Goal: Transaction & Acquisition: Purchase product/service

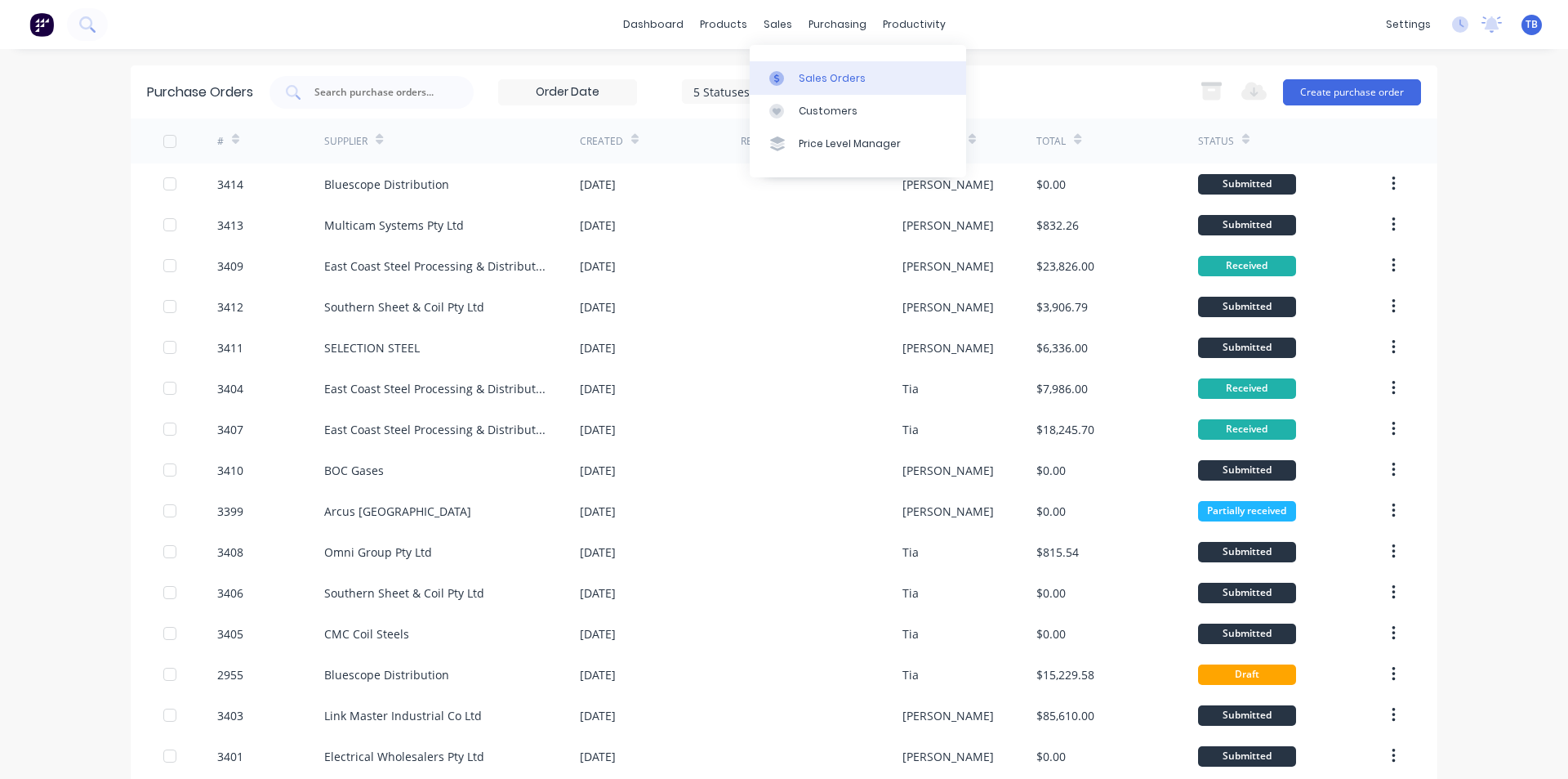
click at [784, 66] on link "Sales Orders" at bounding box center [858, 77] width 217 height 33
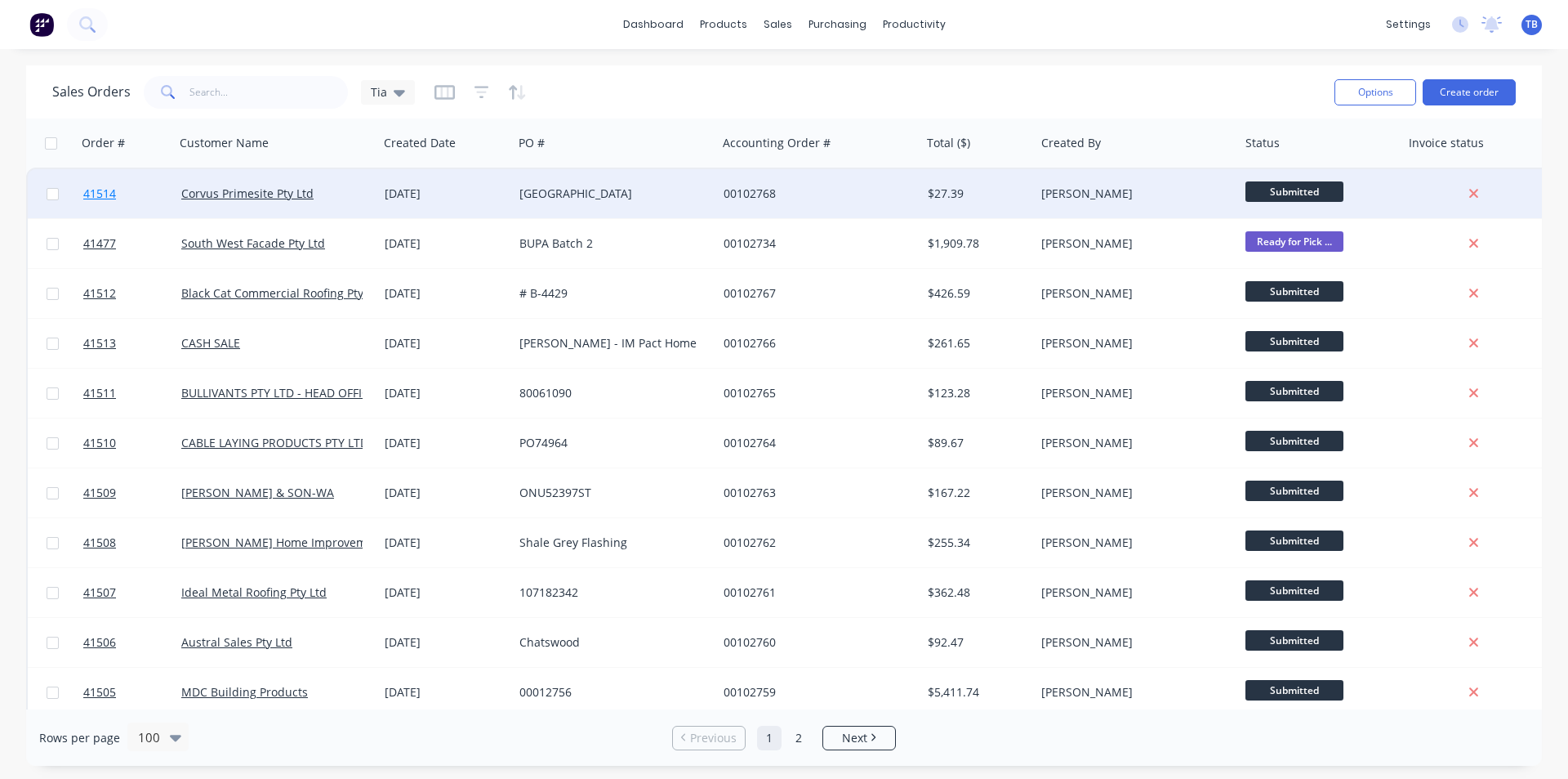
click at [100, 187] on span "41514" at bounding box center [100, 194] width 33 height 17
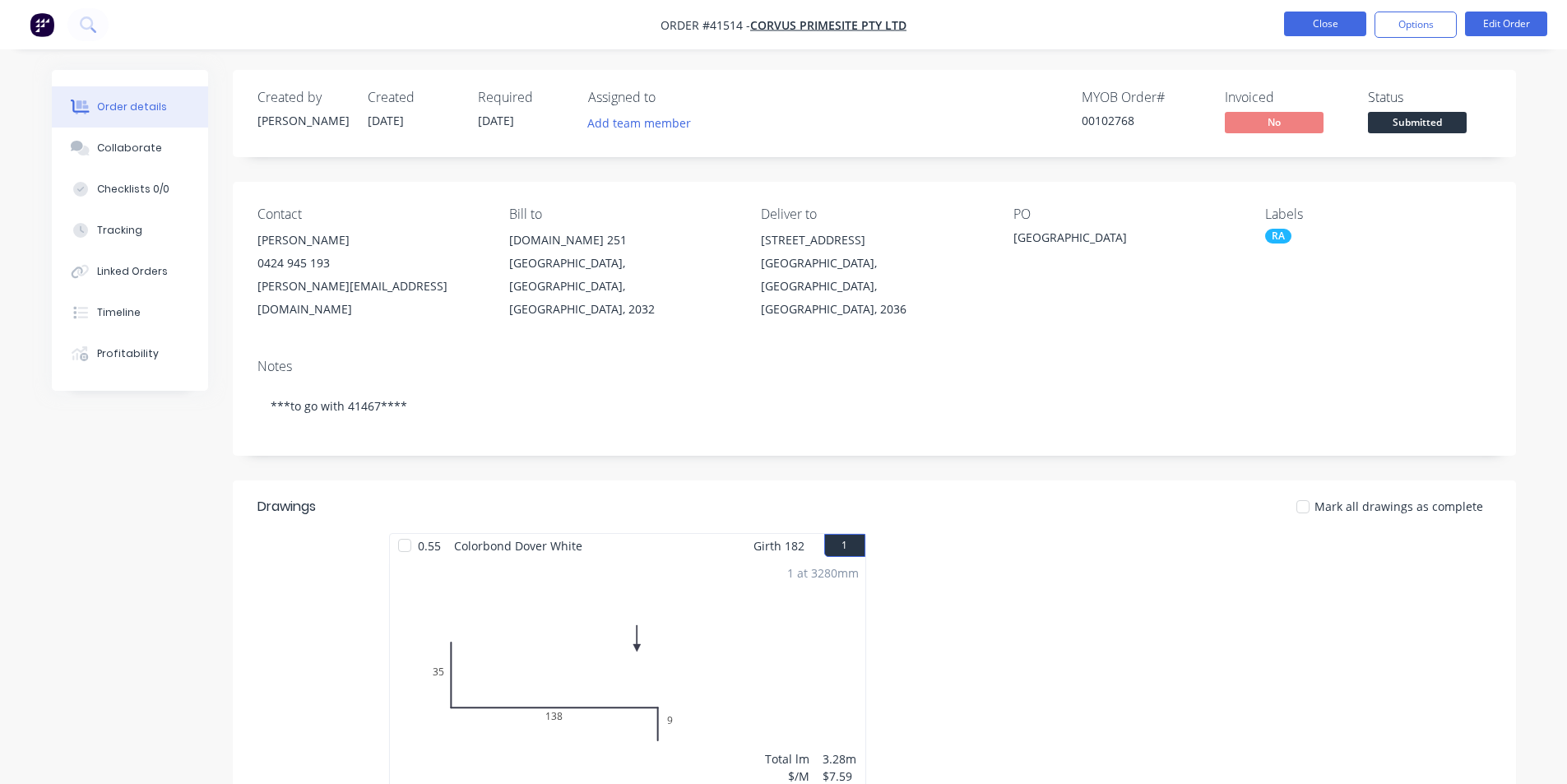
click at [1324, 22] on button "Close" at bounding box center [1326, 24] width 83 height 24
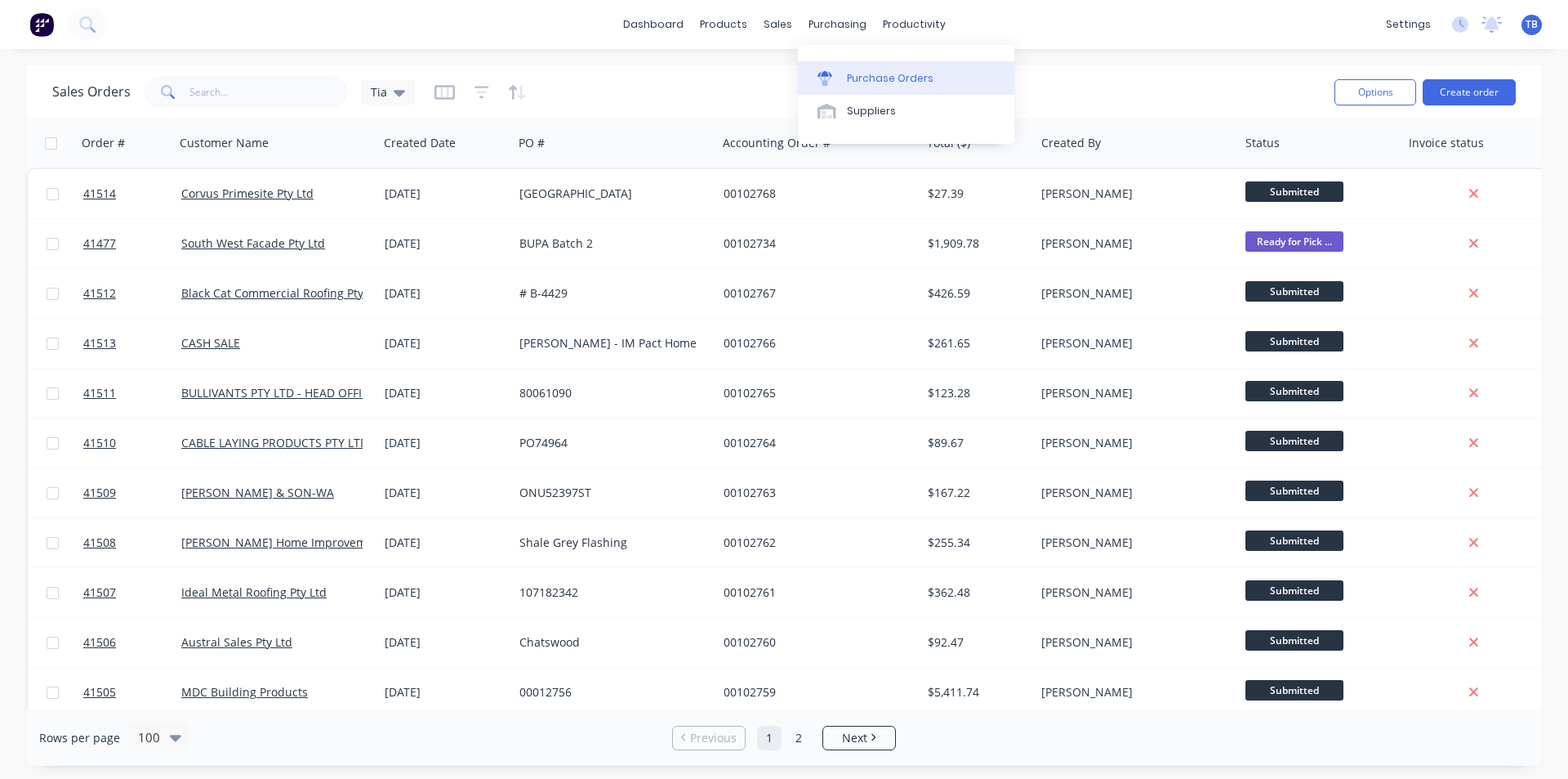
click at [859, 87] on link "Purchase Orders" at bounding box center [906, 77] width 217 height 33
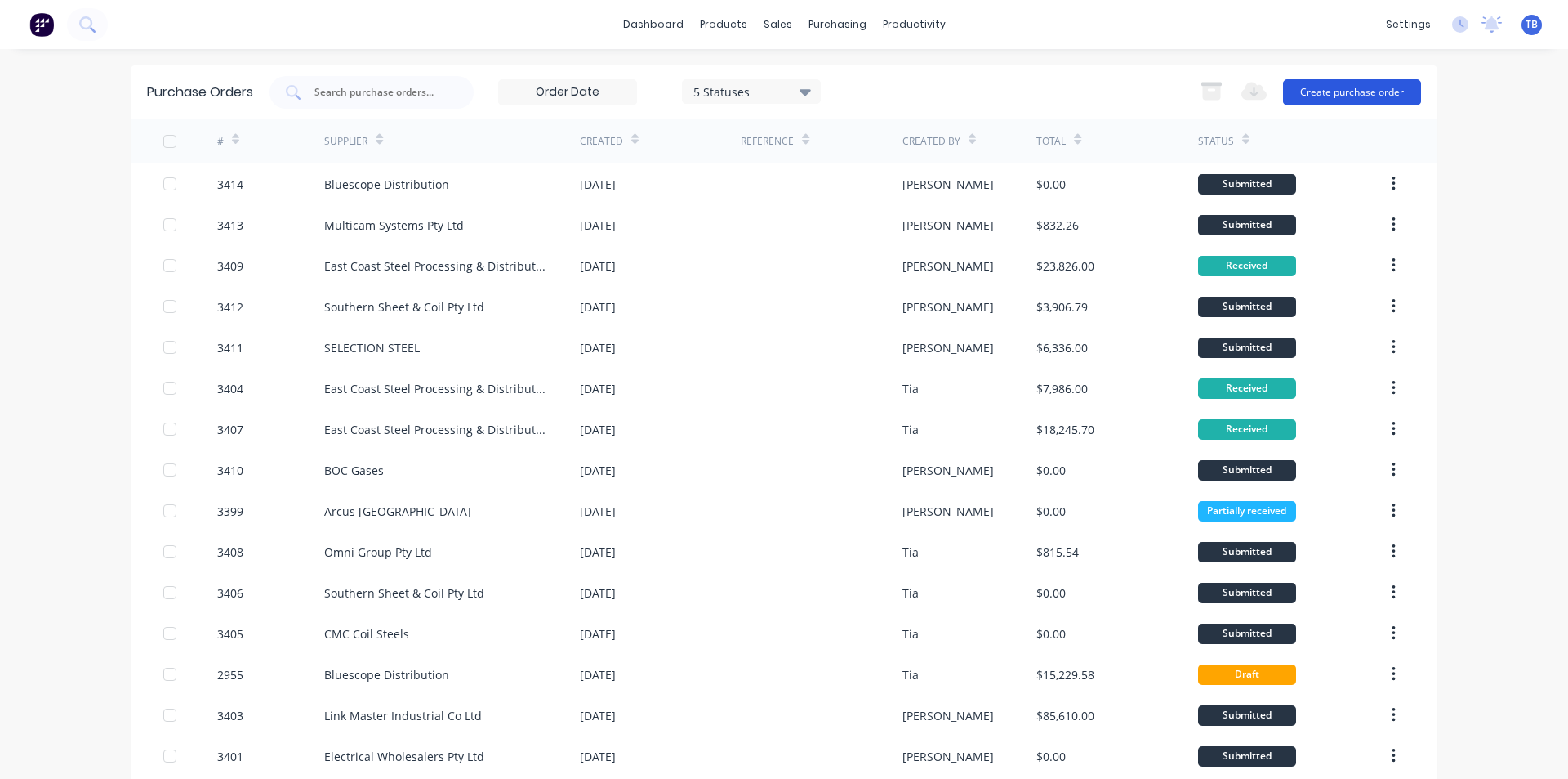
click at [1310, 100] on button "Create purchase order" at bounding box center [1351, 92] width 138 height 26
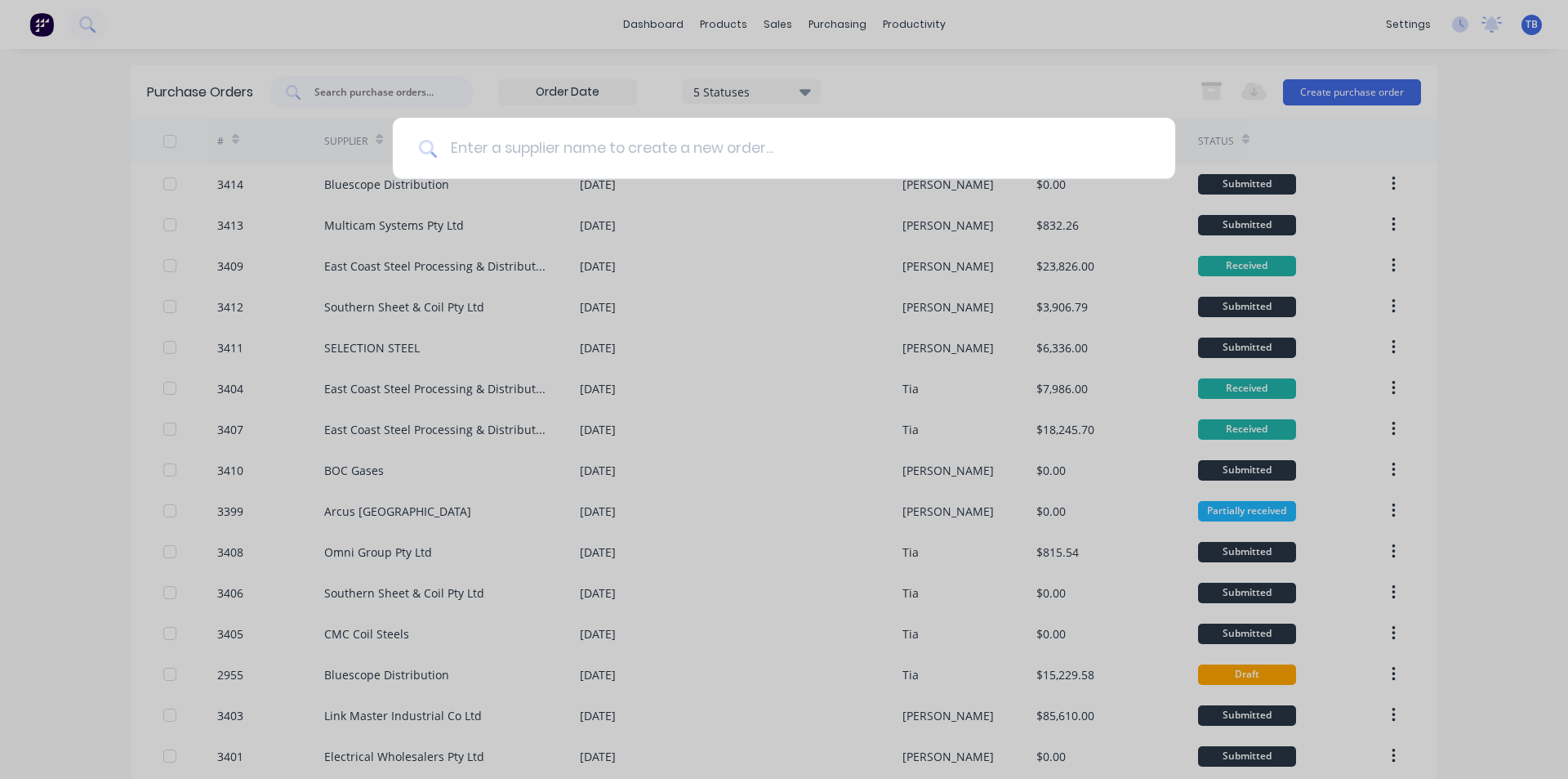
click at [646, 149] on input at bounding box center [793, 148] width 712 height 61
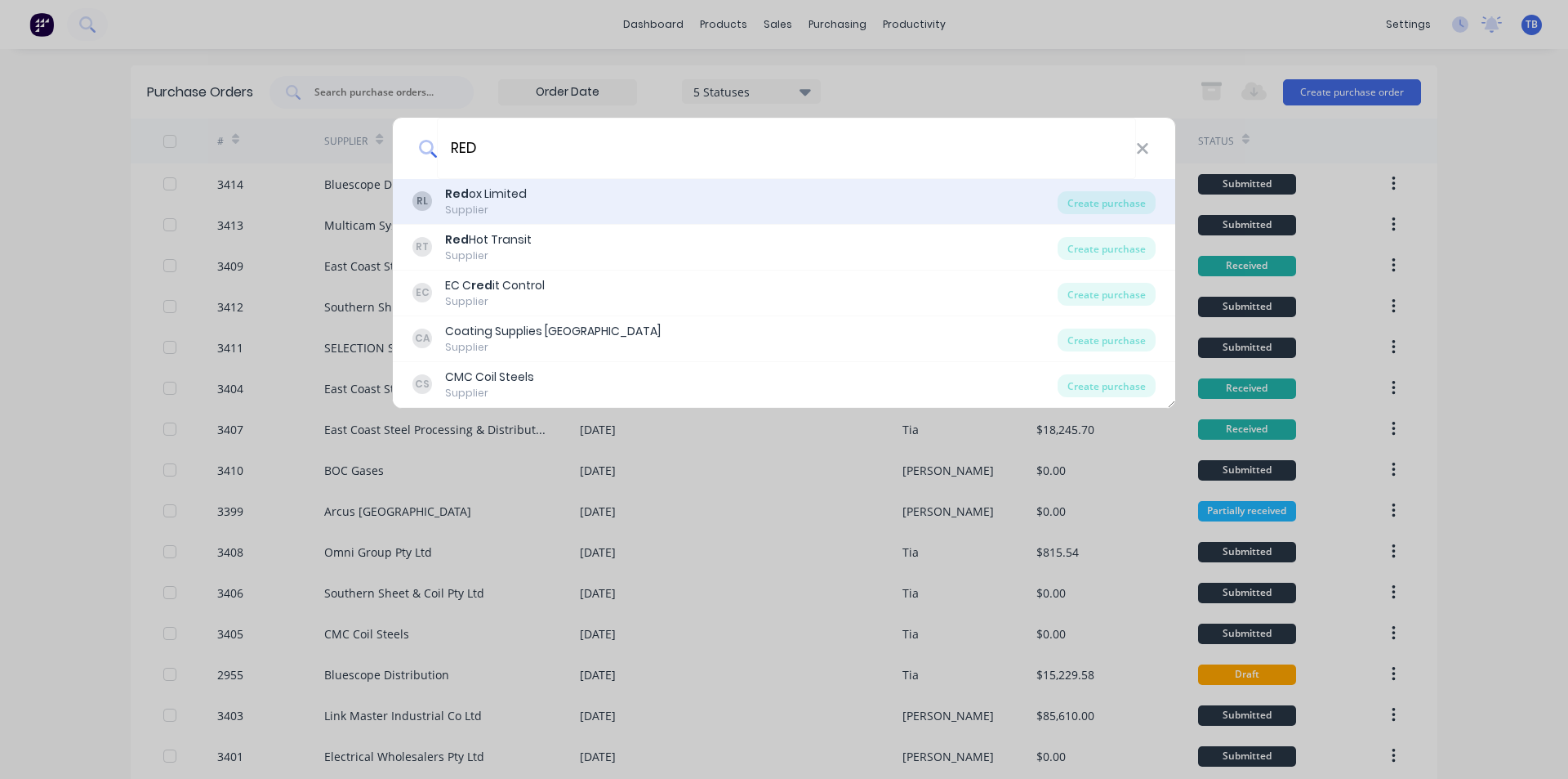
type input "RED"
click at [633, 213] on div "RL Red ox Limited Supplier" at bounding box center [735, 202] width 646 height 32
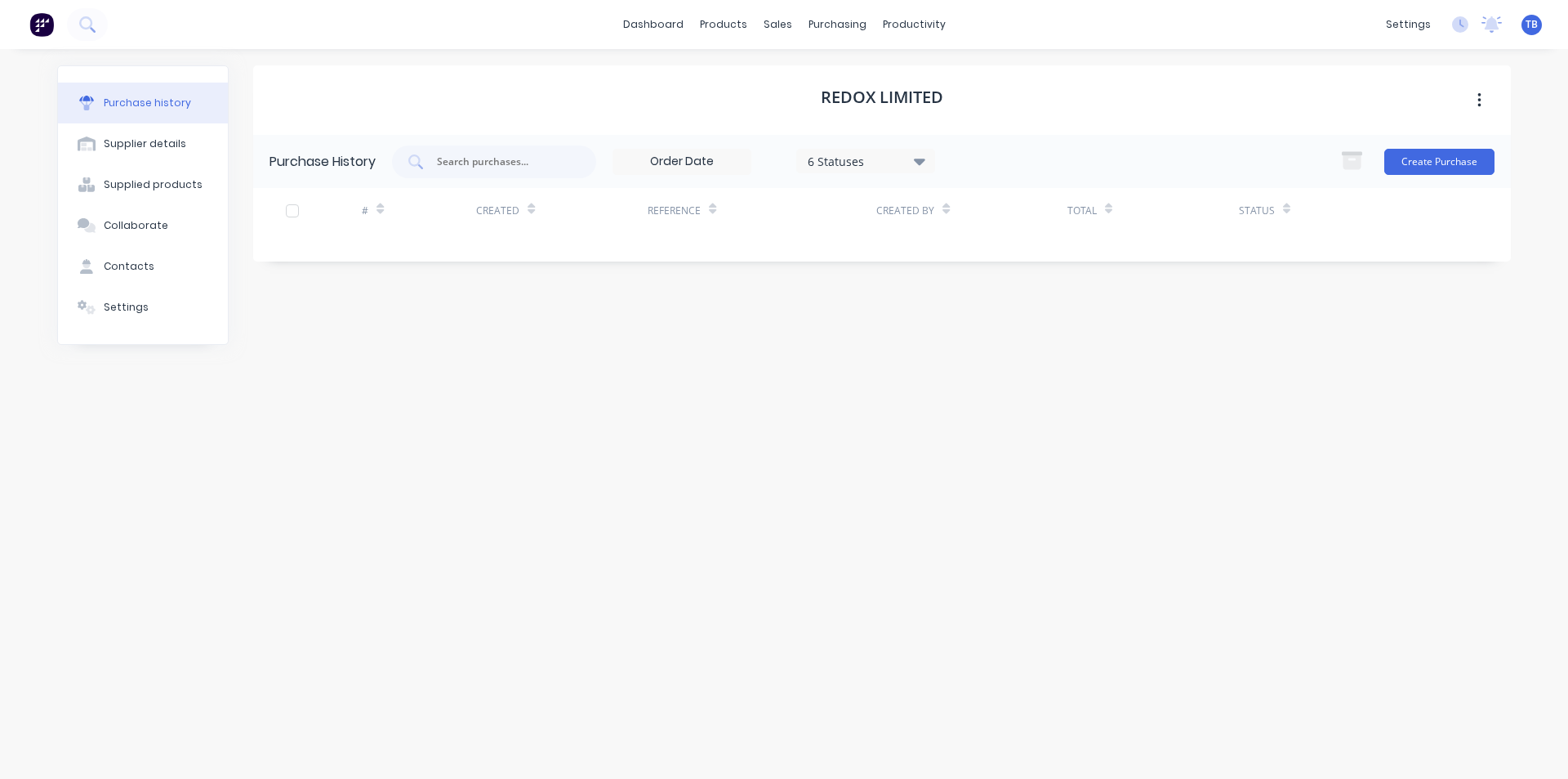
click at [1479, 175] on div "Create Purchase" at bounding box center [1413, 161] width 162 height 33
click at [1477, 174] on div "Create Purchase" at bounding box center [1413, 161] width 162 height 33
click at [1479, 163] on button "Create Purchase" at bounding box center [1439, 161] width 110 height 26
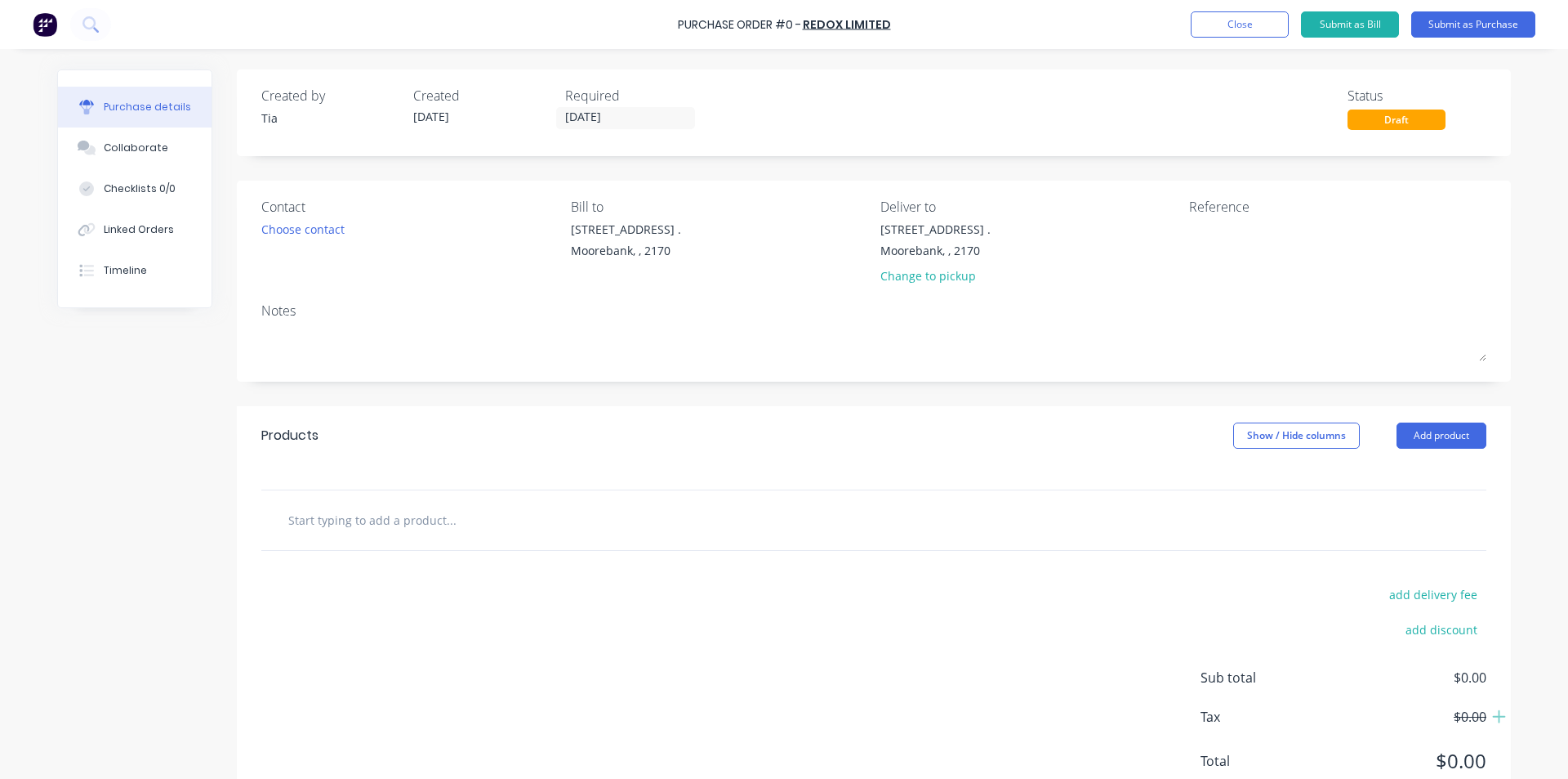
click at [616, 136] on div "Created by Tia Created [DATE] Required [DATE] Status Draft" at bounding box center [874, 113] width 1274 height 87
click at [624, 110] on input "[DATE]" at bounding box center [626, 118] width 137 height 20
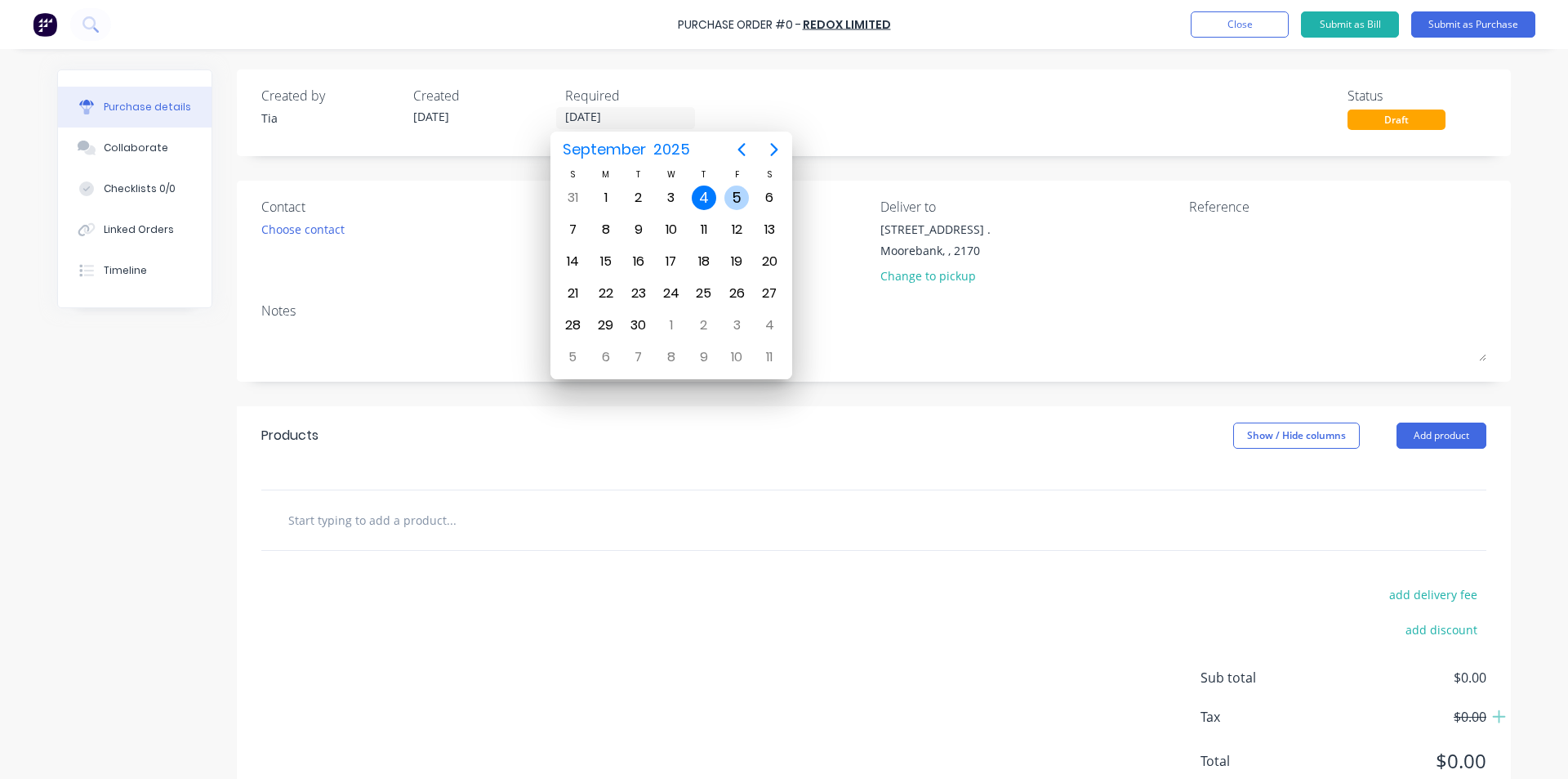
click at [734, 194] on div "5" at bounding box center [736, 197] width 24 height 24
type input "[DATE]"
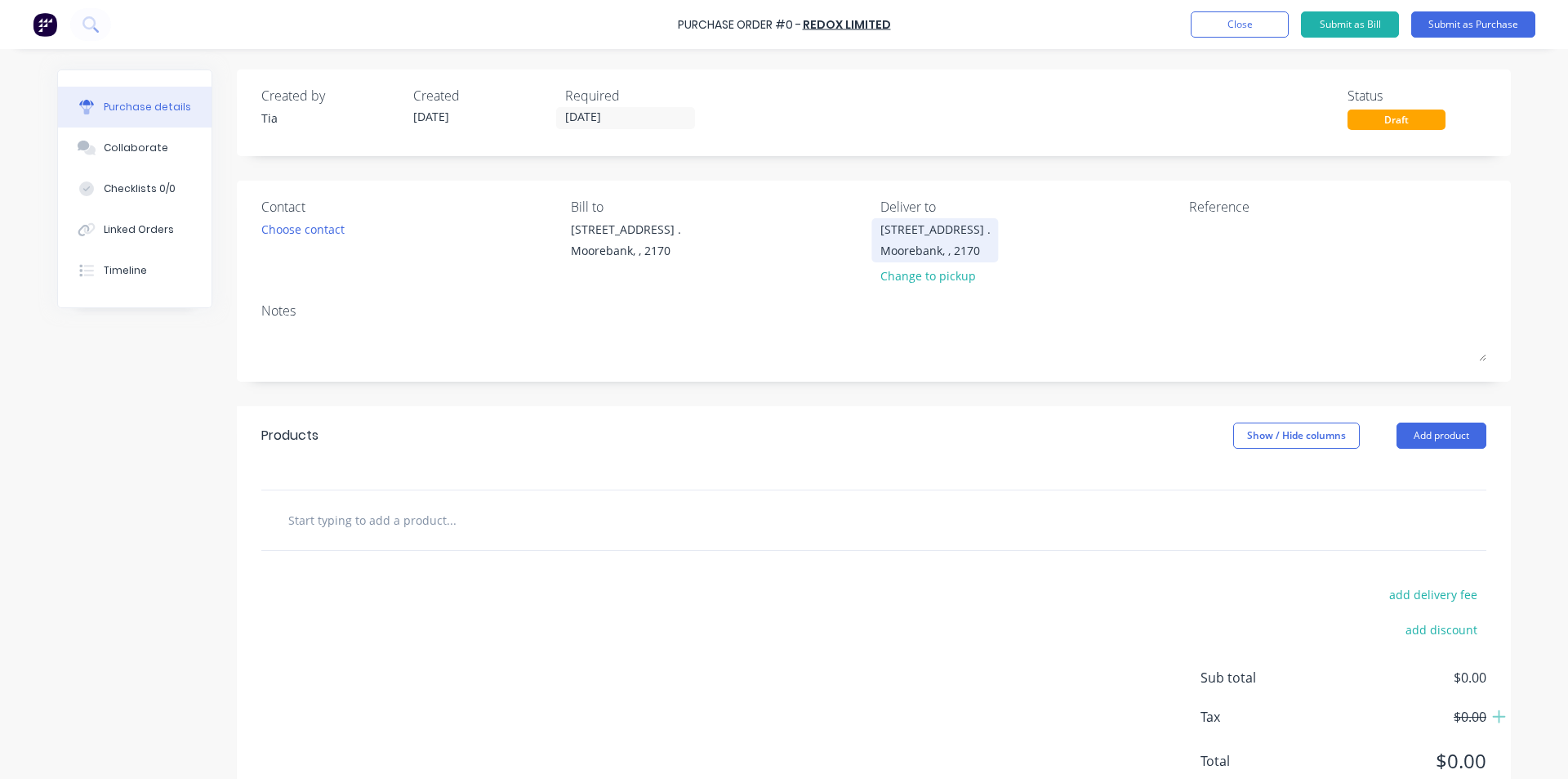
click at [886, 229] on div "[STREET_ADDRESS] ." at bounding box center [936, 229] width 110 height 18
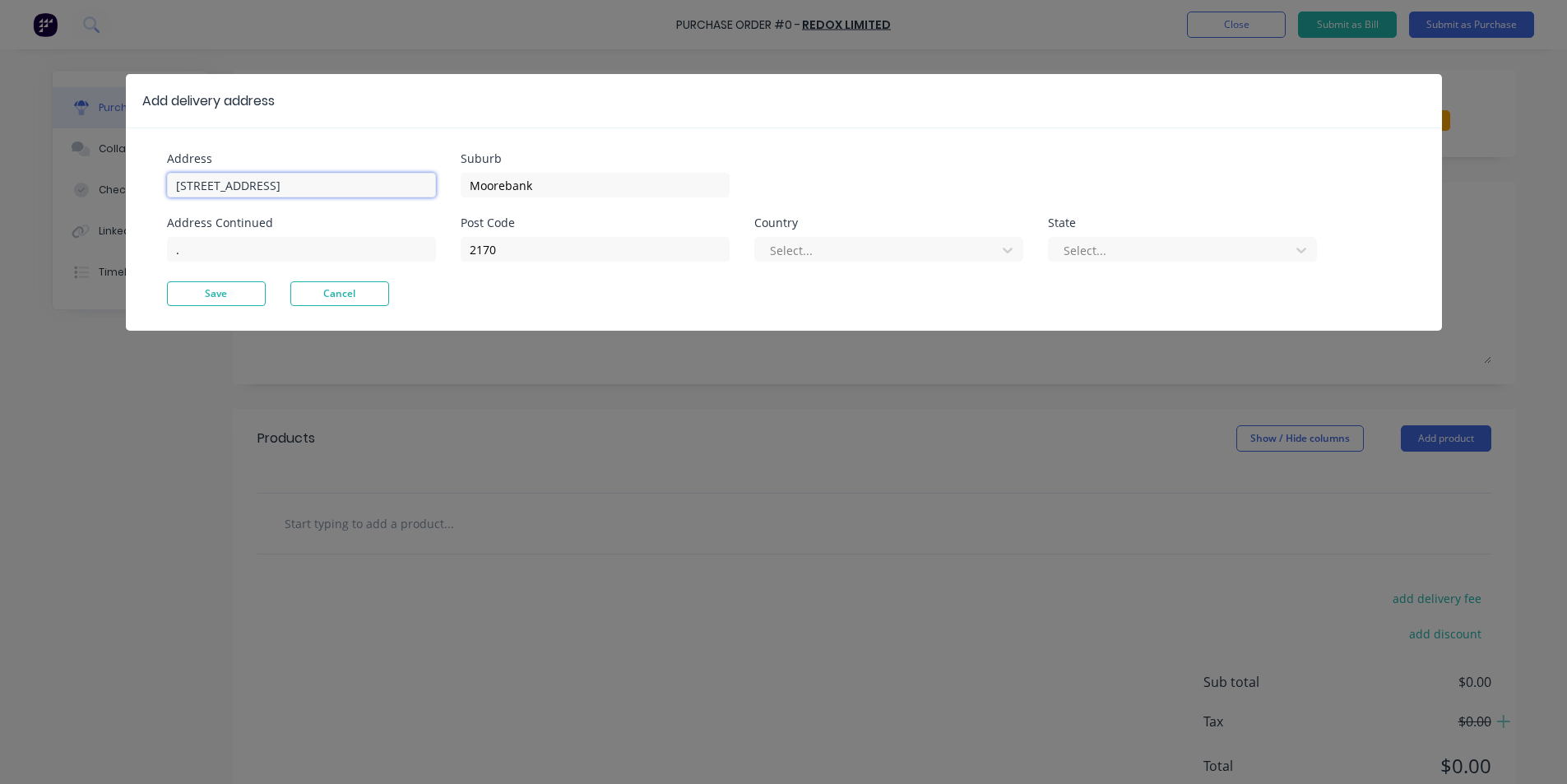
drag, startPoint x: 318, startPoint y: 176, endPoint x: -143, endPoint y: 226, distance: 463.7
click at [0, 226] on html "Purchase Order #0 - Redox Limited Add product Close Submit as Bill Submit as Pu…" at bounding box center [784, 433] width 1567 height 866
type input "[STREET_ADDRESS]"
click at [203, 286] on button "Save" at bounding box center [216, 293] width 99 height 24
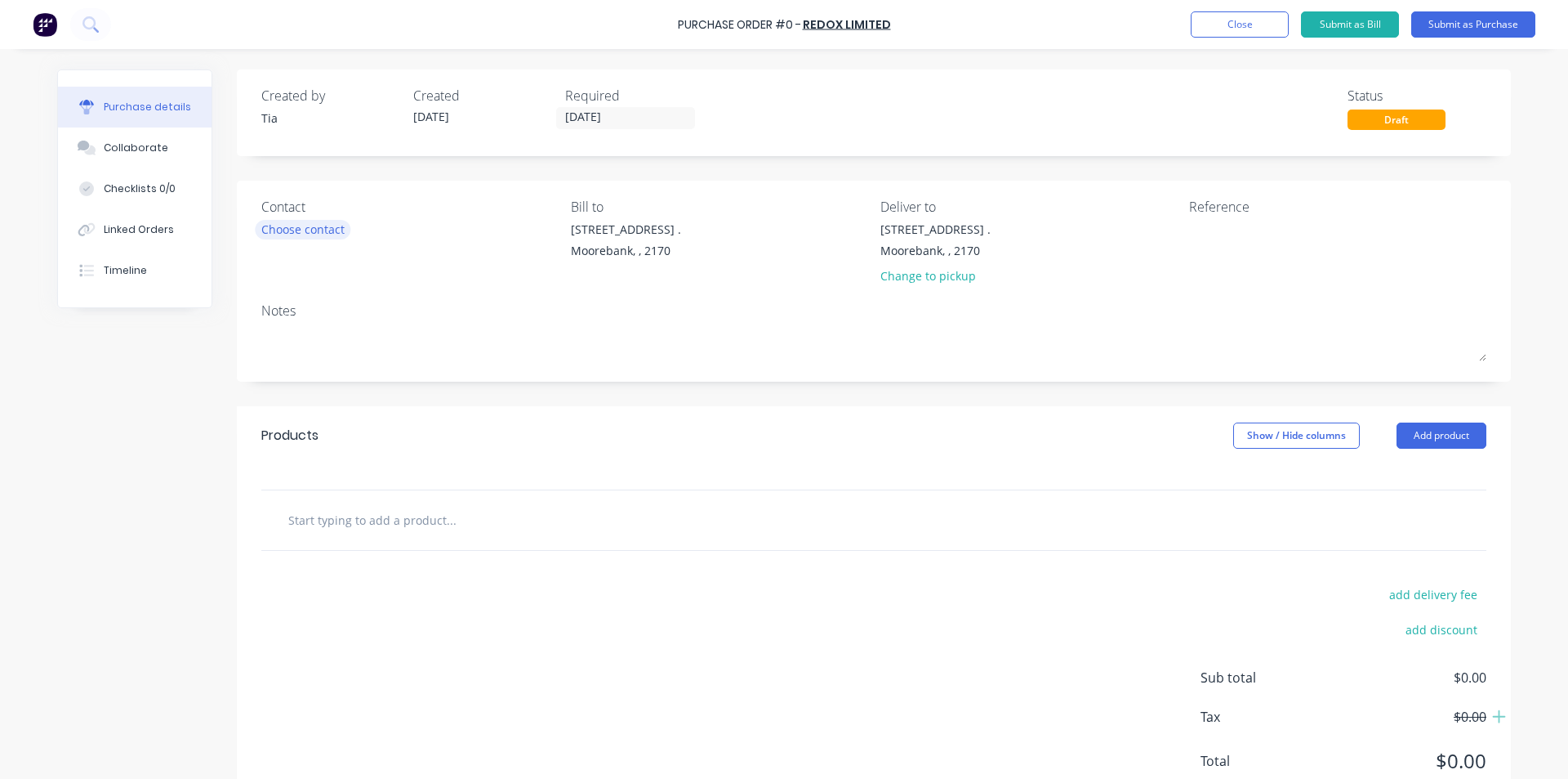
click at [324, 223] on div "Choose contact" at bounding box center [304, 229] width 84 height 18
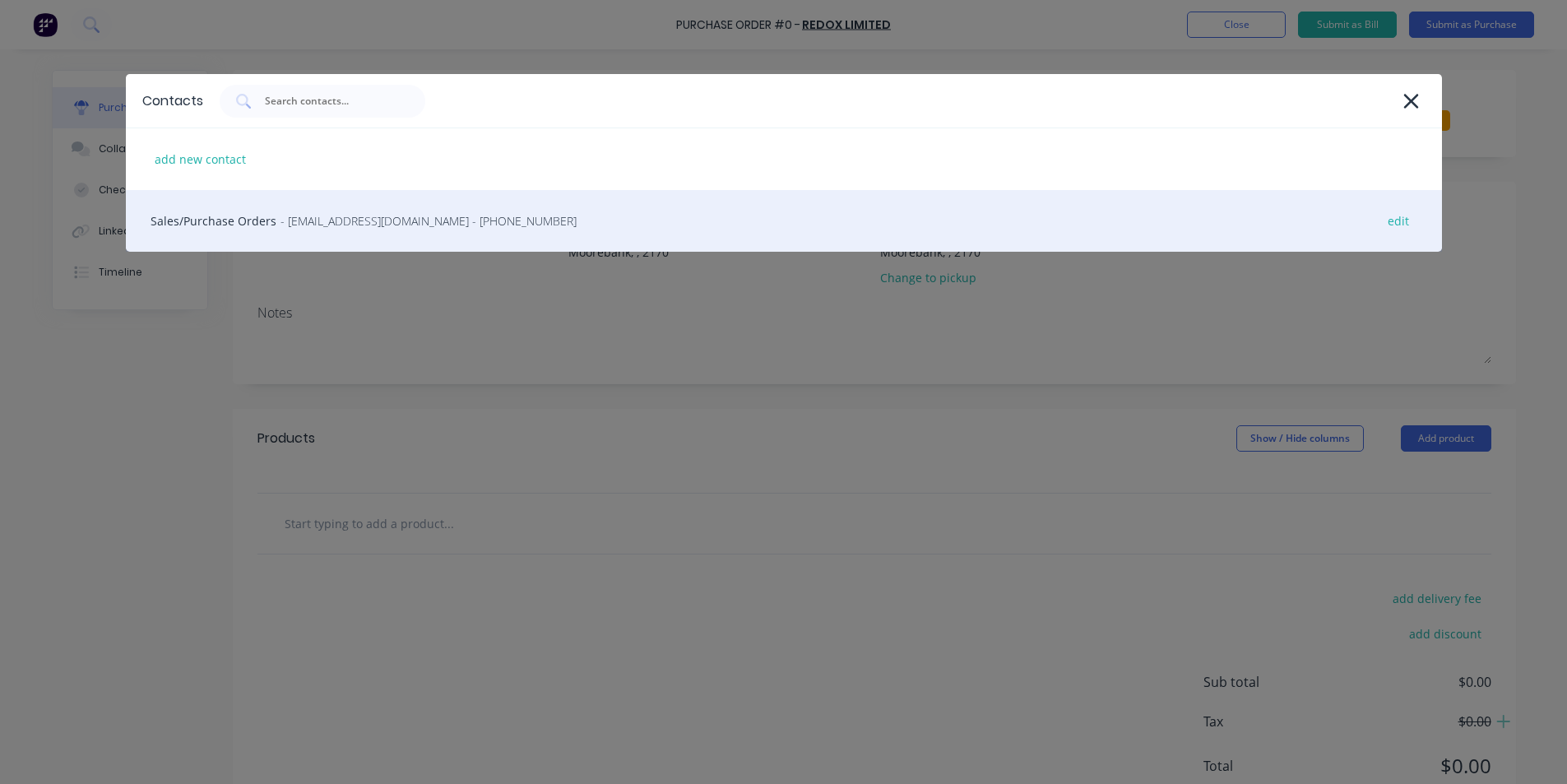
click at [325, 225] on span "- [EMAIL_ADDRESS][DOMAIN_NAME] - [PHONE_NUMBER]" at bounding box center [429, 221] width 297 height 18
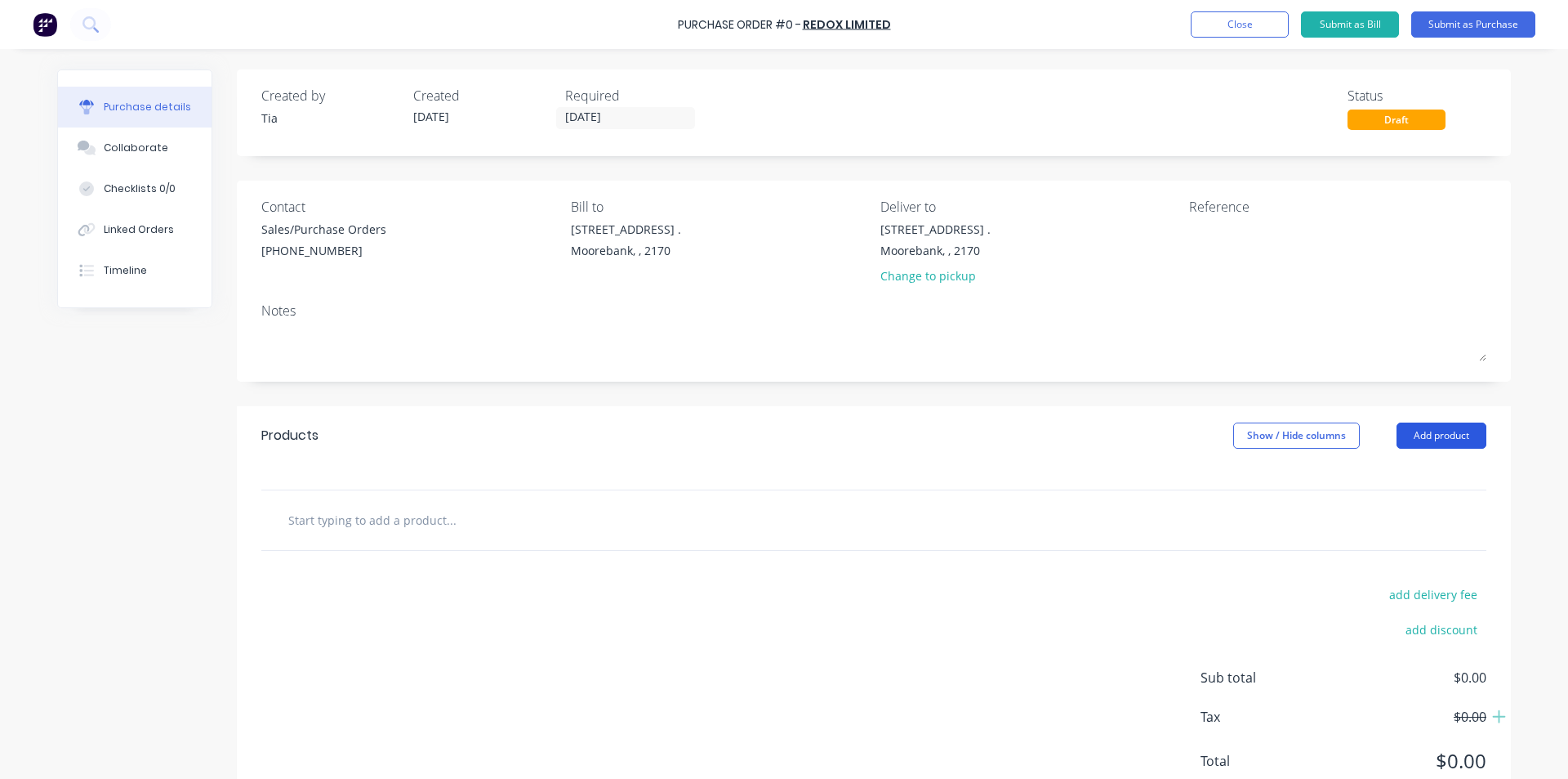
click at [1459, 437] on button "Add product" at bounding box center [1441, 435] width 89 height 26
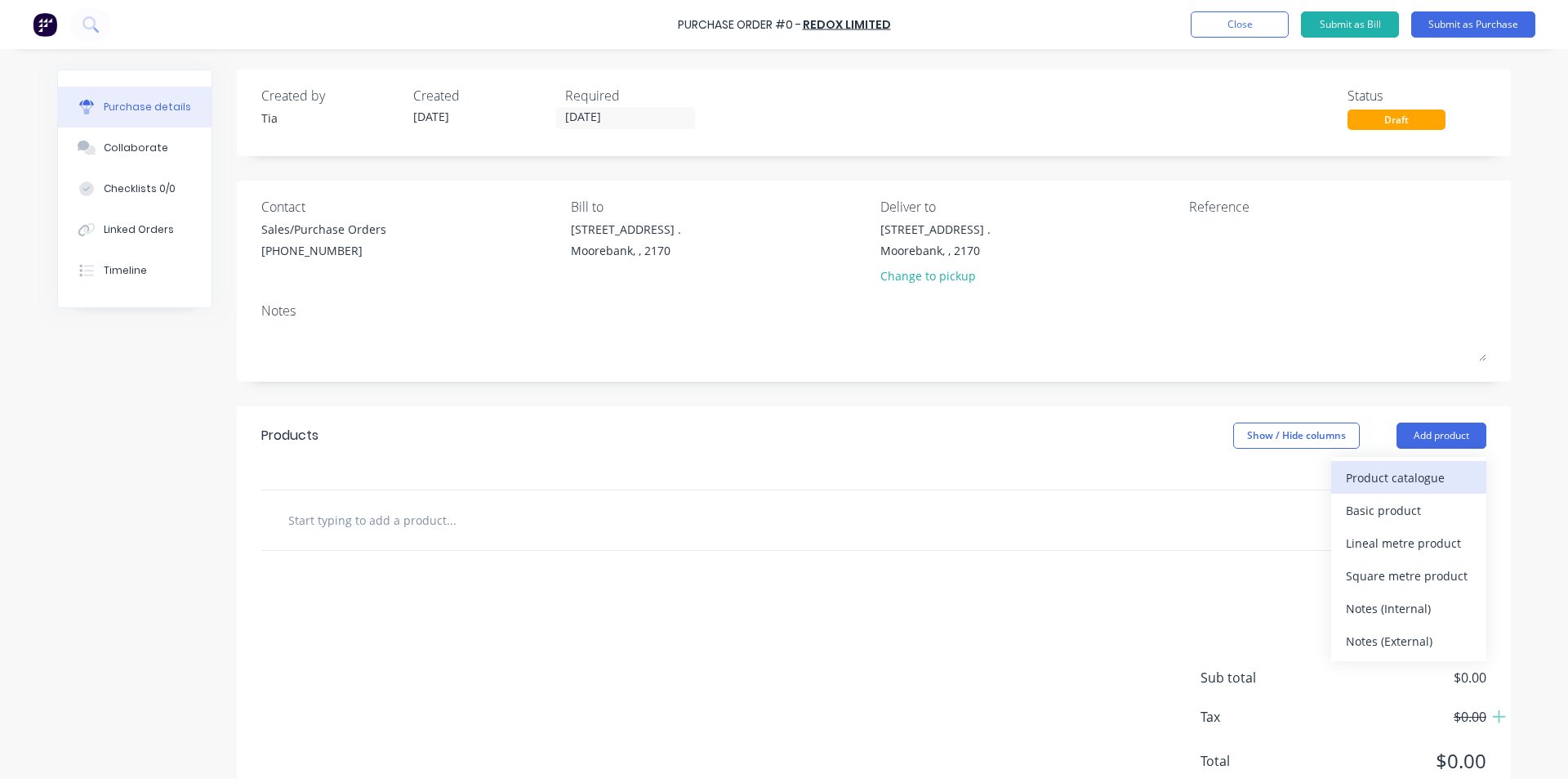
click at [1423, 472] on div "Product catalogue" at bounding box center [1408, 478] width 125 height 23
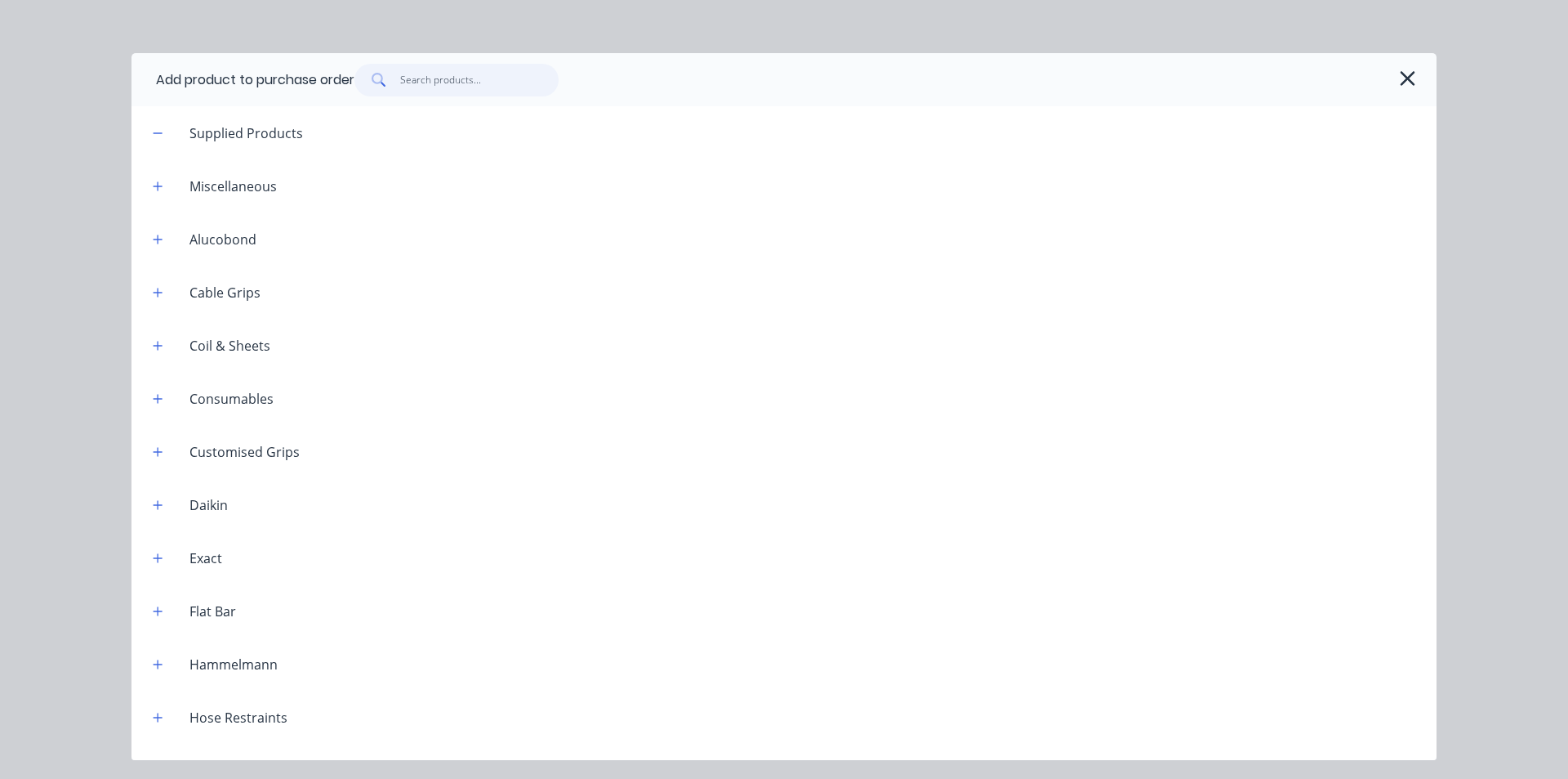
click at [447, 69] on input "text" at bounding box center [480, 79] width 159 height 33
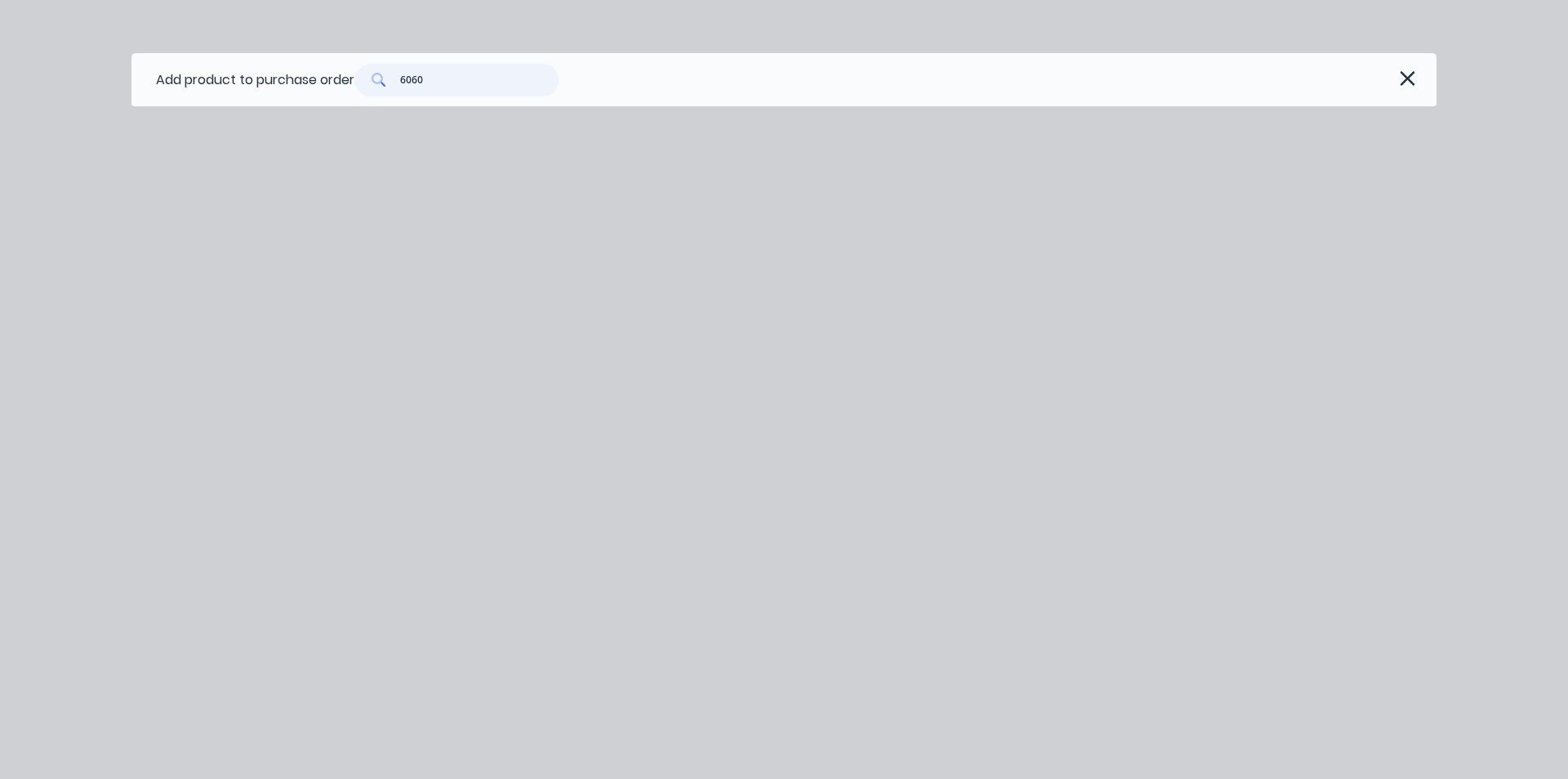
type input "60601"
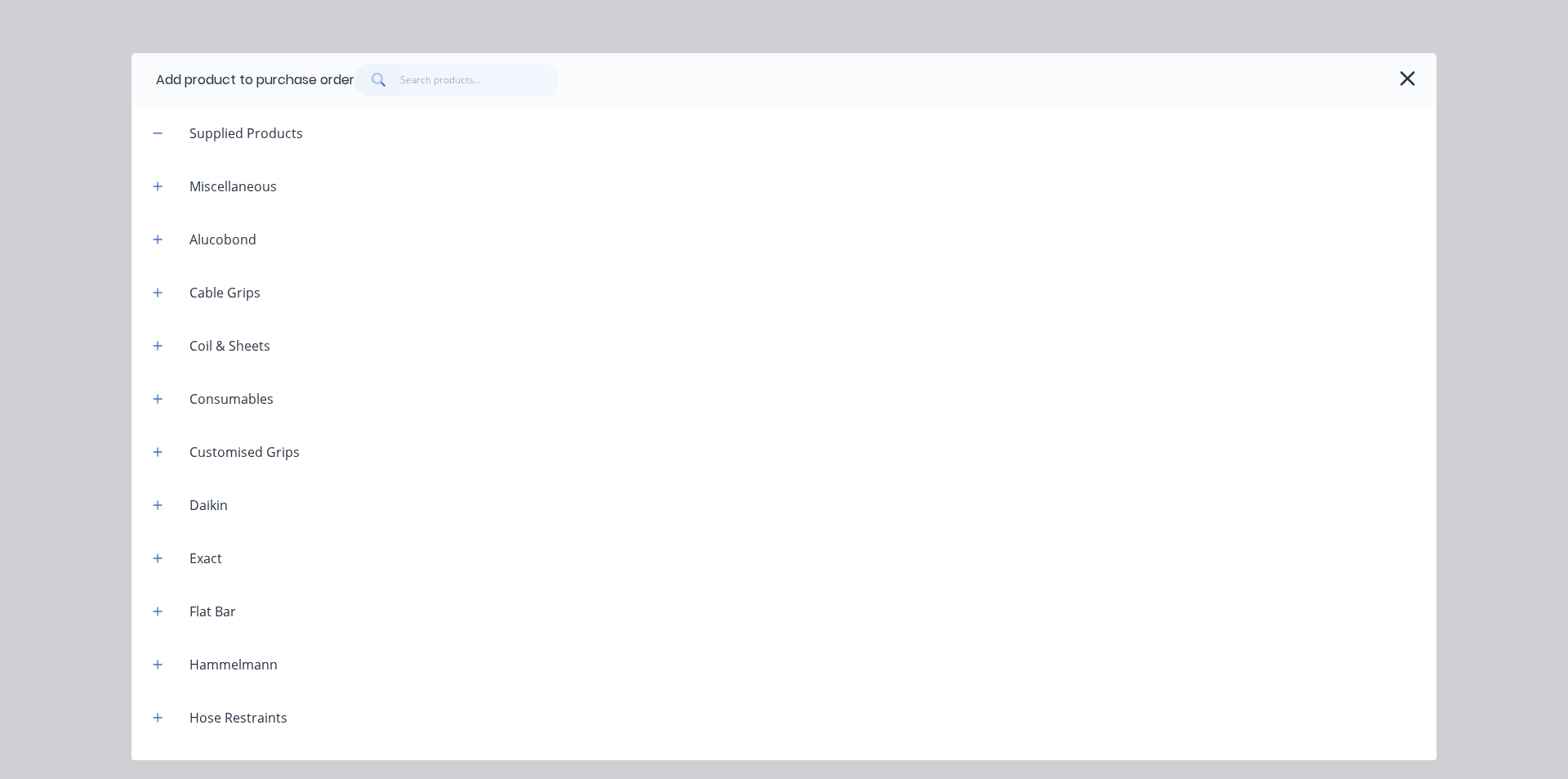
drag, startPoint x: 164, startPoint y: 392, endPoint x: 166, endPoint y: 405, distance: 13.2
click at [164, 392] on button "button" at bounding box center [158, 398] width 20 height 20
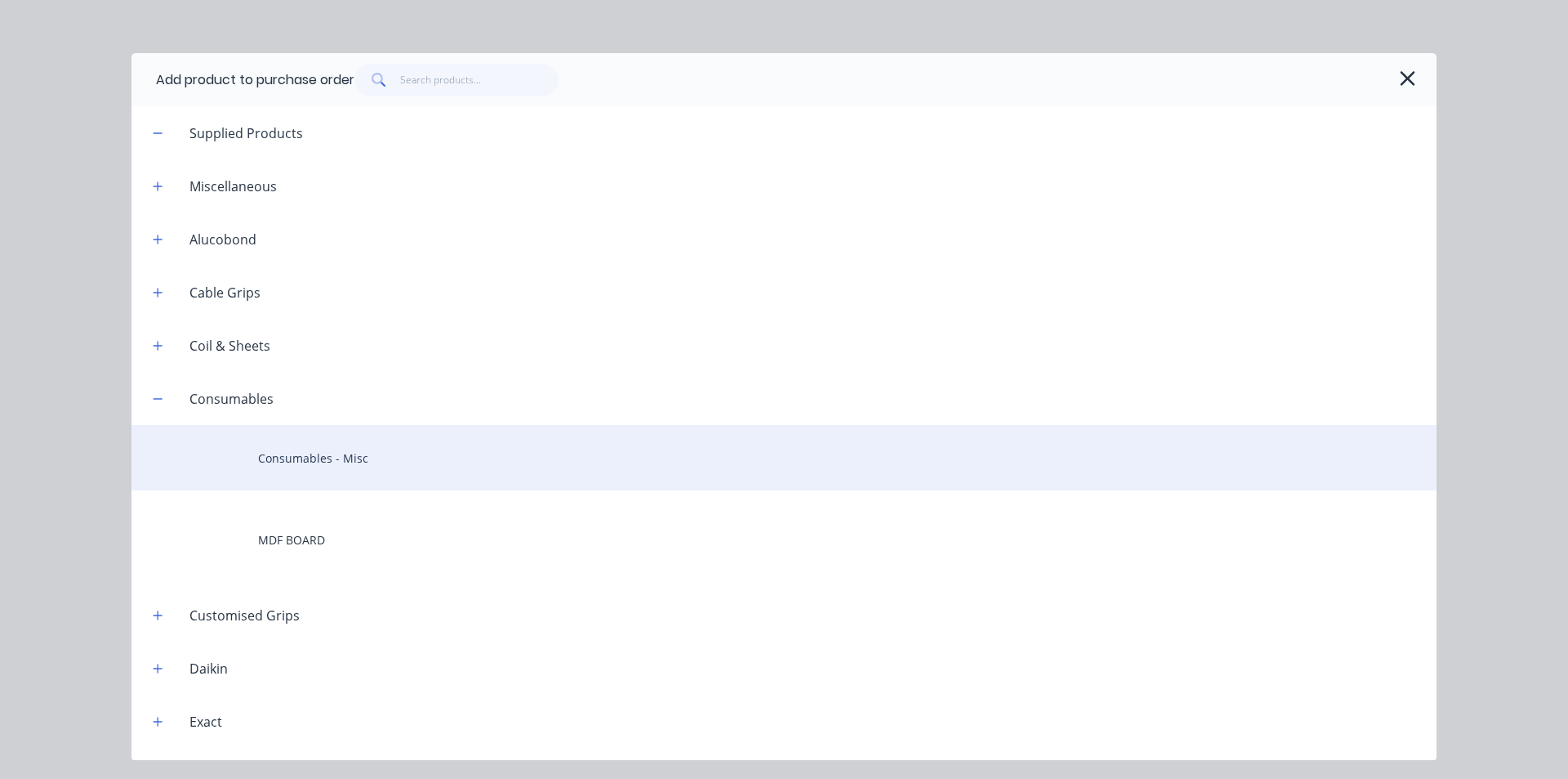
click at [421, 464] on div "Consumables - Misc" at bounding box center [784, 458] width 1305 height 65
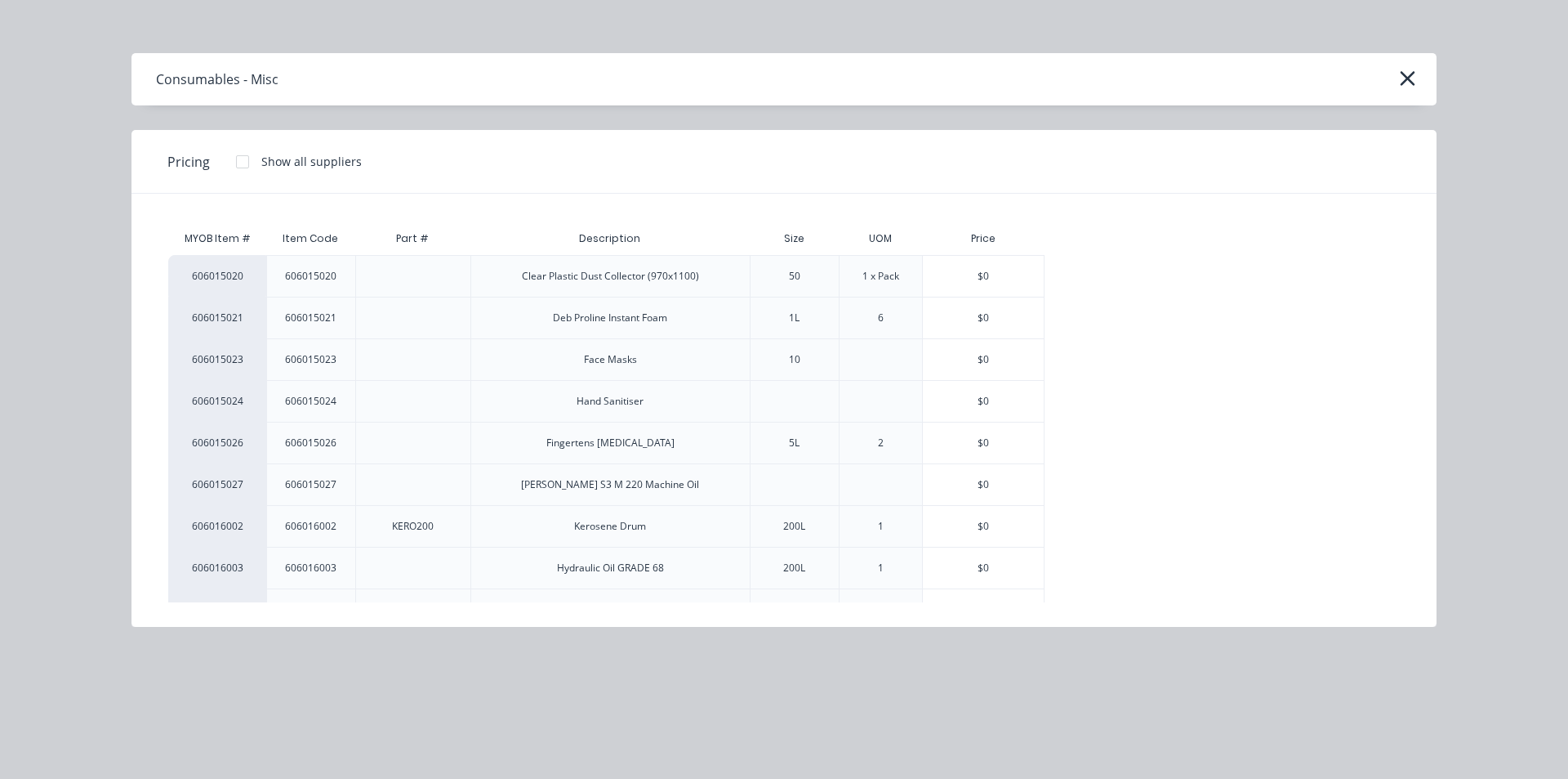
scroll to position [163, 0]
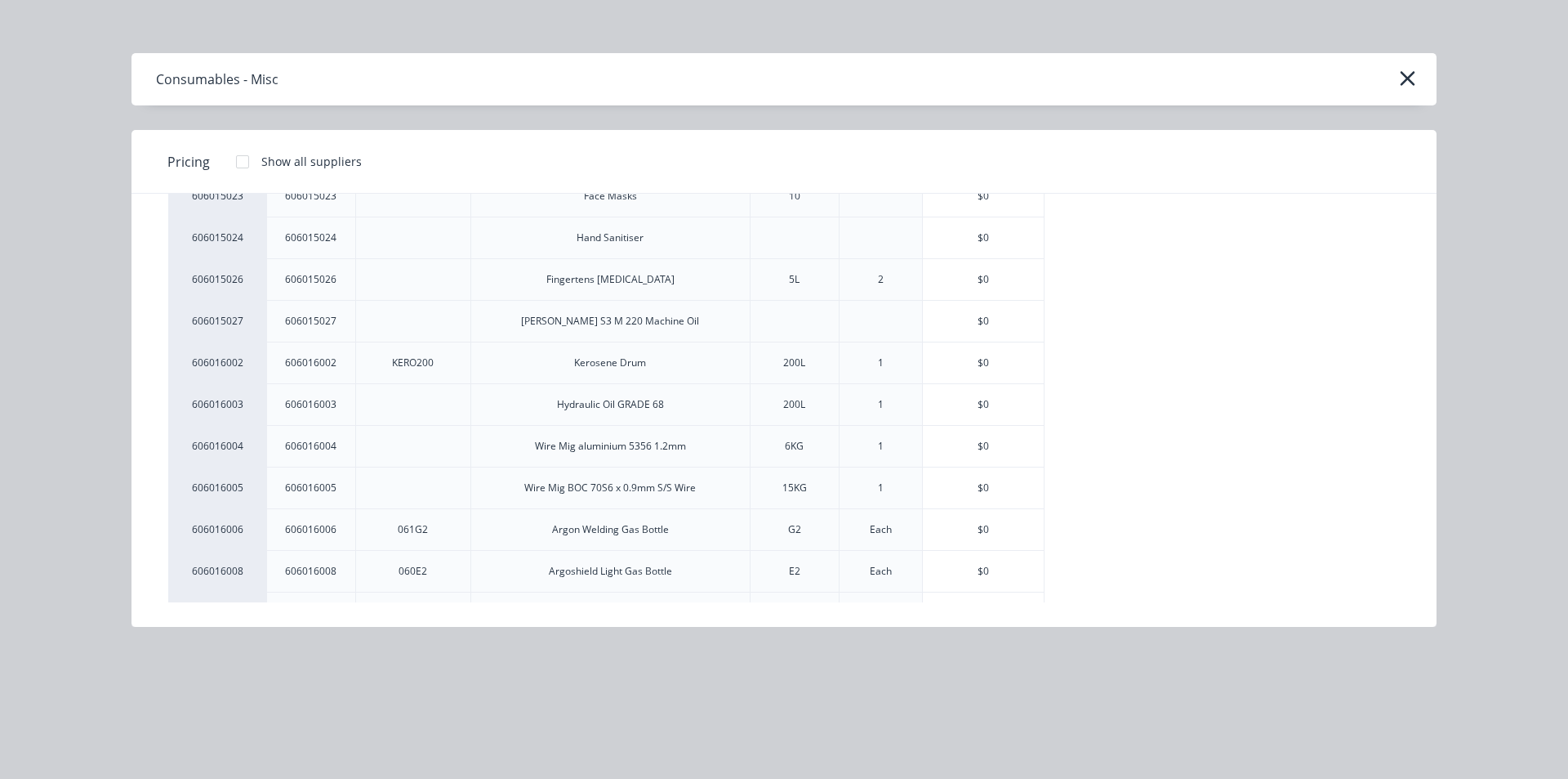
click at [986, 373] on div "$0" at bounding box center [983, 362] width 121 height 41
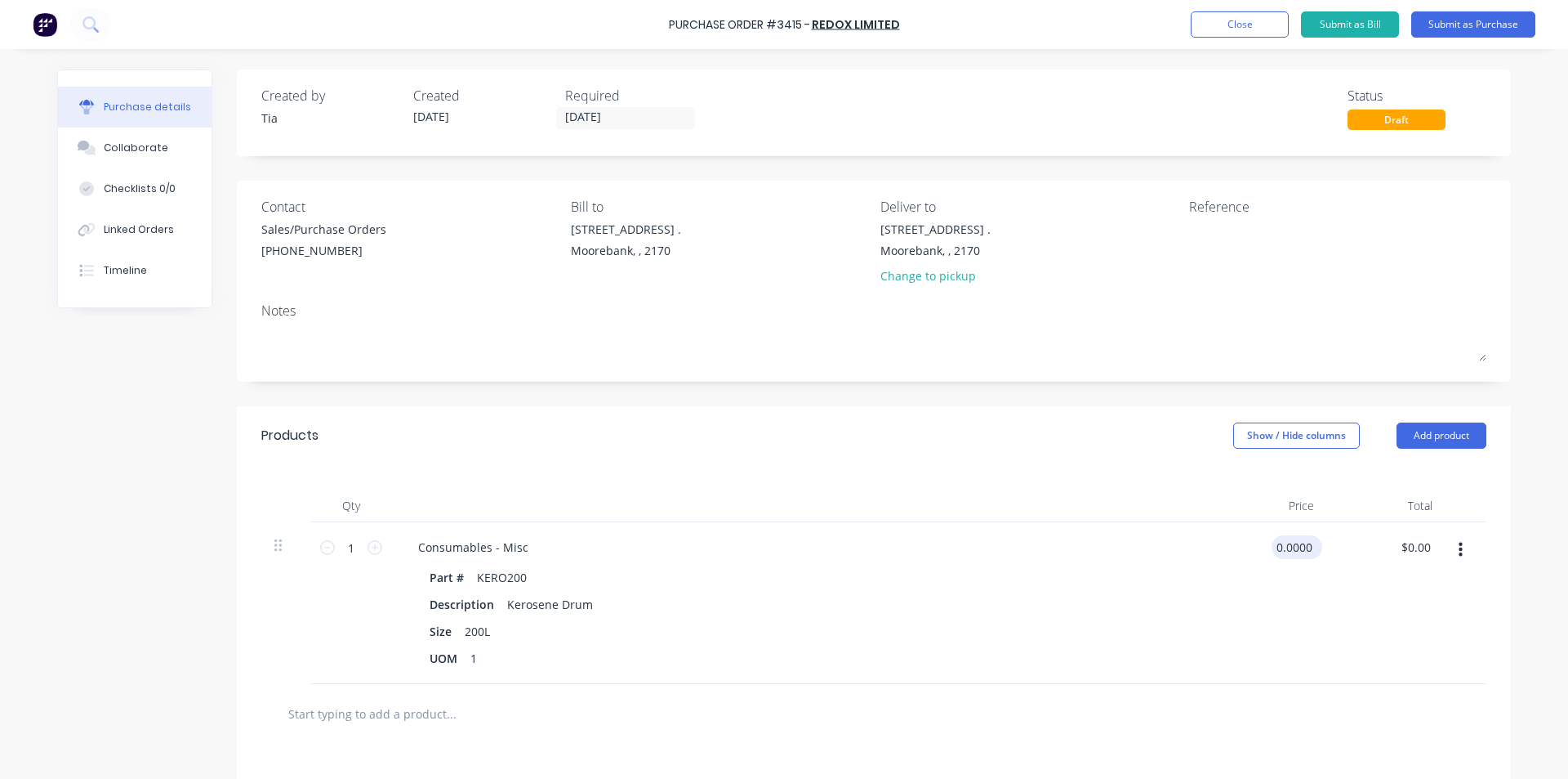
click at [1289, 545] on input "0.0000" at bounding box center [1294, 547] width 44 height 23
type input "0.5090000"
type input "$509.60"
click at [1479, 18] on button "Submit as Purchase" at bounding box center [1474, 24] width 124 height 26
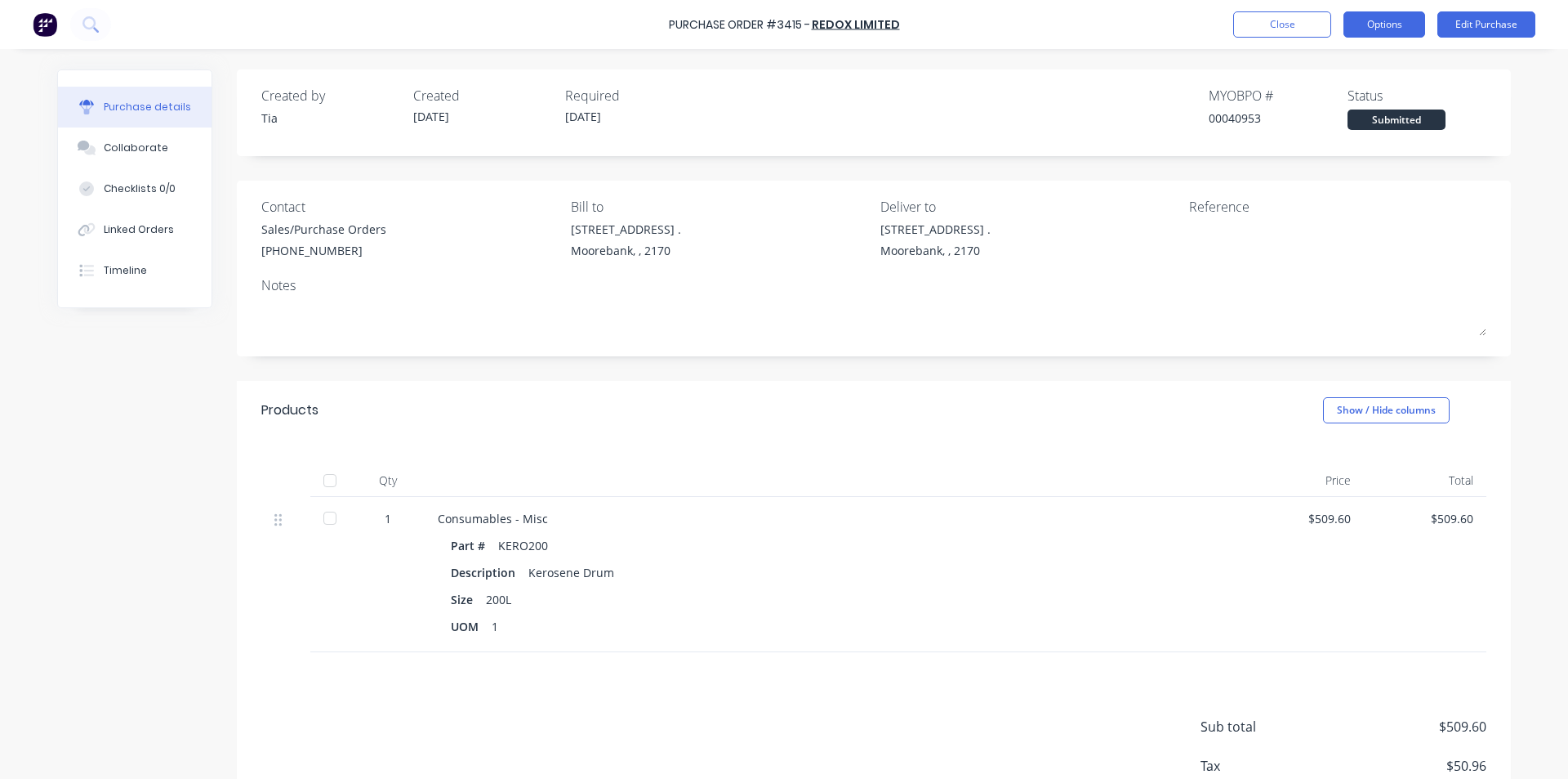
click at [1396, 29] on button "Options" at bounding box center [1385, 24] width 82 height 26
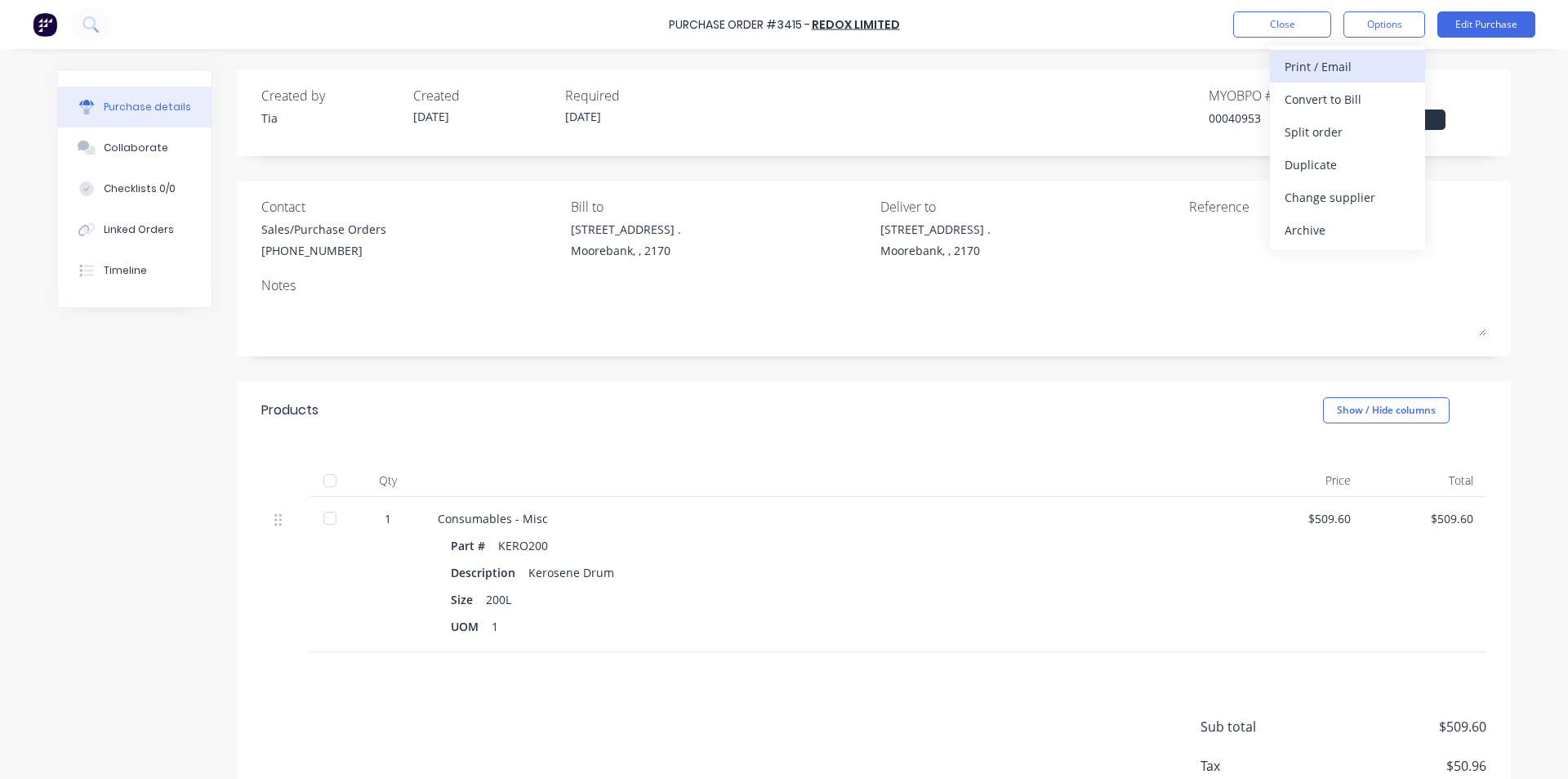
click at [1299, 70] on div "Print / Email" at bounding box center [1347, 66] width 125 height 23
click at [1298, 133] on div "Without pricing" at bounding box center [1347, 132] width 125 height 23
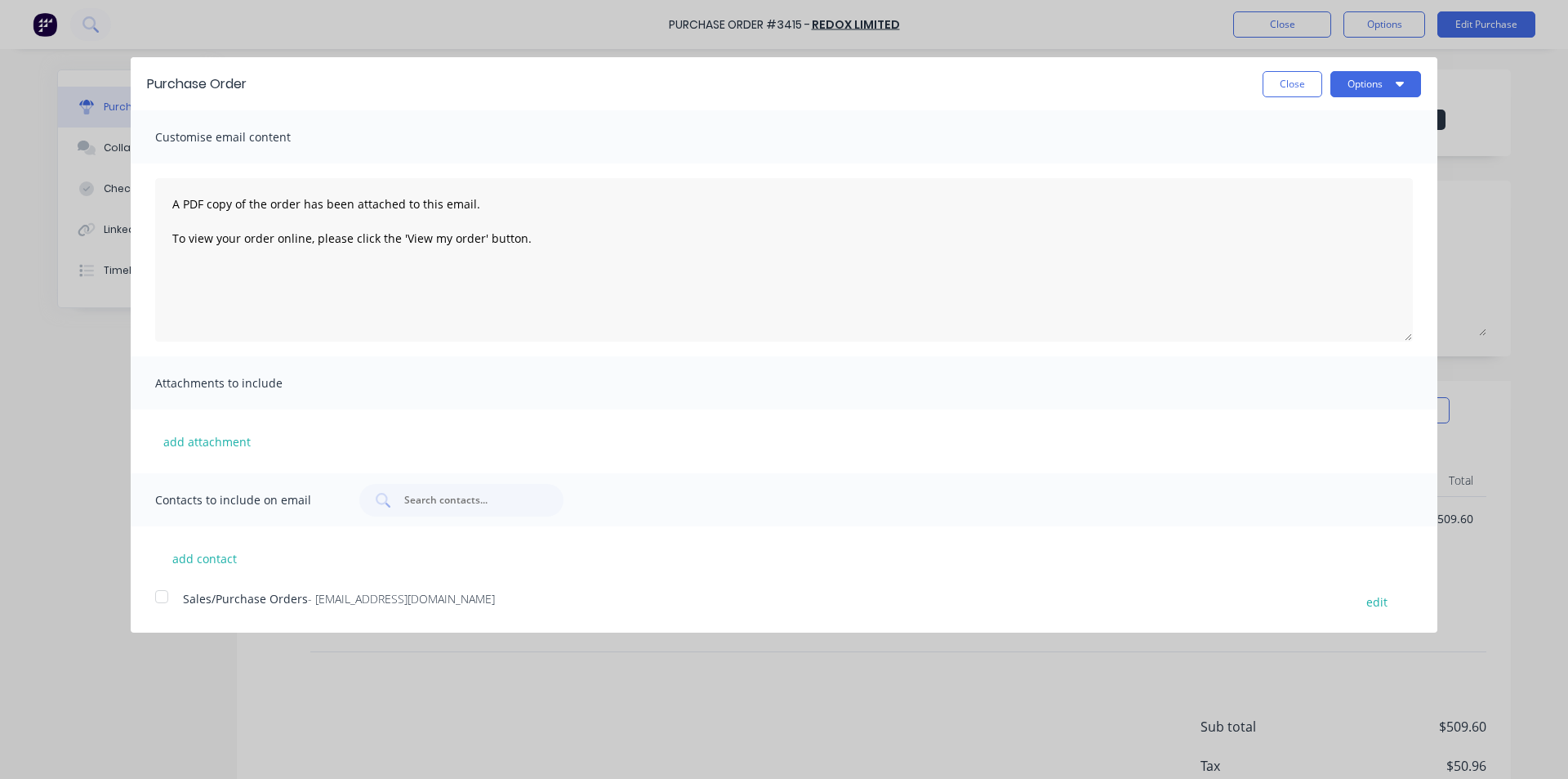
click at [171, 599] on div at bounding box center [161, 596] width 33 height 33
click at [171, 201] on textarea "A PDF copy of the order has been attached to this email. To view your order onl…" at bounding box center [784, 259] width 1258 height 163
paste textarea "Please send invoice to [EMAIL_ADDRESS][DOMAIN_NAME], we will pay upfront."
click at [168, 201] on textarea "Please send invoice to [EMAIL_ADDRESS][DOMAIN_NAME], we will pay upfront. A PDF…" at bounding box center [784, 259] width 1258 height 163
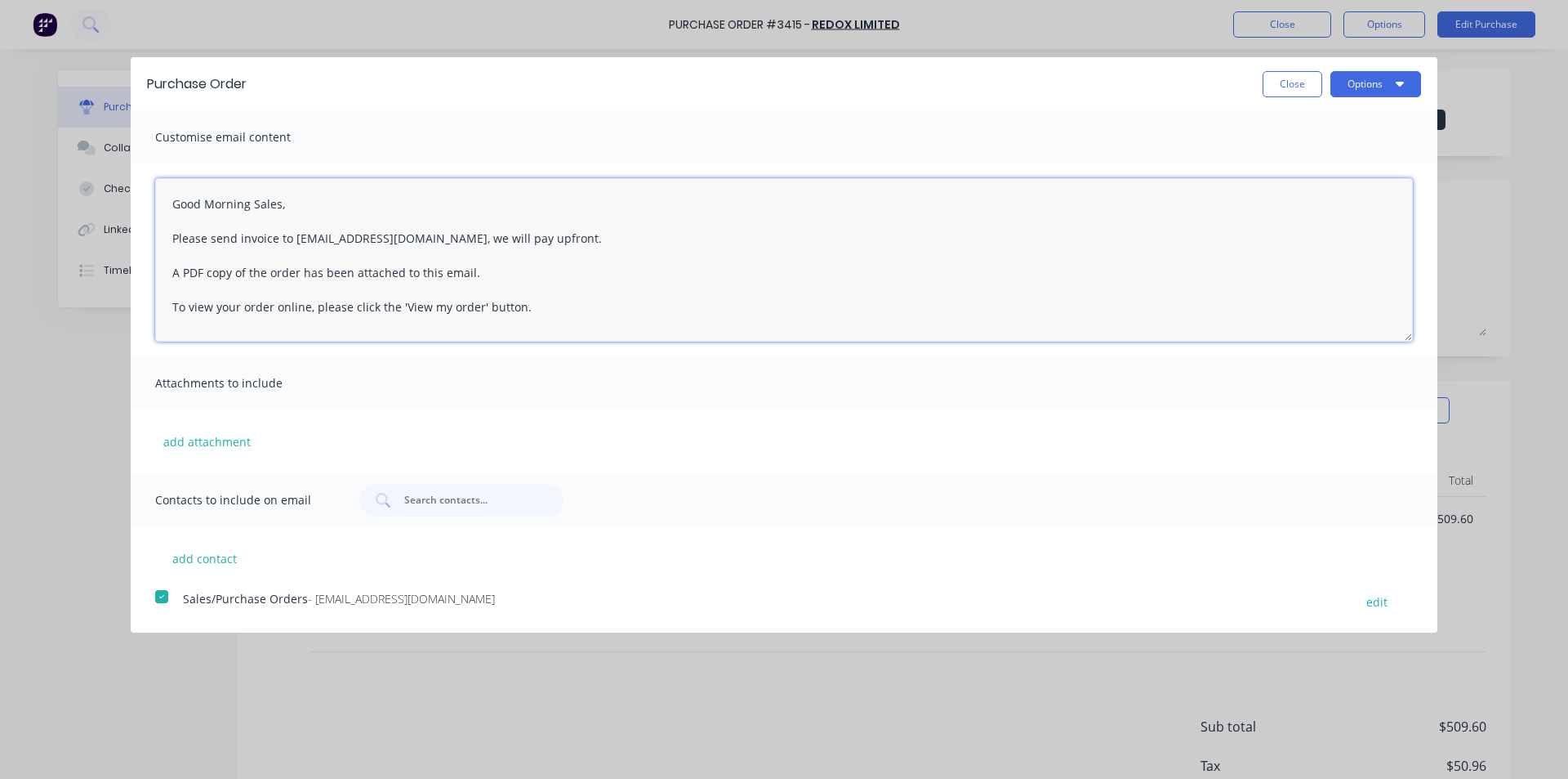
click at [169, 218] on textarea "Good Morning Sales, Please send invoice to [EMAIL_ADDRESS][DOMAIN_NAME], we wil…" at bounding box center [784, 259] width 1258 height 163
click at [280, 202] on textarea "Good Morning Sales, Please send invoice to [EMAIL_ADDRESS][DOMAIN_NAME], we wil…" at bounding box center [784, 259] width 1258 height 163
click at [611, 263] on textarea "Good Morning Accounts/sales, Please send invoice to [EMAIL_ADDRESS][DOMAIN_NAME…" at bounding box center [784, 259] width 1258 height 163
click at [275, 243] on textarea "Good Morning Accounts/sales, Please send invoice to [EMAIL_ADDRESS][DOMAIN_NAME…" at bounding box center [784, 259] width 1258 height 163
click at [539, 249] on textarea "Good Morning Accounts/sales, Please send invoice to [EMAIL_ADDRESS][DOMAIN_NAME…" at bounding box center [784, 259] width 1258 height 163
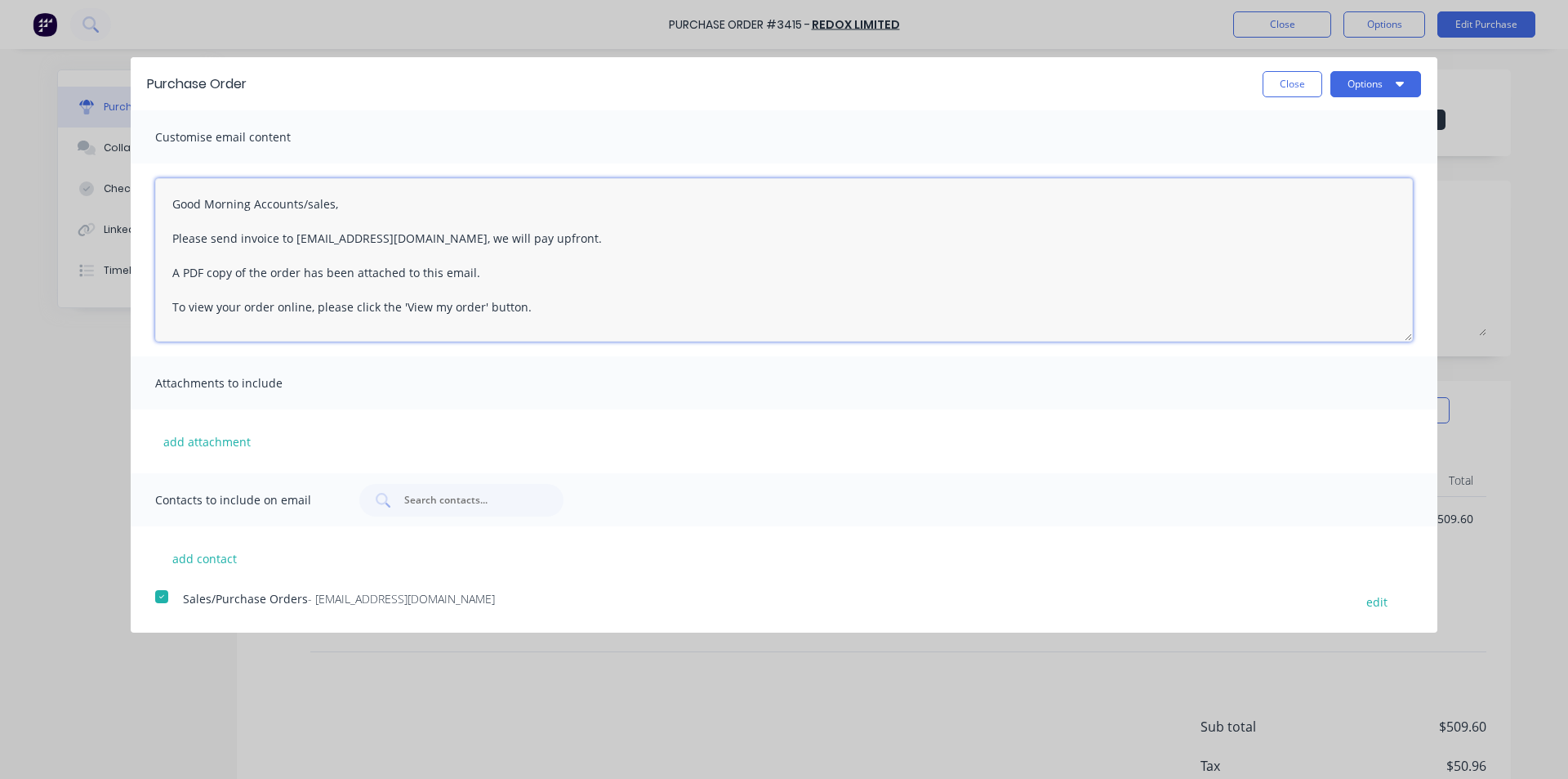
click at [437, 233] on textarea "Good Morning Accounts/sales, Please send invoice to [EMAIL_ADDRESS][DOMAIN_NAME…" at bounding box center [784, 259] width 1258 height 163
click at [578, 239] on textarea "Good Morning Accounts/sales, Please send invoice to [EMAIL_ADDRESS][DOMAIN_NAME…" at bounding box center [784, 259] width 1258 height 163
type textarea "Good Morning Accounts/sales, Please send invoice to [EMAIL_ADDRESS][DOMAIN_NAME…"
click at [1407, 80] on button "Options" at bounding box center [1376, 84] width 90 height 26
click at [1331, 163] on div "Email" at bounding box center [1343, 158] width 125 height 23
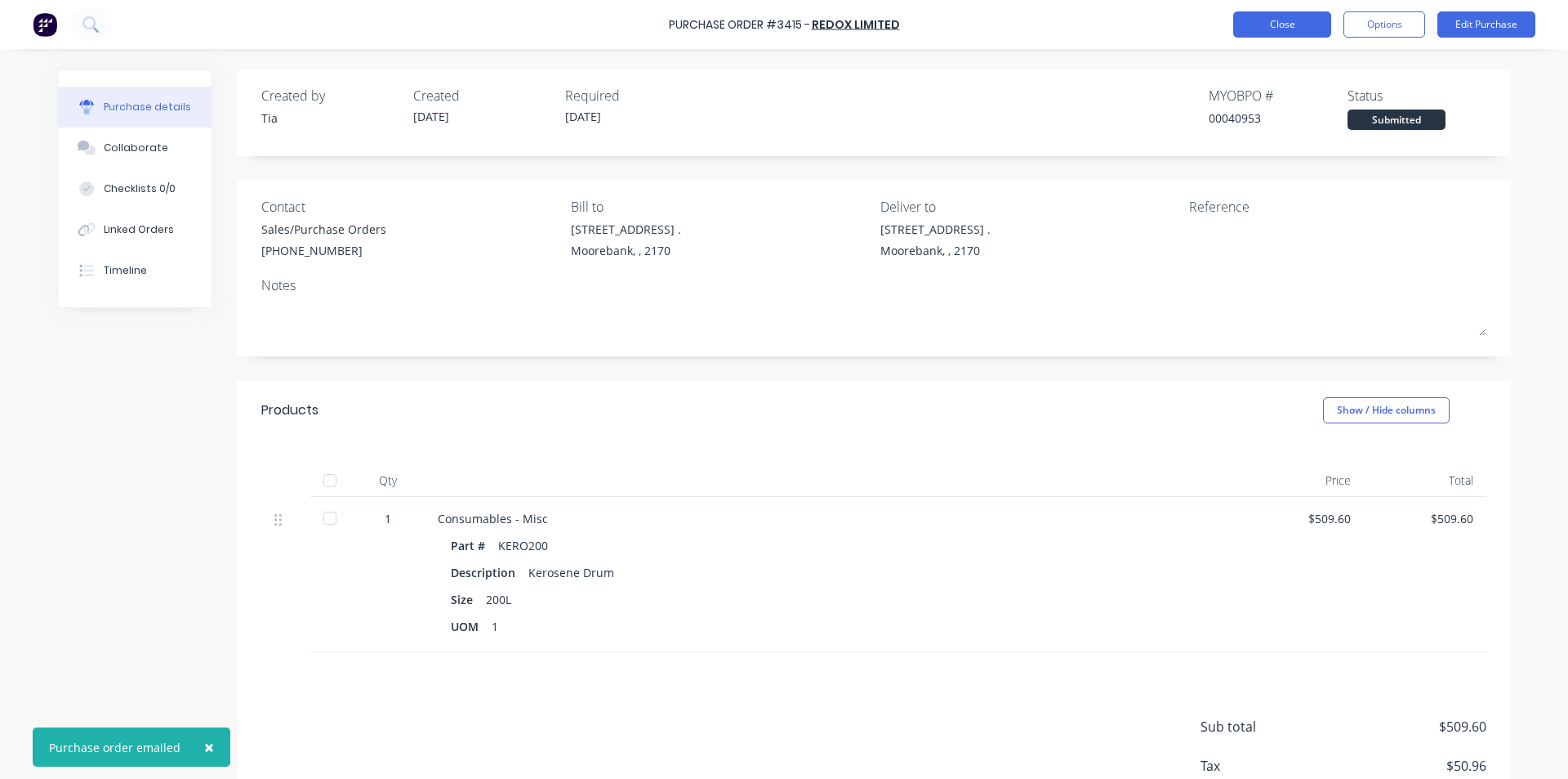
click at [1269, 16] on button "Close" at bounding box center [1282, 24] width 98 height 26
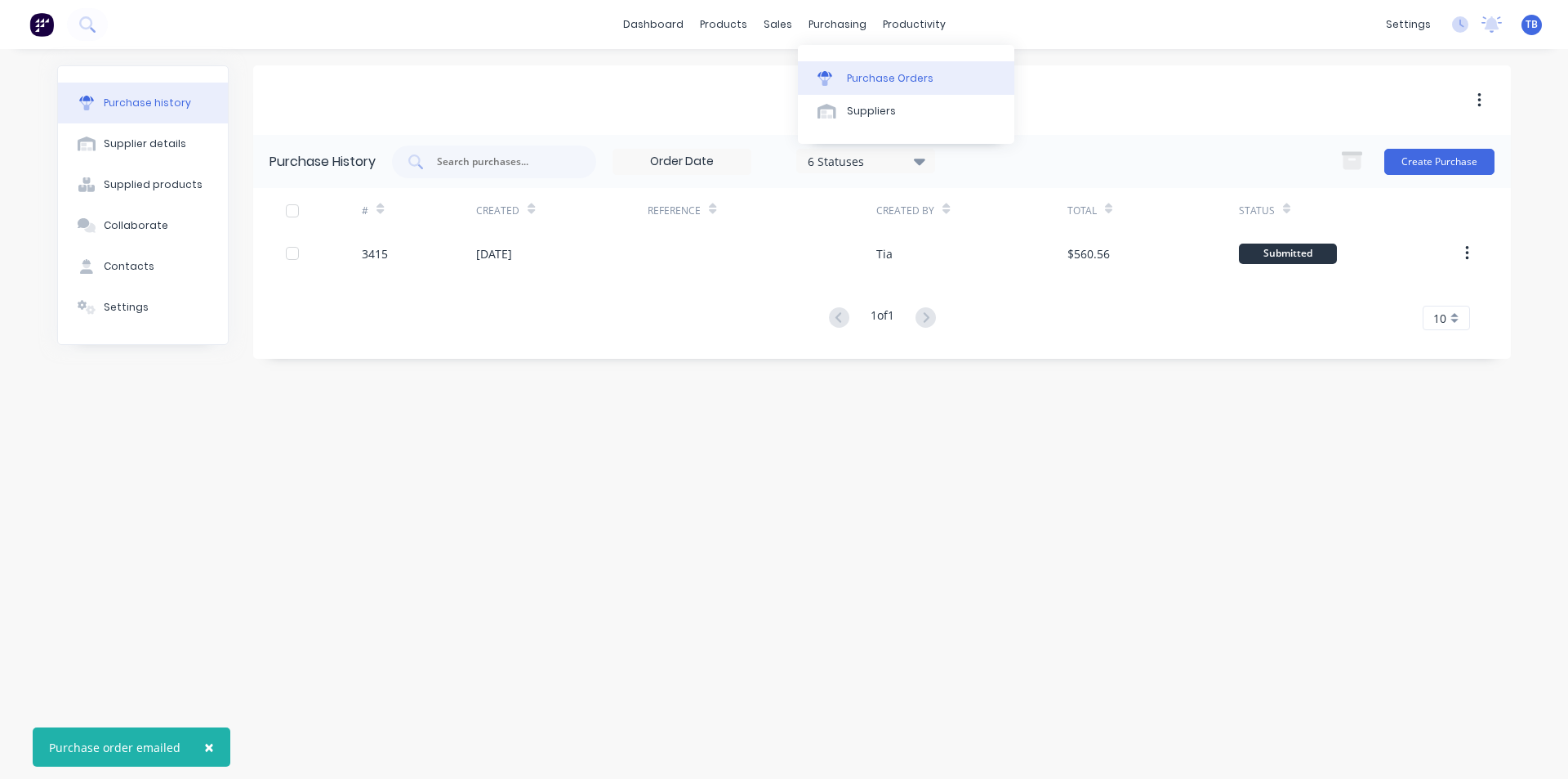
click at [844, 65] on link "Purchase Orders" at bounding box center [906, 77] width 217 height 33
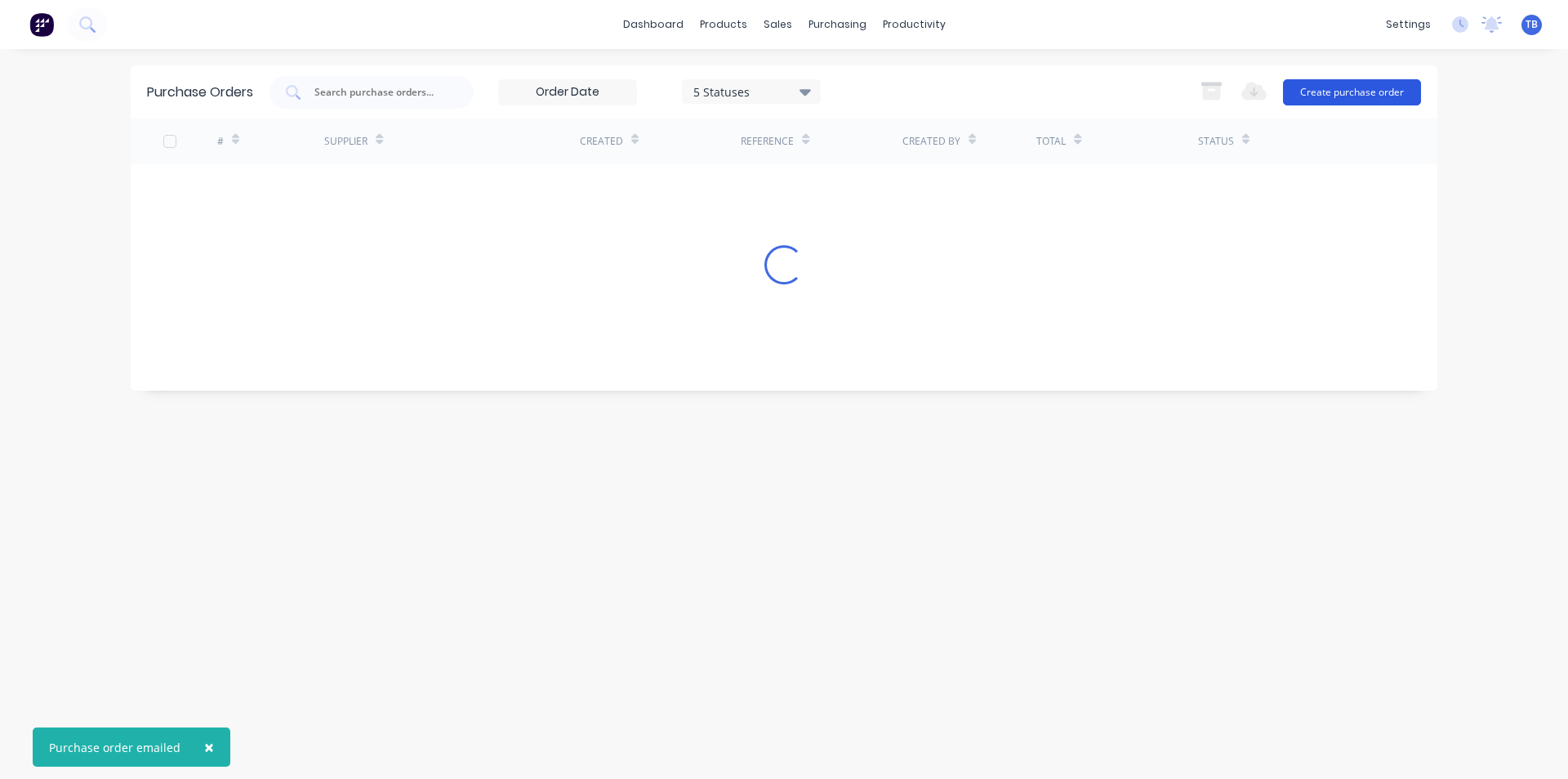
click at [1335, 88] on button "Create purchase order" at bounding box center [1351, 92] width 138 height 26
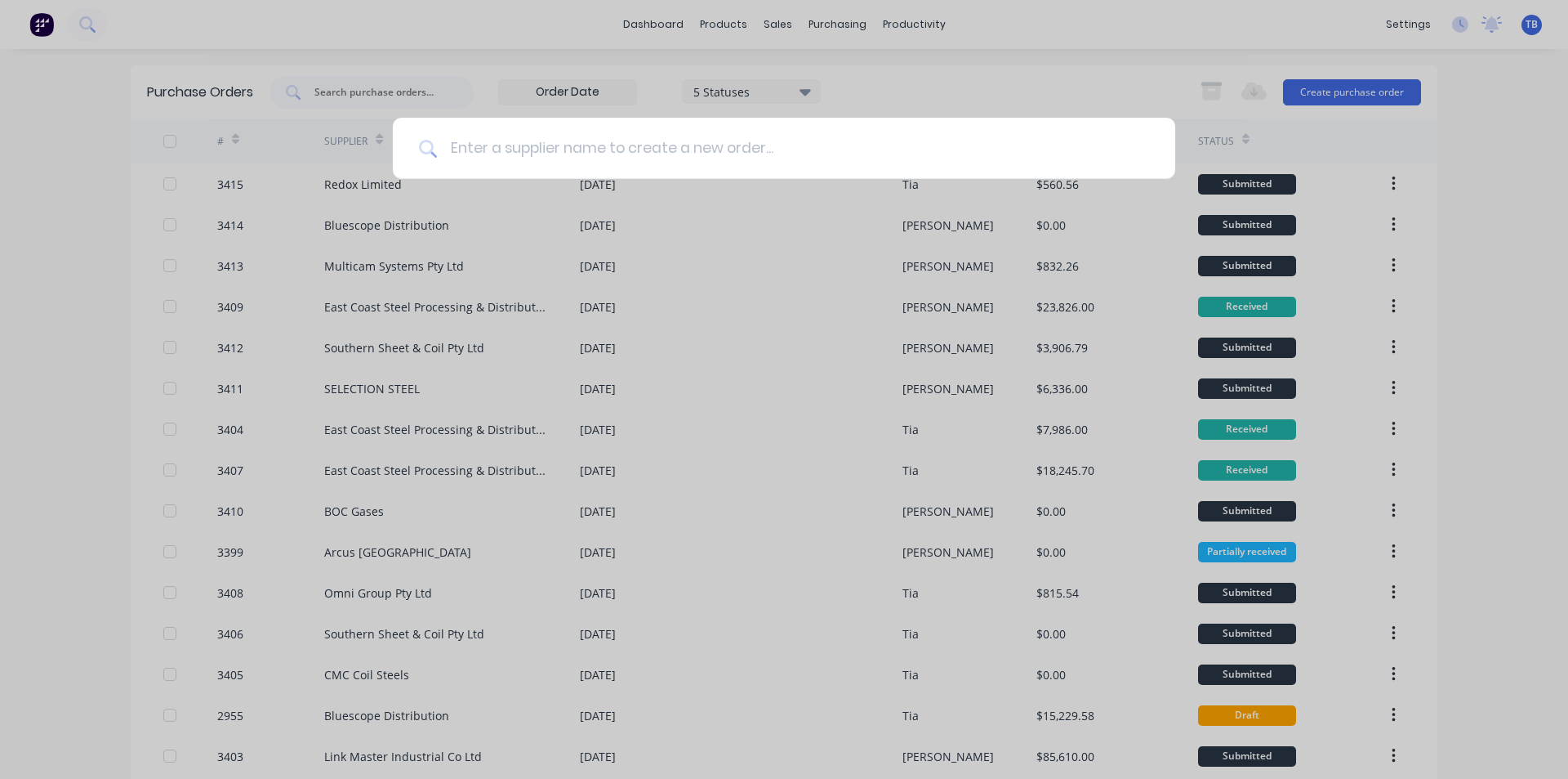
click at [547, 146] on input at bounding box center [793, 148] width 712 height 61
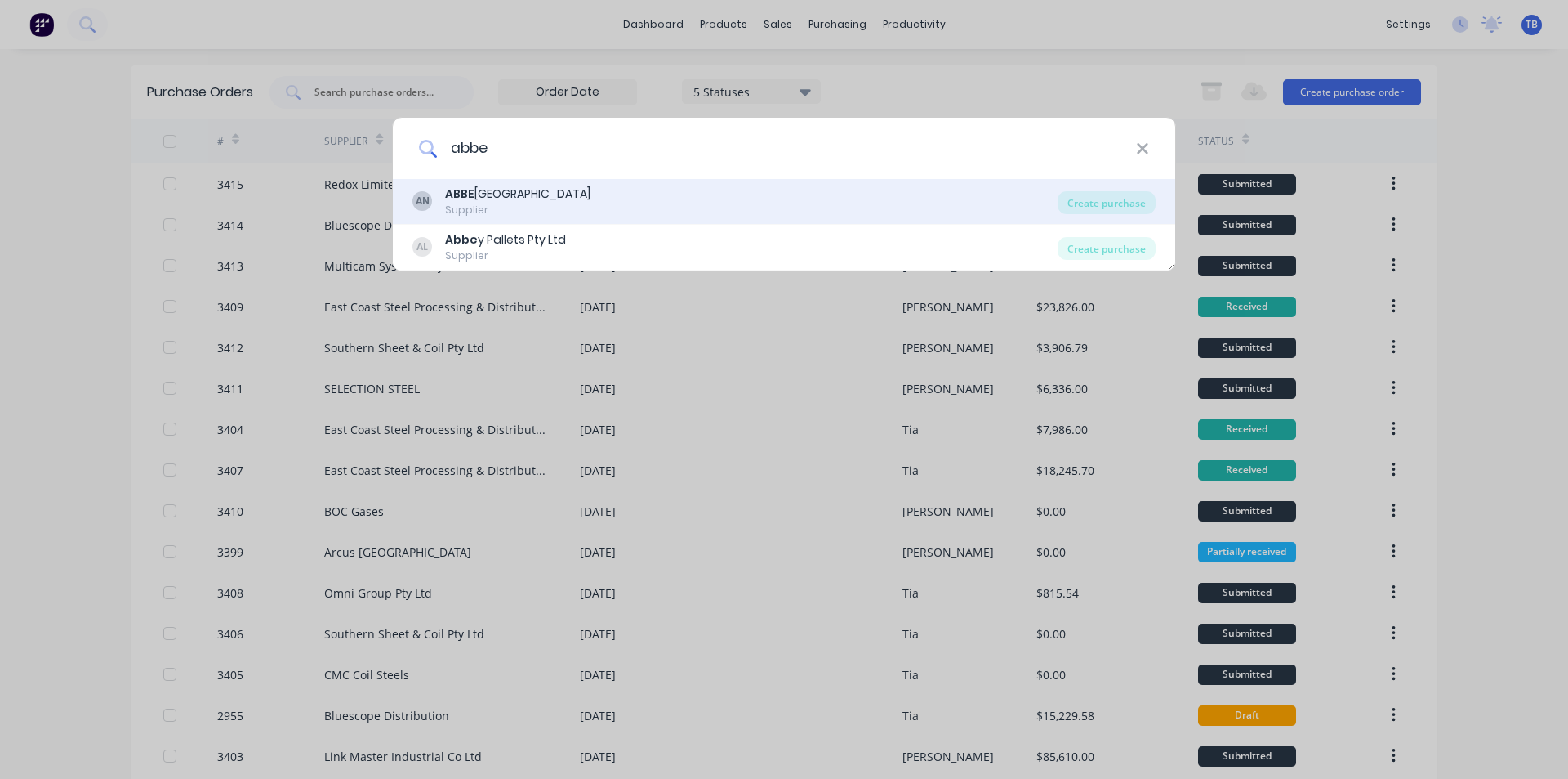
type input "abbe"
click at [502, 194] on div "ABBE [GEOGRAPHIC_DATA]" at bounding box center [518, 194] width 146 height 18
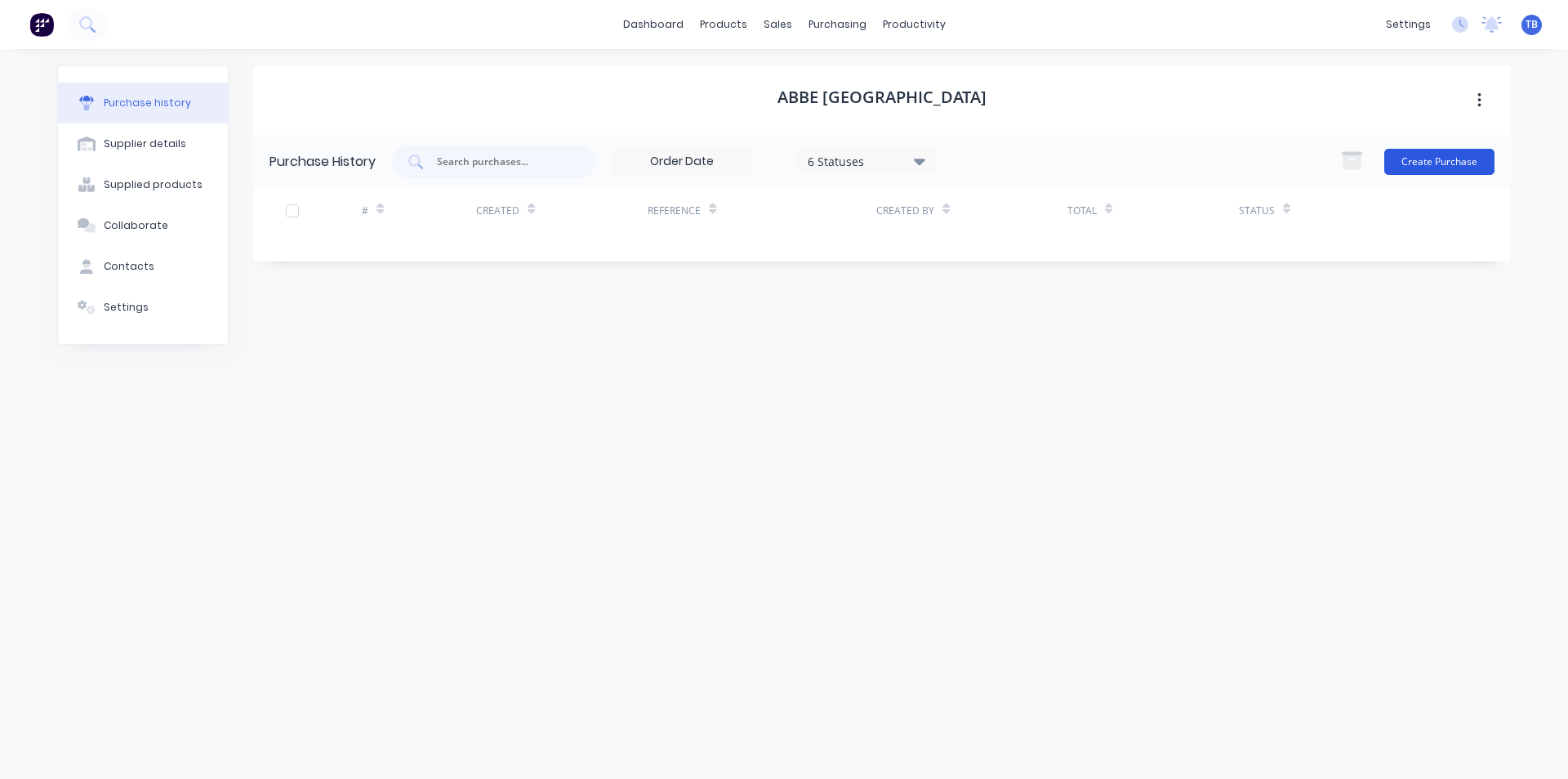
click at [1425, 160] on button "Create Purchase" at bounding box center [1439, 161] width 110 height 26
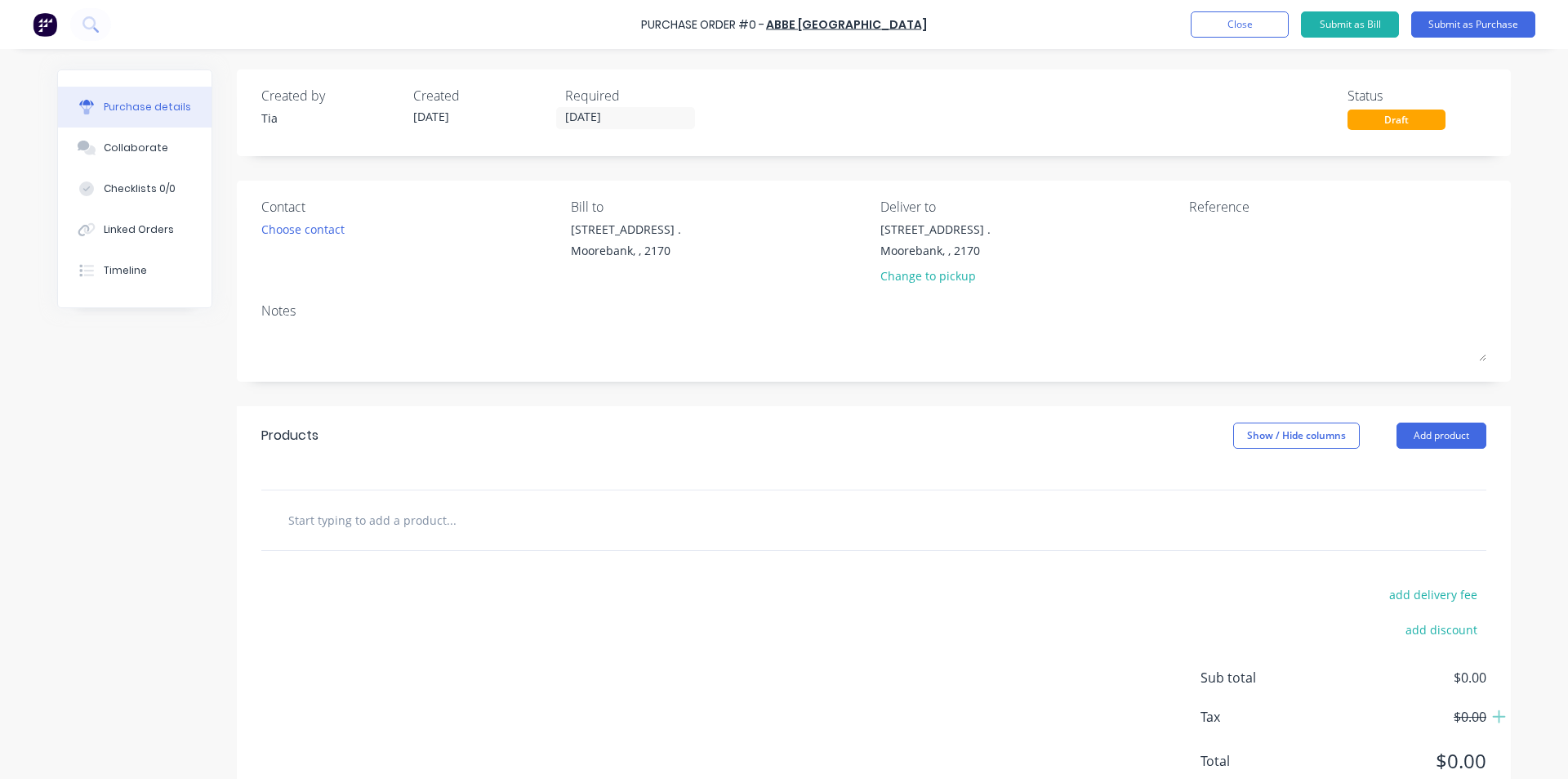
click at [641, 119] on input "[DATE]" at bounding box center [626, 118] width 137 height 20
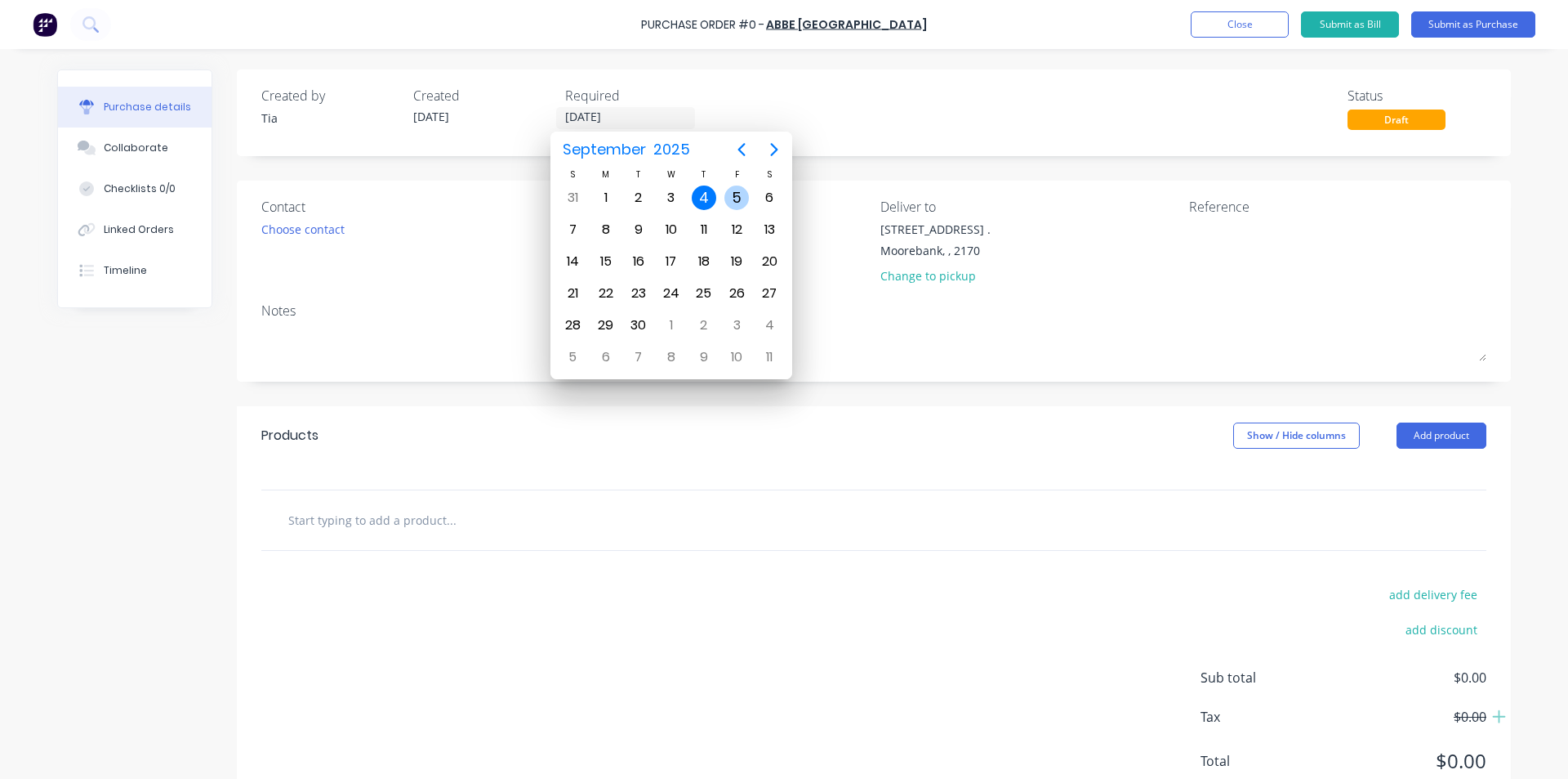
click at [725, 196] on div "5" at bounding box center [736, 197] width 24 height 24
type input "[DATE]"
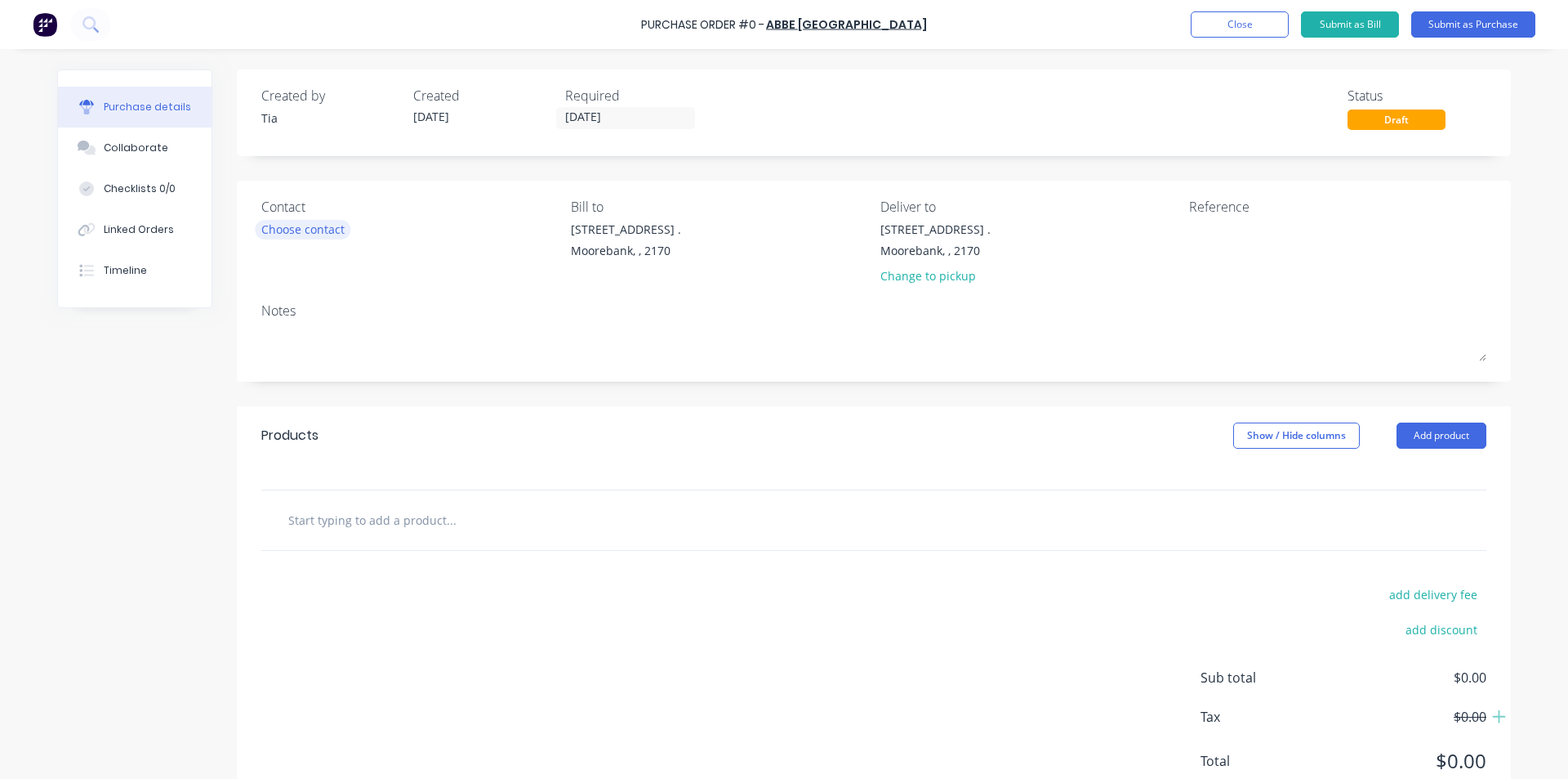
click at [322, 228] on div "Choose contact" at bounding box center [304, 229] width 84 height 18
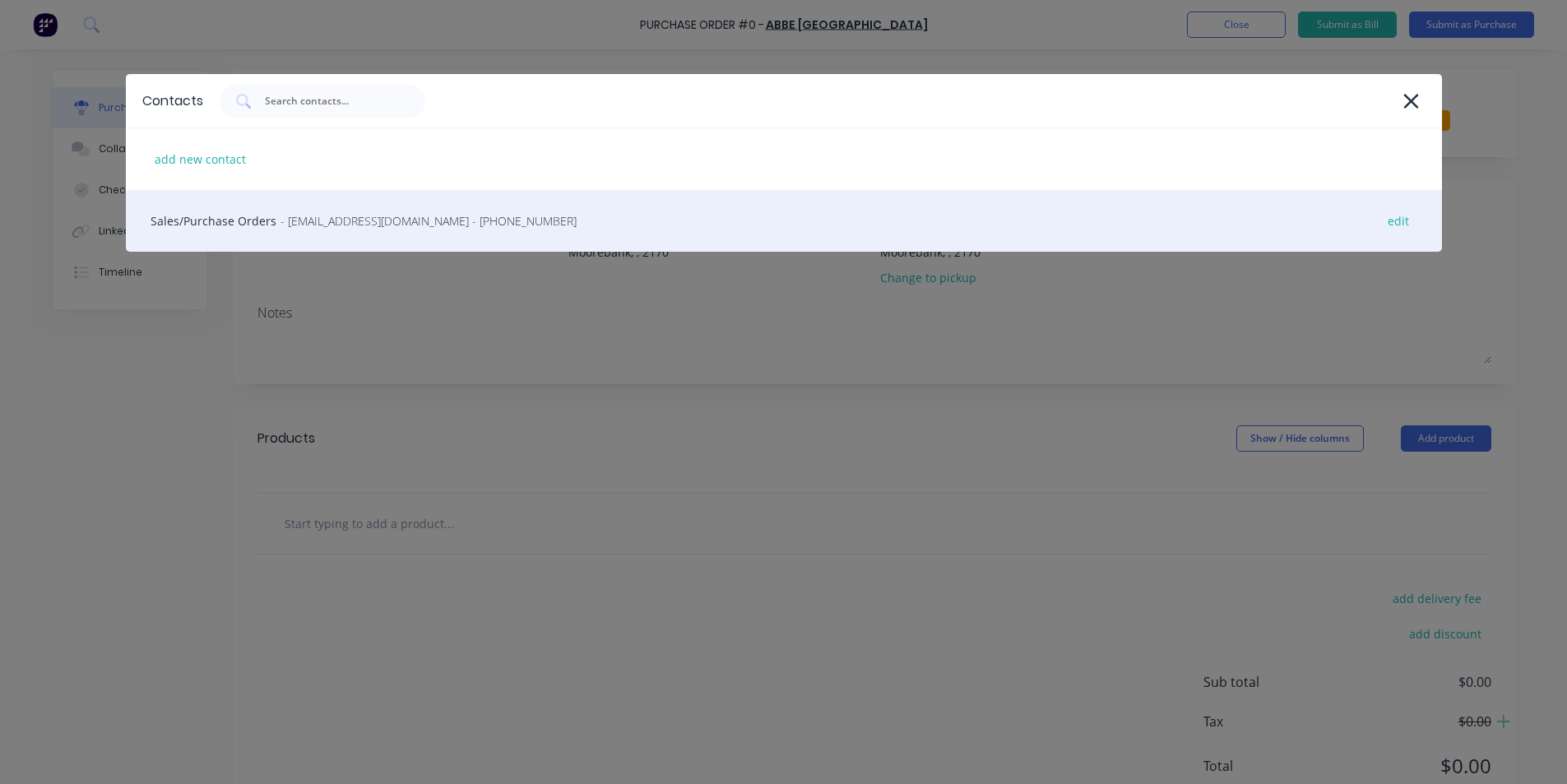
click at [323, 229] on div "Sales/Purchase Orders - [EMAIL_ADDRESS][DOMAIN_NAME] - [PHONE_NUMBER] edit" at bounding box center [784, 221] width 1317 height 61
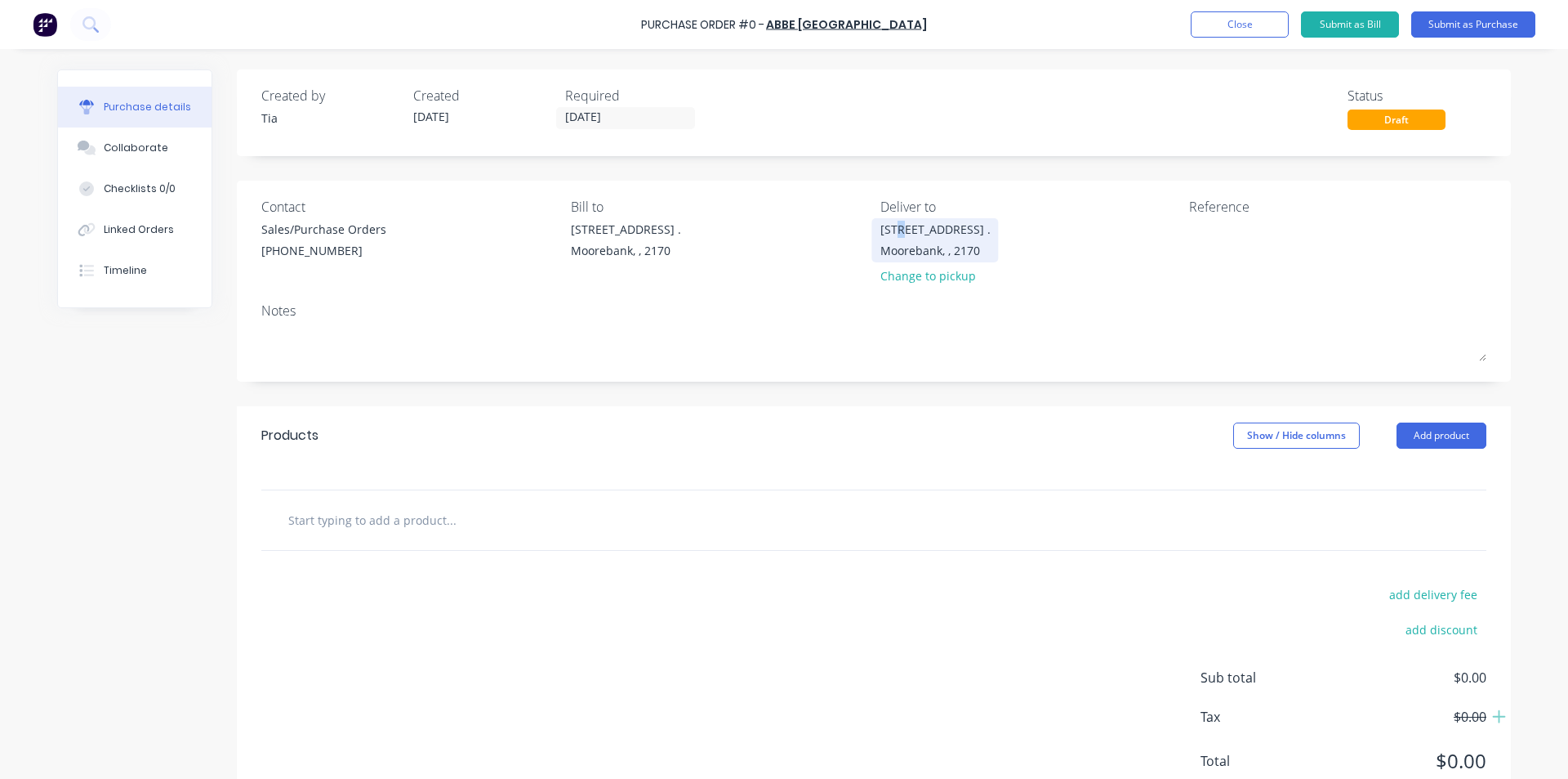
click at [894, 232] on div "[STREET_ADDRESS] ." at bounding box center [936, 229] width 110 height 18
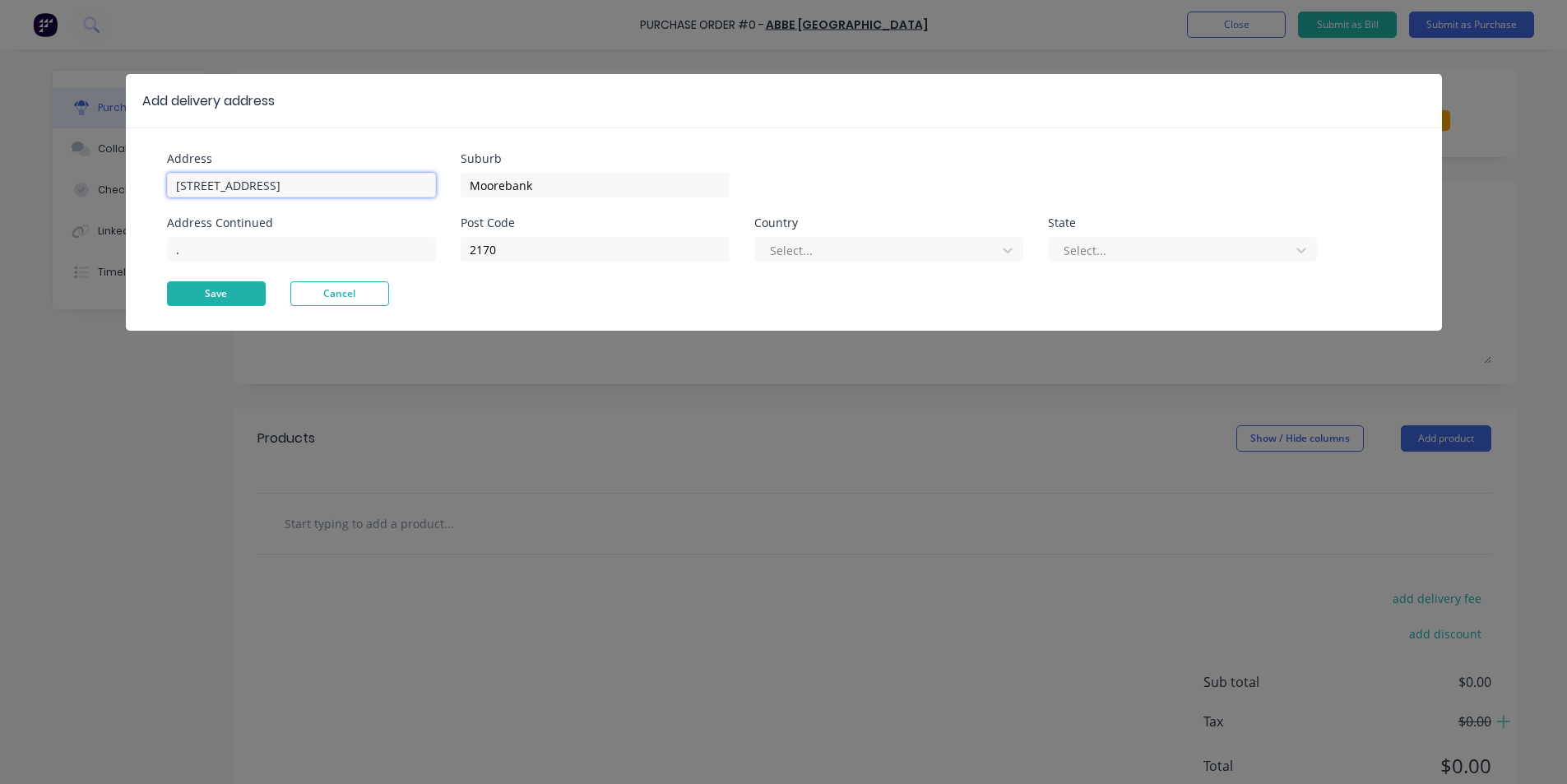
type input "[STREET_ADDRESS]"
click at [213, 290] on button "Save" at bounding box center [216, 293] width 99 height 24
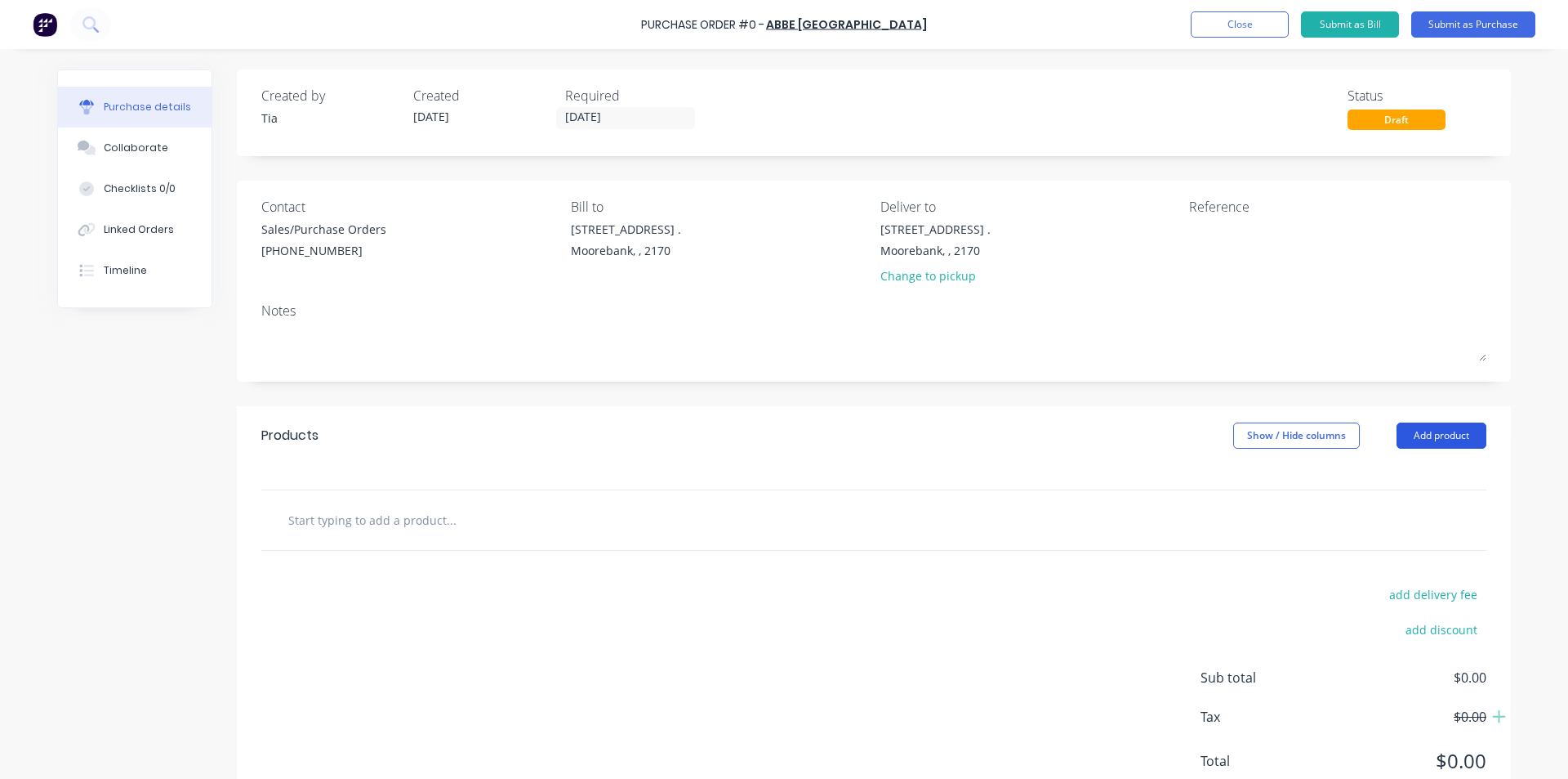
click at [1454, 442] on button "Add product" at bounding box center [1441, 435] width 89 height 26
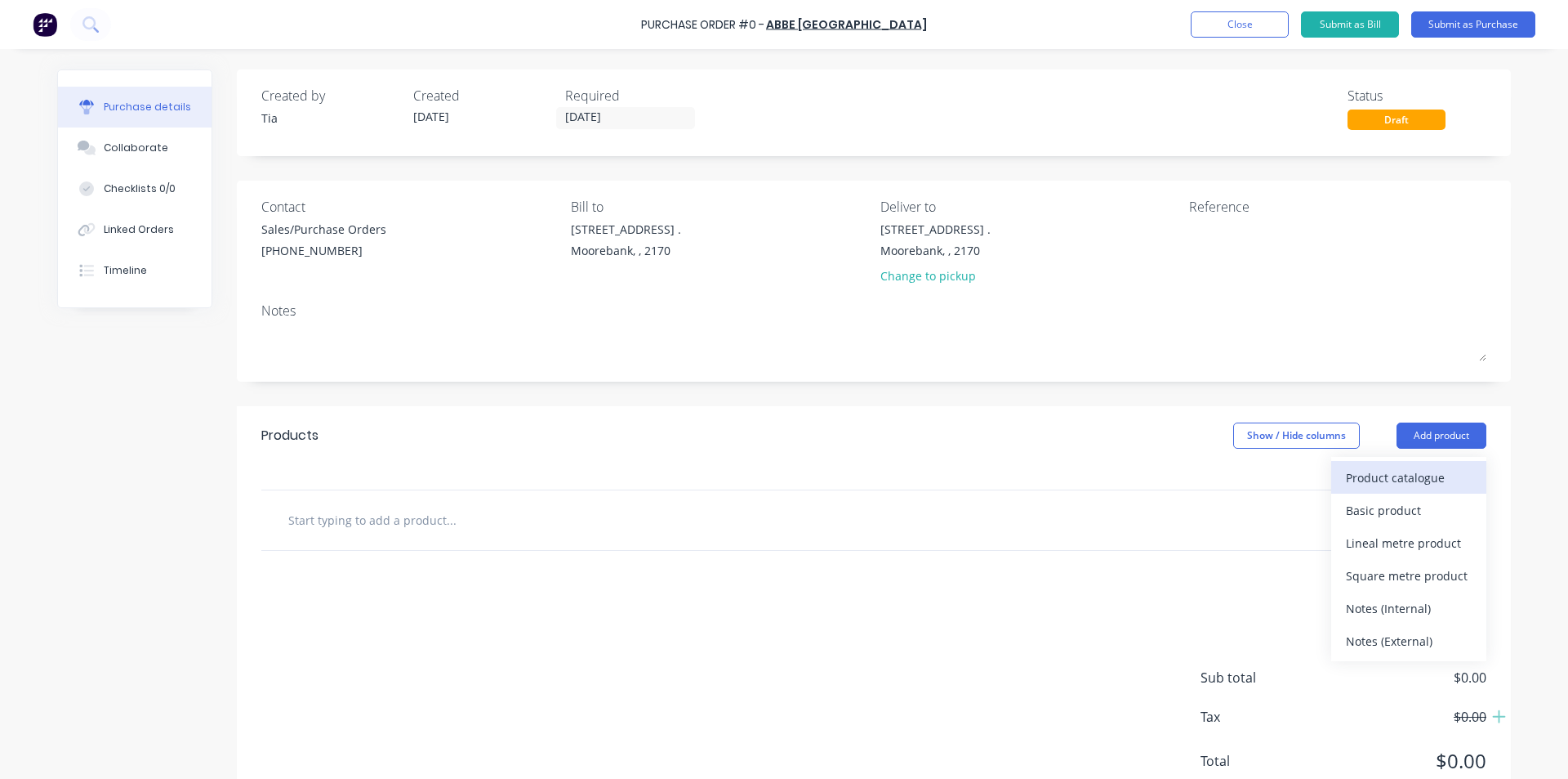
click at [1355, 471] on div "Product catalogue" at bounding box center [1408, 478] width 125 height 23
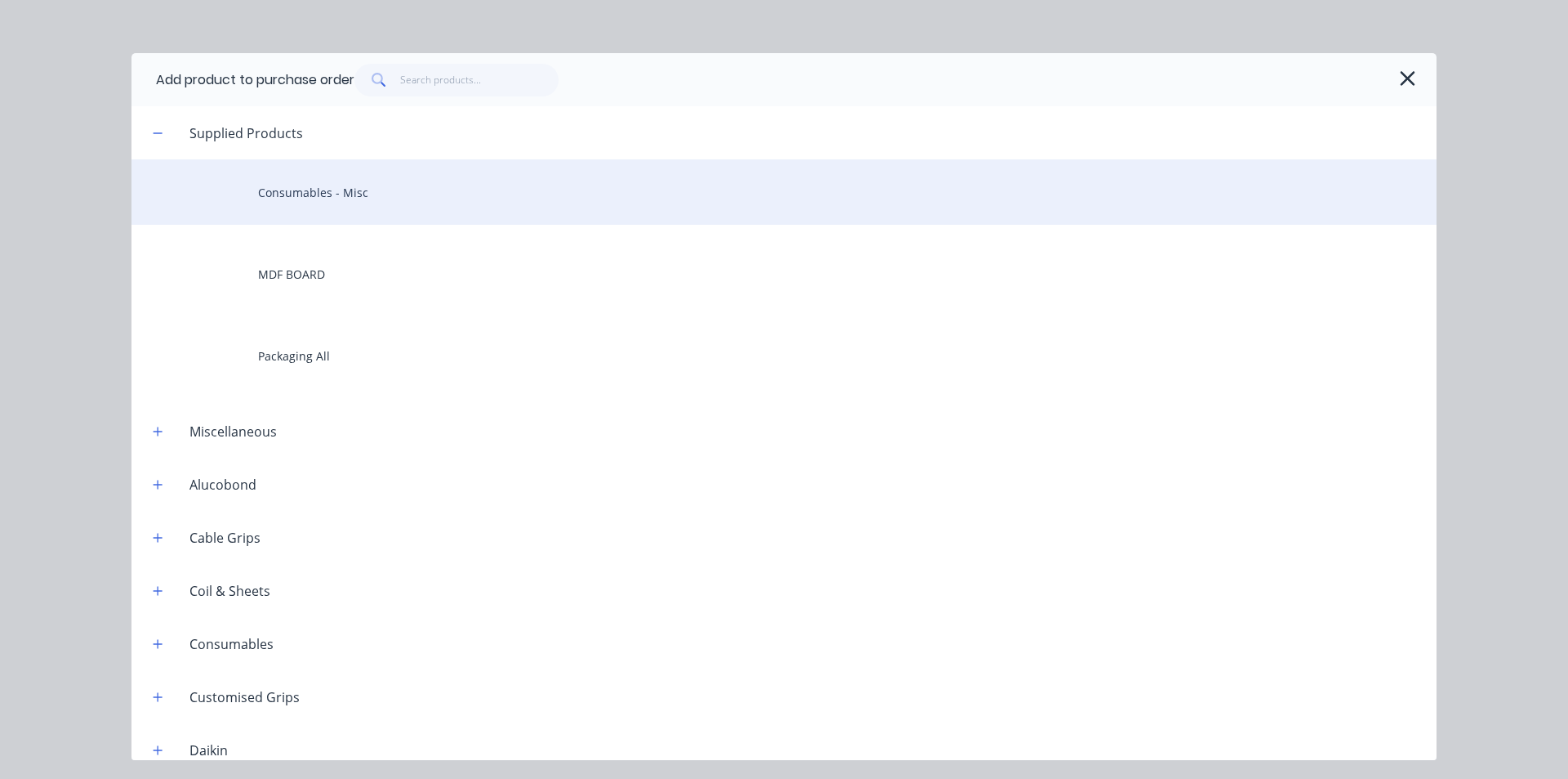
click at [608, 187] on div "Consumables - Misc" at bounding box center [784, 192] width 1305 height 65
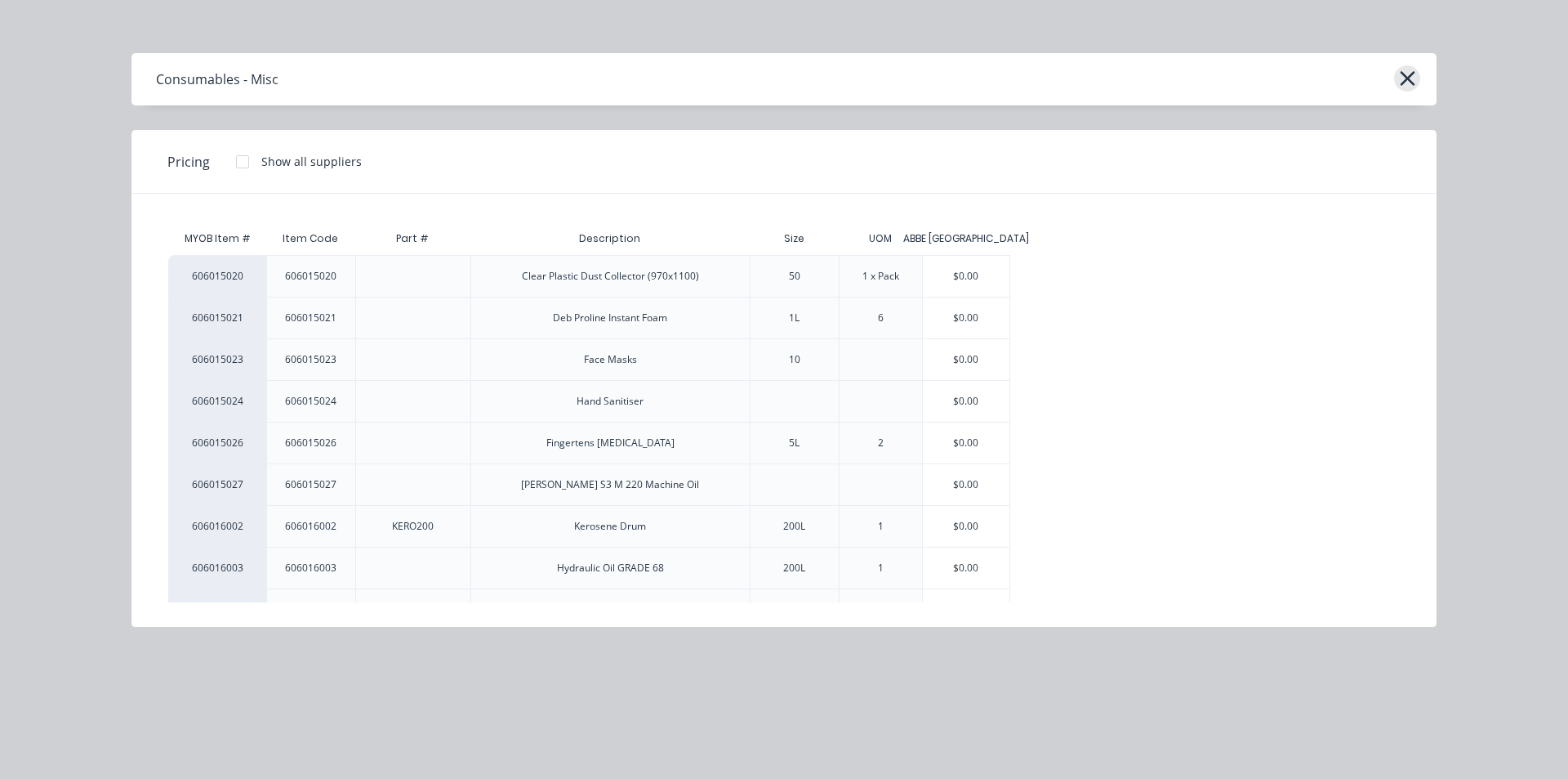
click at [1414, 74] on icon "button" at bounding box center [1407, 78] width 18 height 23
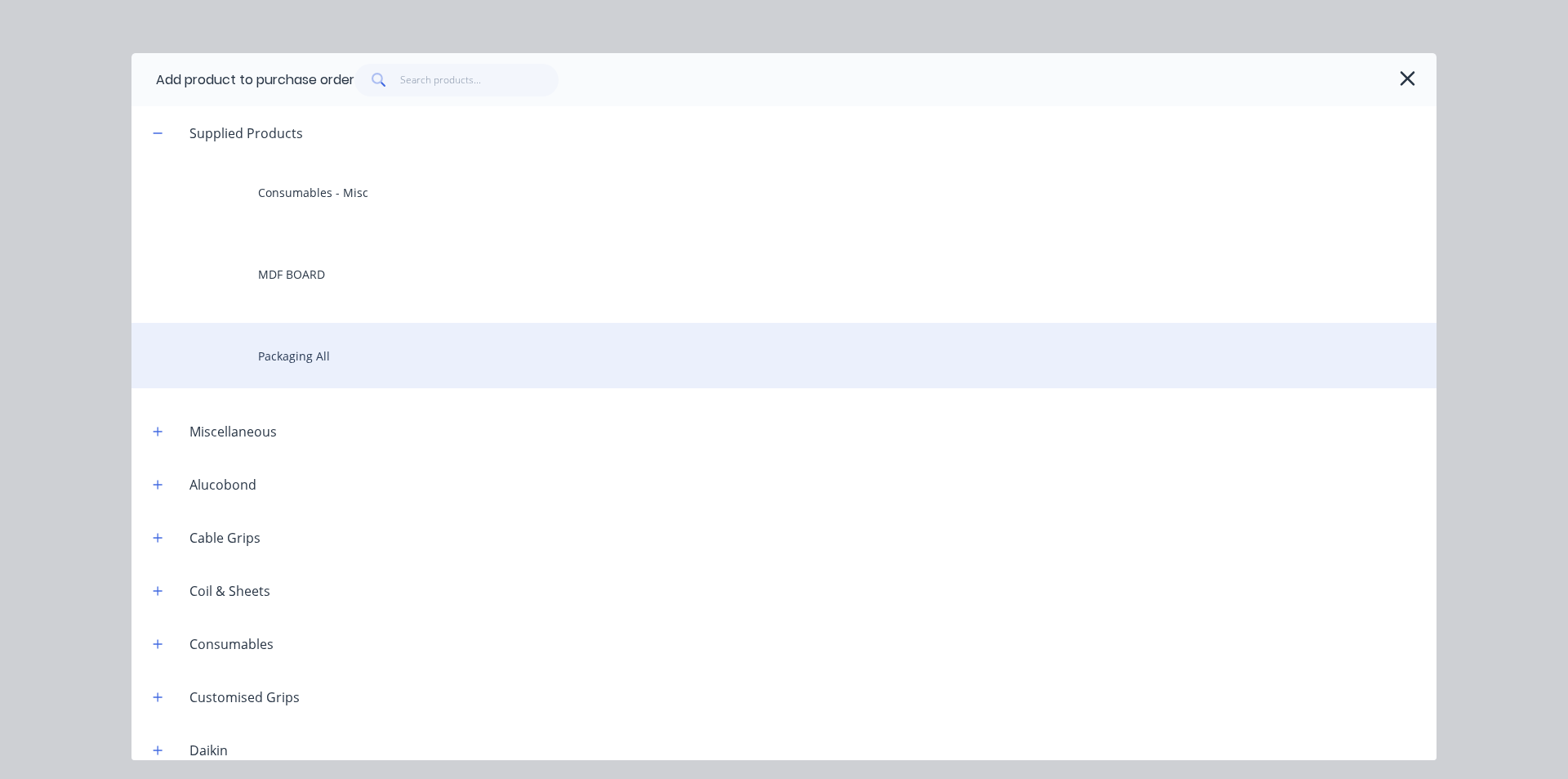
click at [375, 365] on div "Packaging All" at bounding box center [784, 356] width 1305 height 65
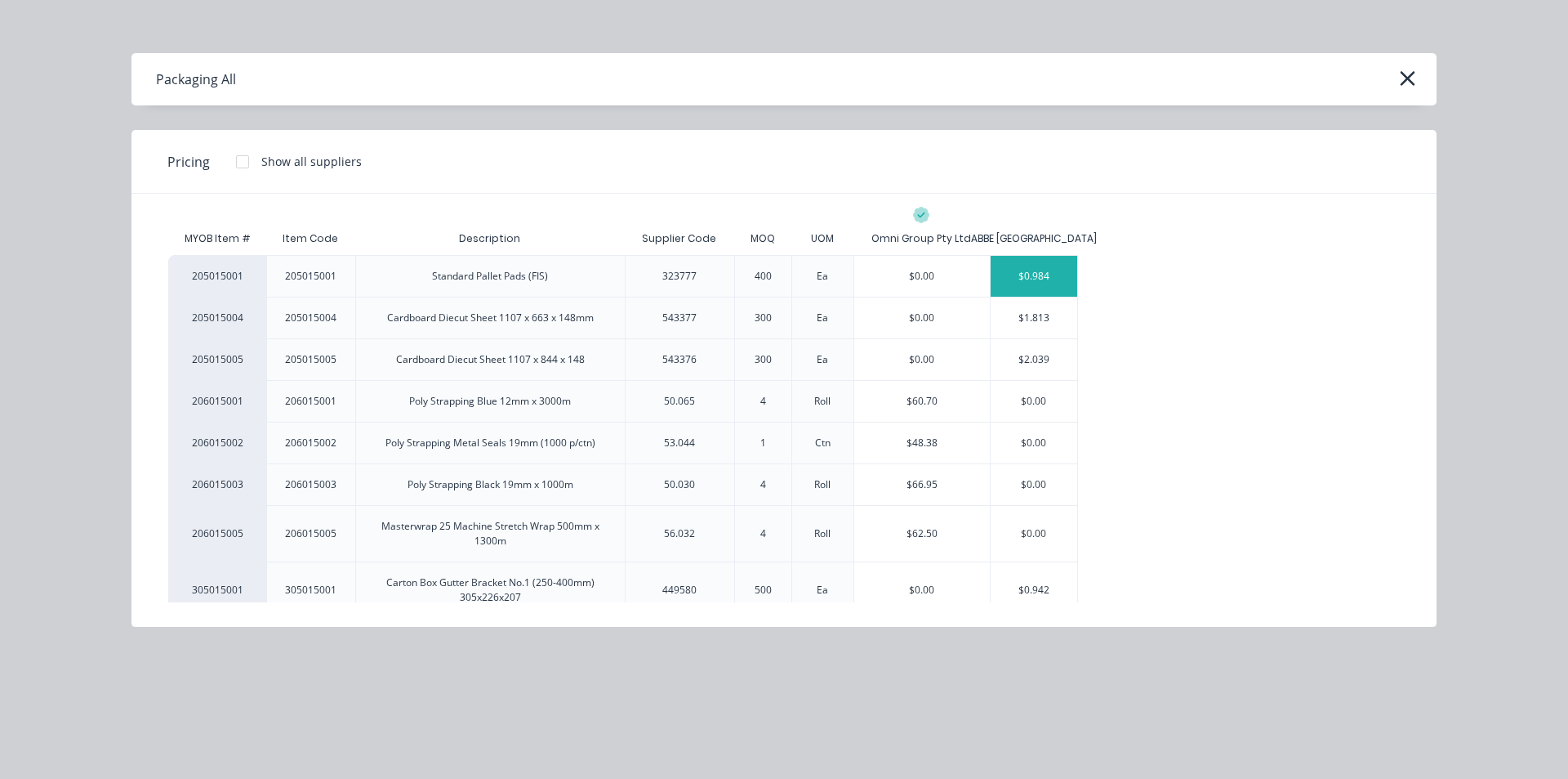
click at [1029, 289] on div "$0.984" at bounding box center [1034, 276] width 87 height 41
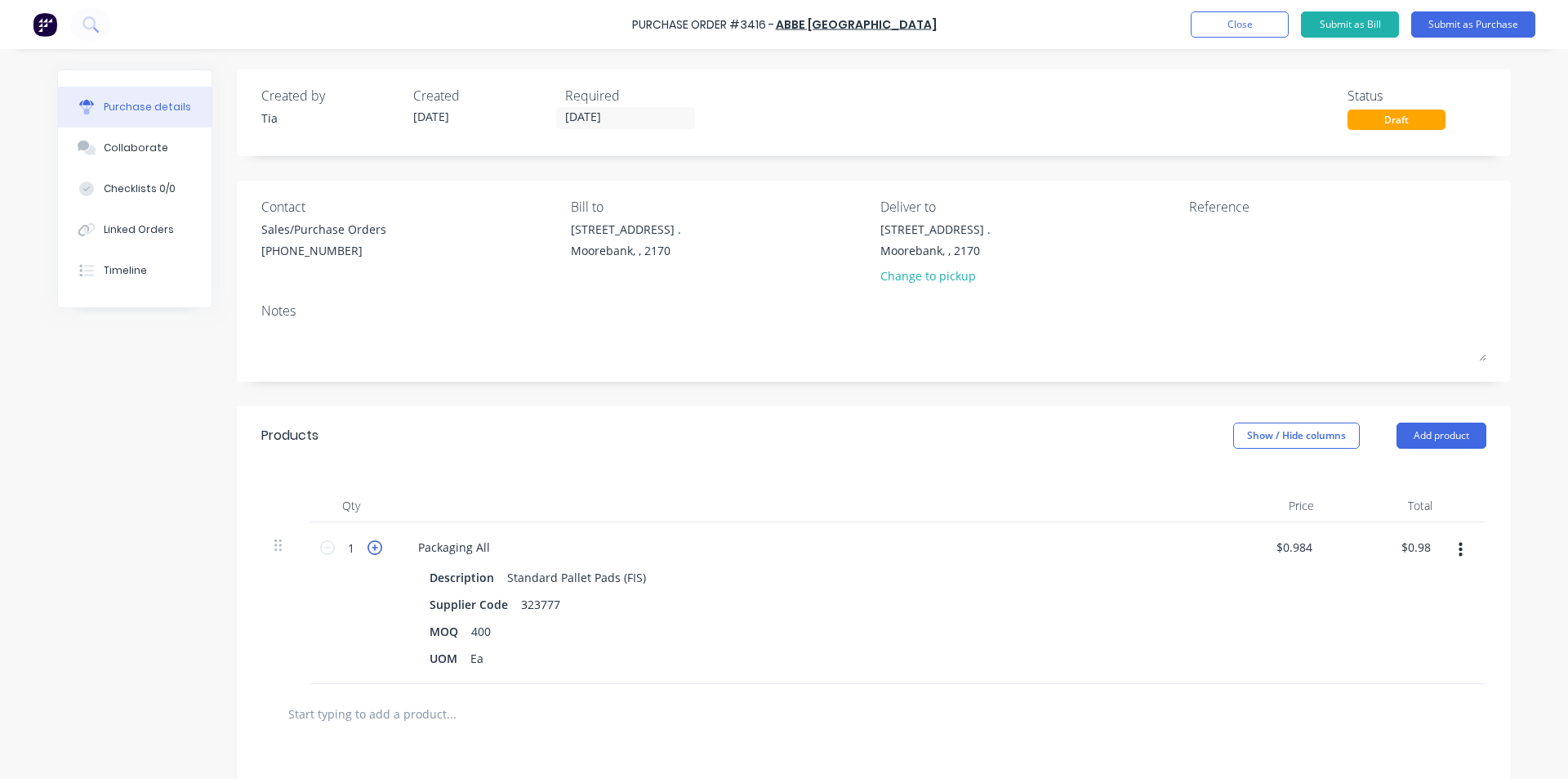
click at [371, 545] on icon at bounding box center [375, 548] width 15 height 15
type input "2"
type input "$1.97"
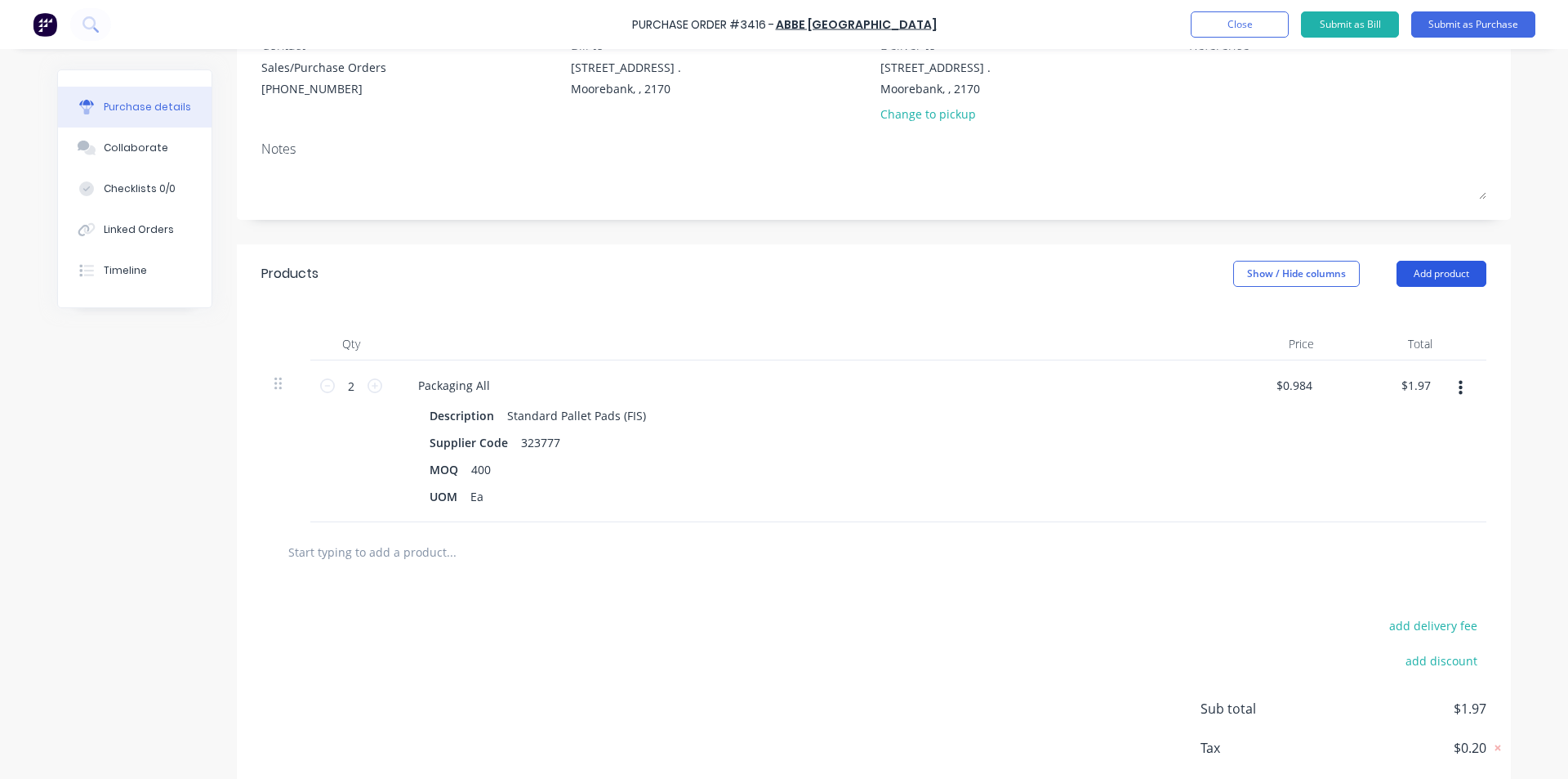
scroll to position [163, 0]
click at [1435, 276] on button "Add product" at bounding box center [1441, 272] width 89 height 26
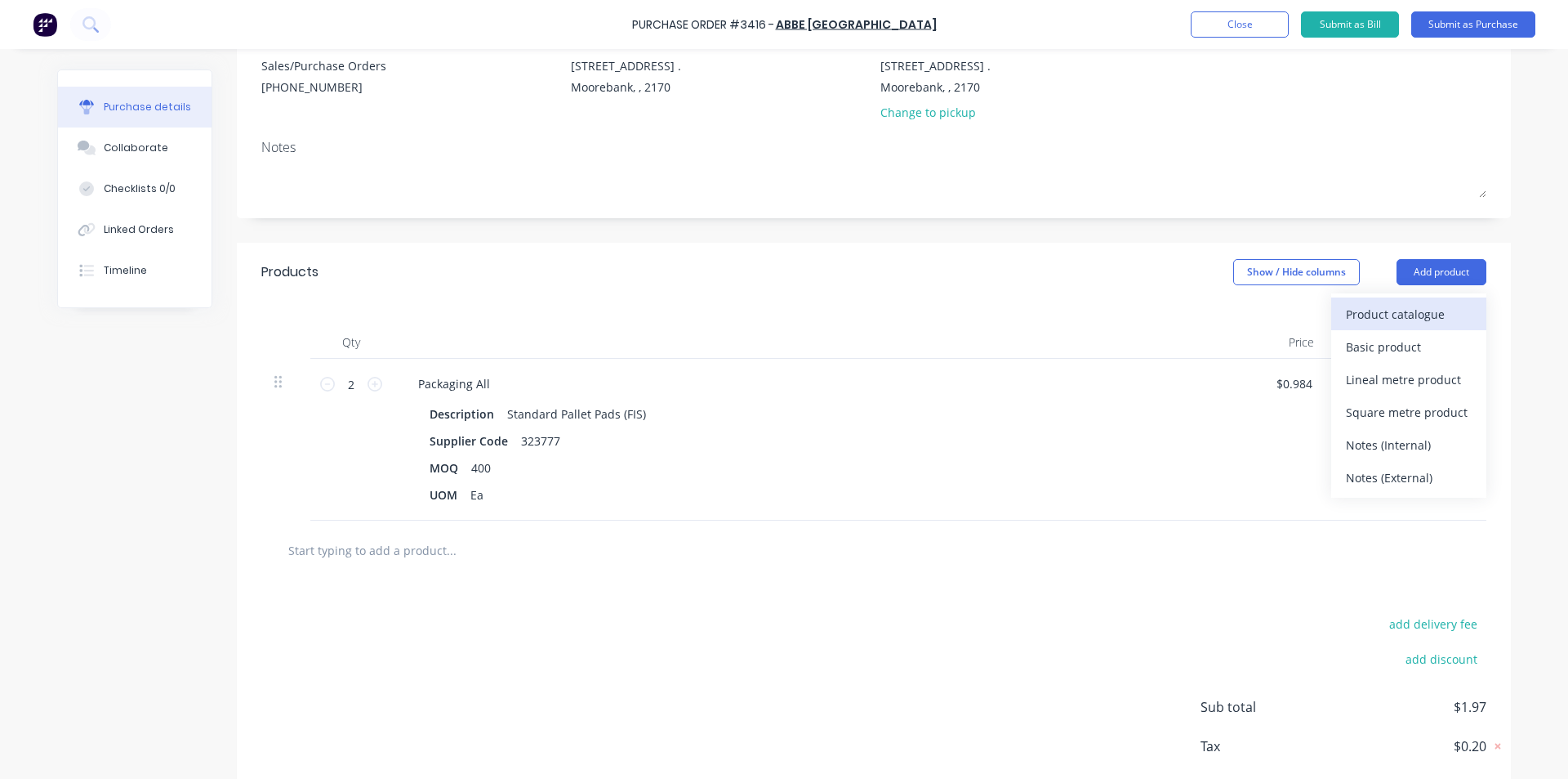
click at [1364, 317] on div "Product catalogue" at bounding box center [1408, 314] width 125 height 23
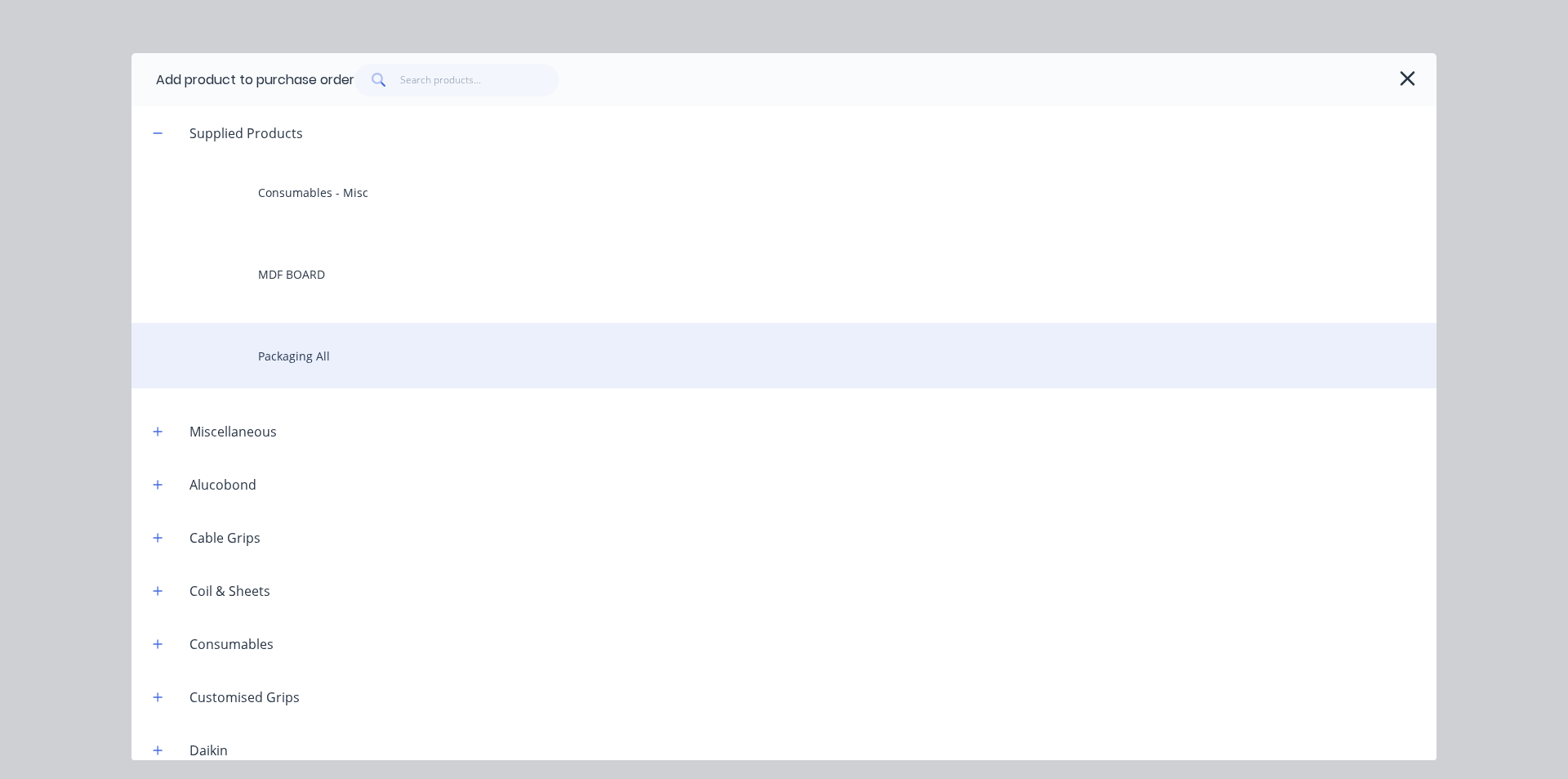
click at [426, 369] on div "Packaging All" at bounding box center [784, 356] width 1305 height 65
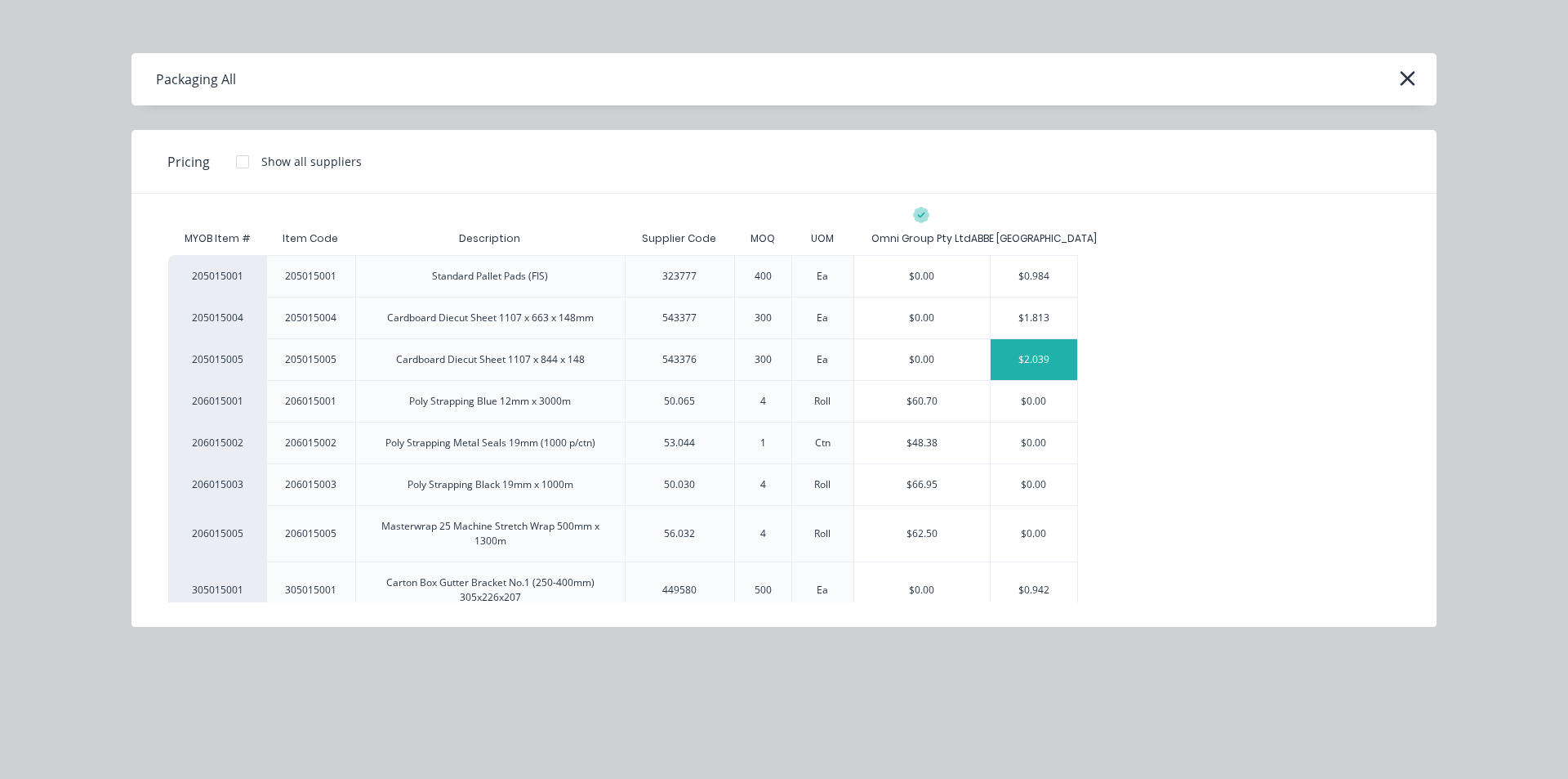
click at [1021, 367] on div "$2.039" at bounding box center [1034, 359] width 87 height 41
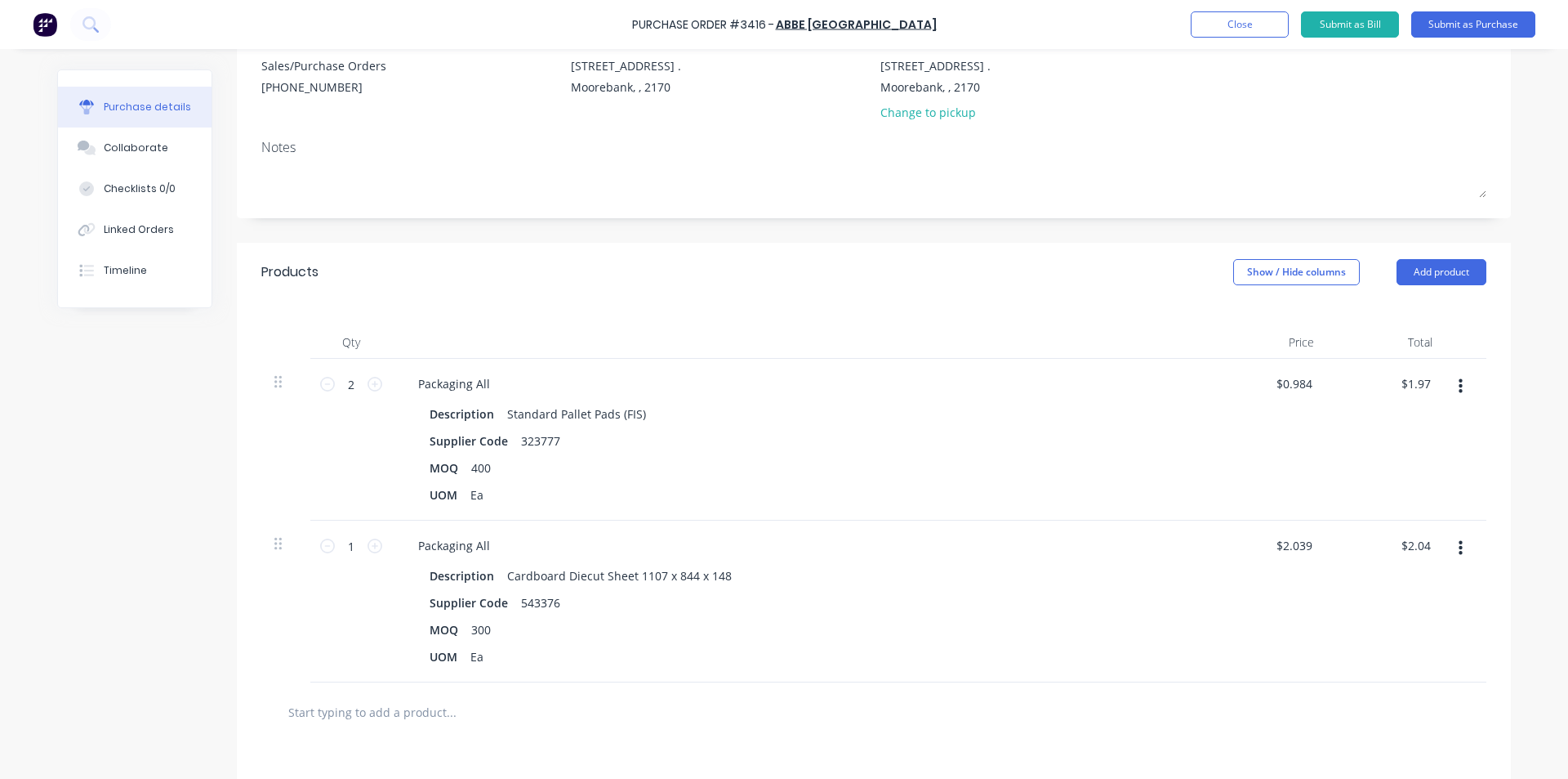
click at [376, 546] on div "1 1" at bounding box center [351, 601] width 82 height 161
click at [369, 546] on icon at bounding box center [375, 546] width 15 height 15
type input "2"
type input "$4.08"
click at [781, 635] on div "MOQ 300" at bounding box center [797, 629] width 748 height 23
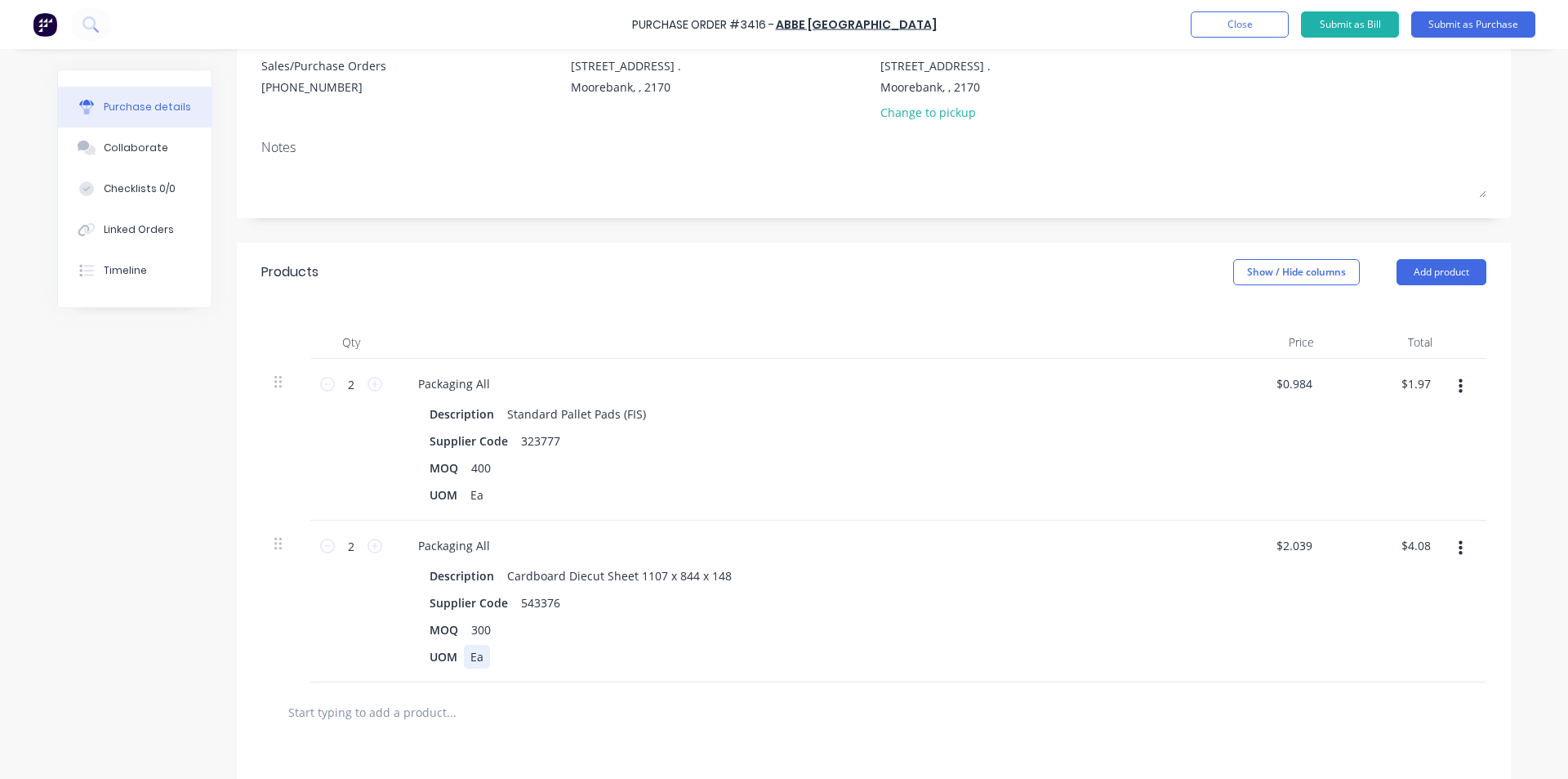
click at [782, 680] on div "Packaging All Description Cardboard Diecut Sheet 1107 x 844 x 148 Supplier Code…" at bounding box center [800, 601] width 817 height 161
click at [1458, 12] on button "Submit as Purchase" at bounding box center [1474, 24] width 124 height 26
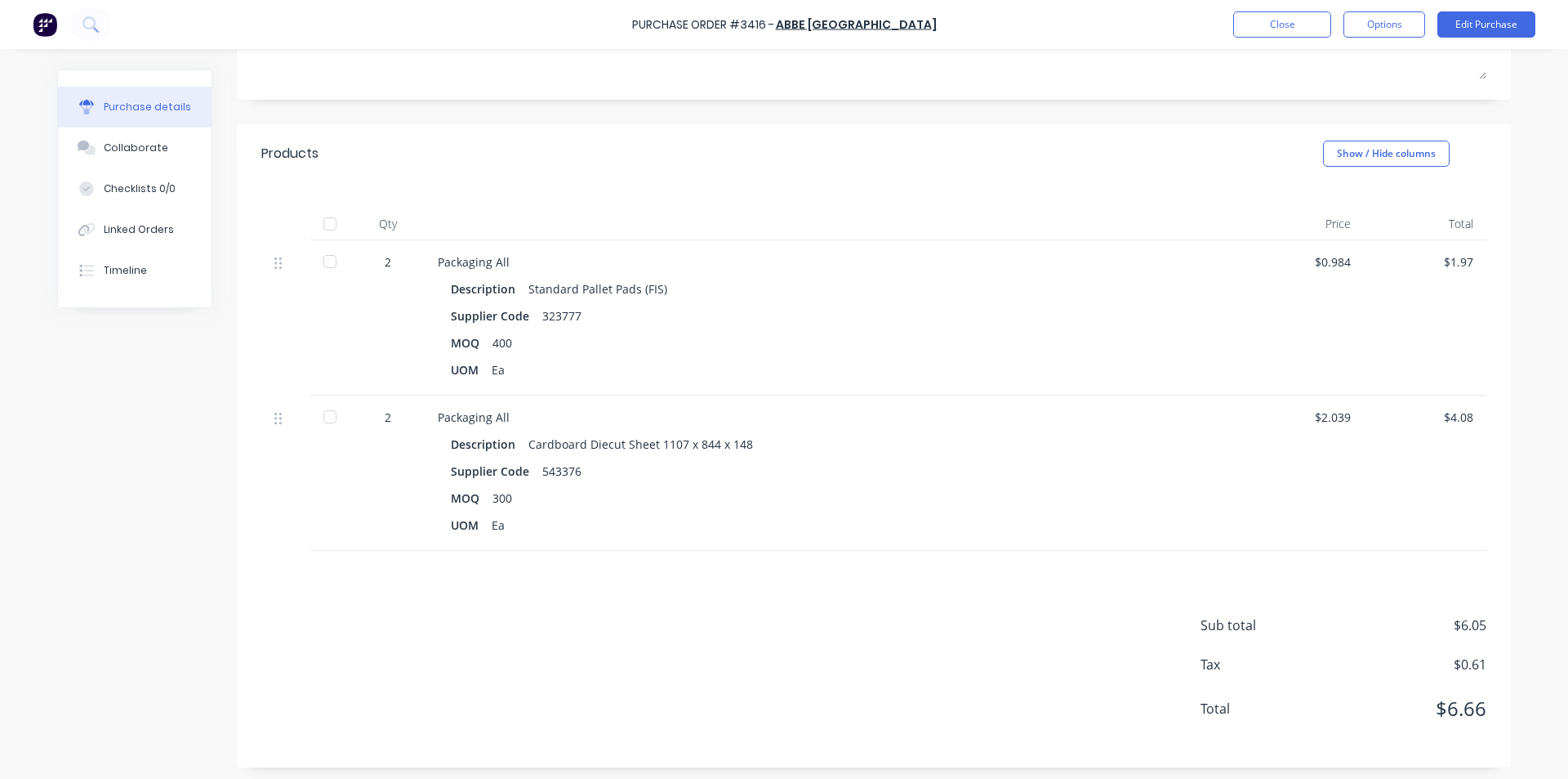
scroll to position [262, 0]
drag, startPoint x: 1032, startPoint y: 336, endPoint x: 1041, endPoint y: 348, distance: 15.0
click at [1032, 336] on div "MOQ 400" at bounding box center [833, 338] width 764 height 23
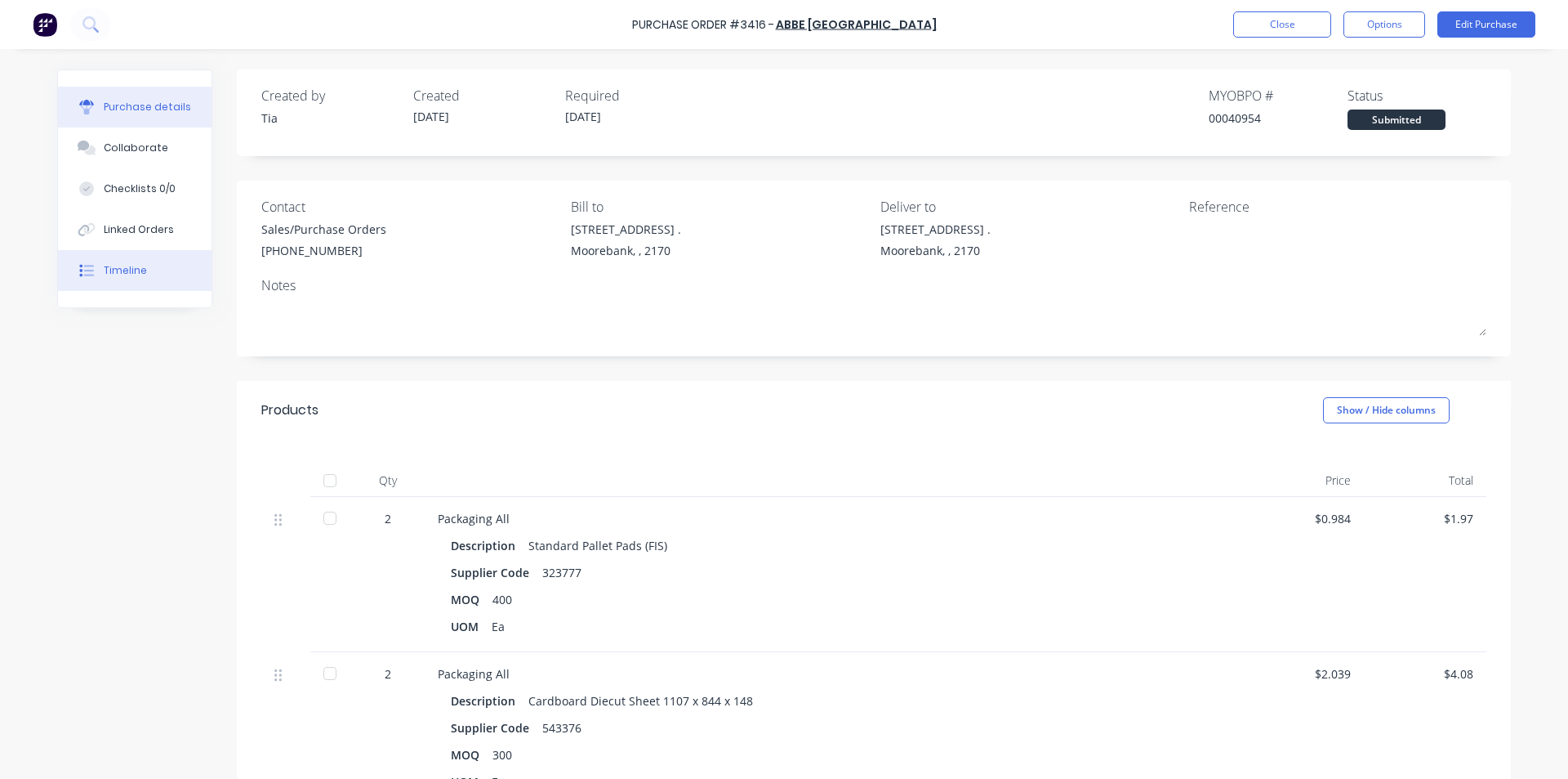
click at [131, 263] on div "Timeline" at bounding box center [125, 270] width 43 height 15
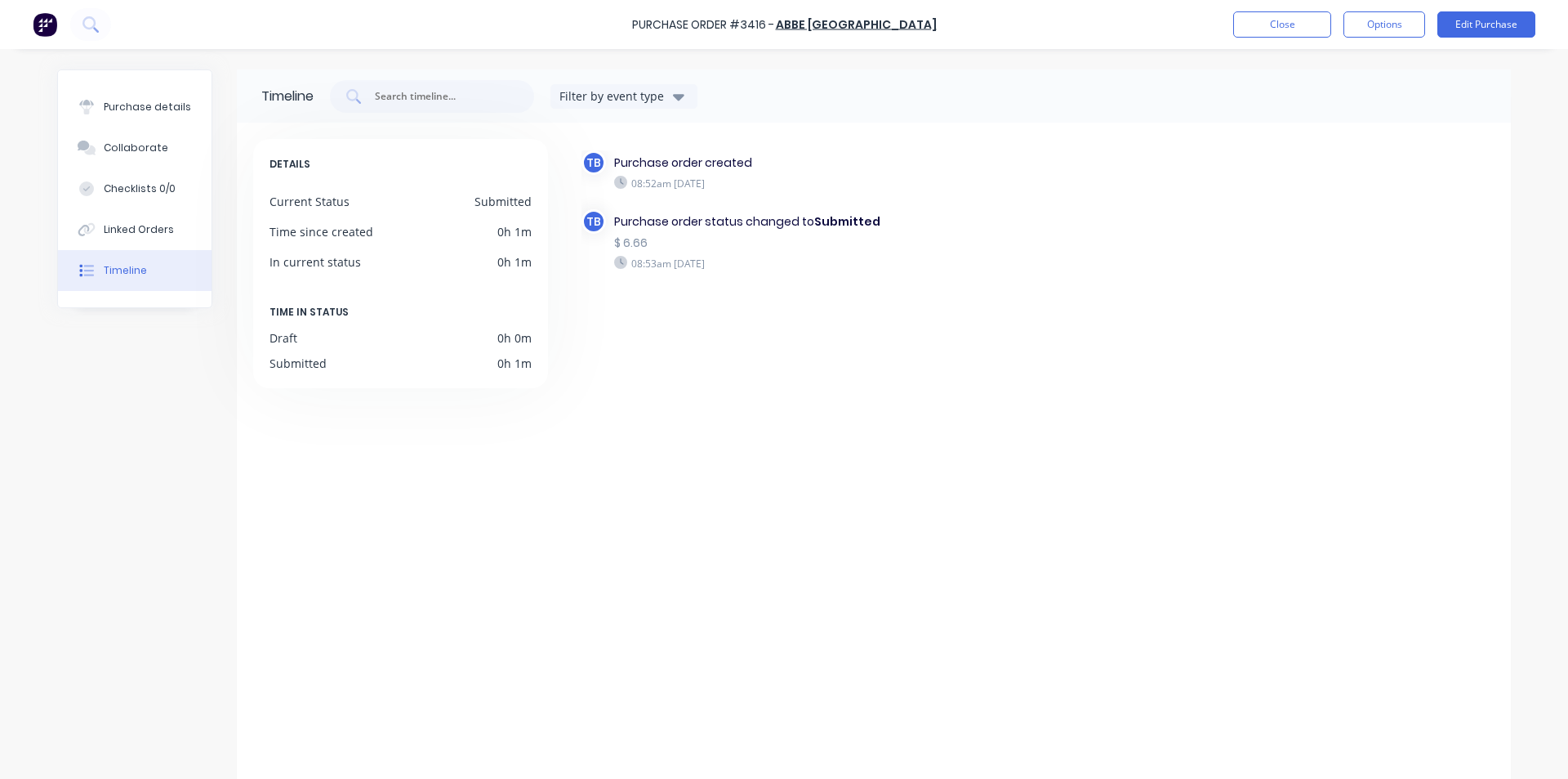
drag, startPoint x: 150, startPoint y: 95, endPoint x: 269, endPoint y: 67, distance: 122.2
click at [151, 95] on button "Purchase details" at bounding box center [135, 107] width 154 height 41
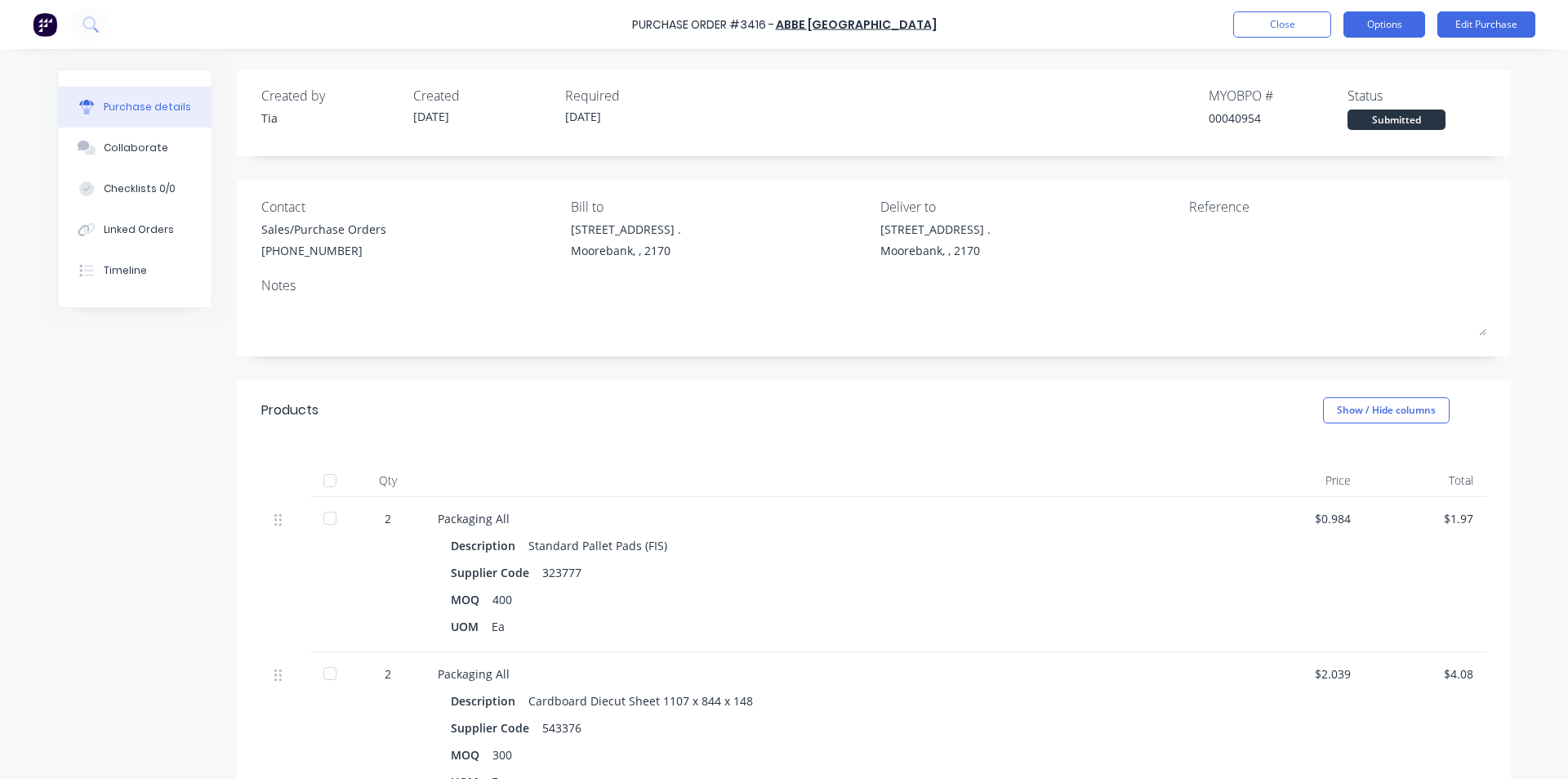
click at [1384, 18] on button "Options" at bounding box center [1385, 24] width 82 height 26
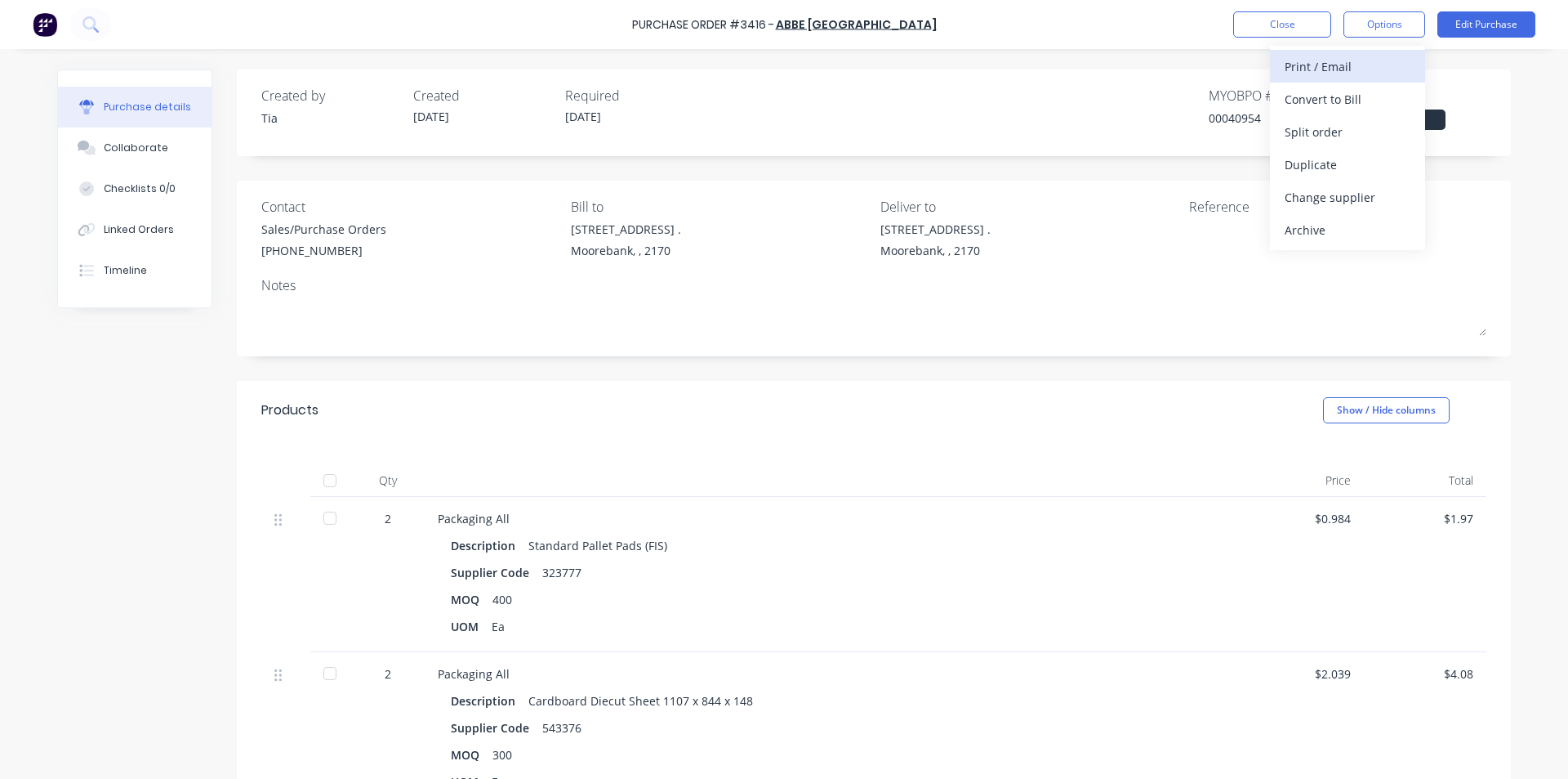
click at [1361, 69] on div "Print / Email" at bounding box center [1347, 66] width 125 height 23
click at [1331, 126] on div "Without pricing" at bounding box center [1347, 132] width 125 height 23
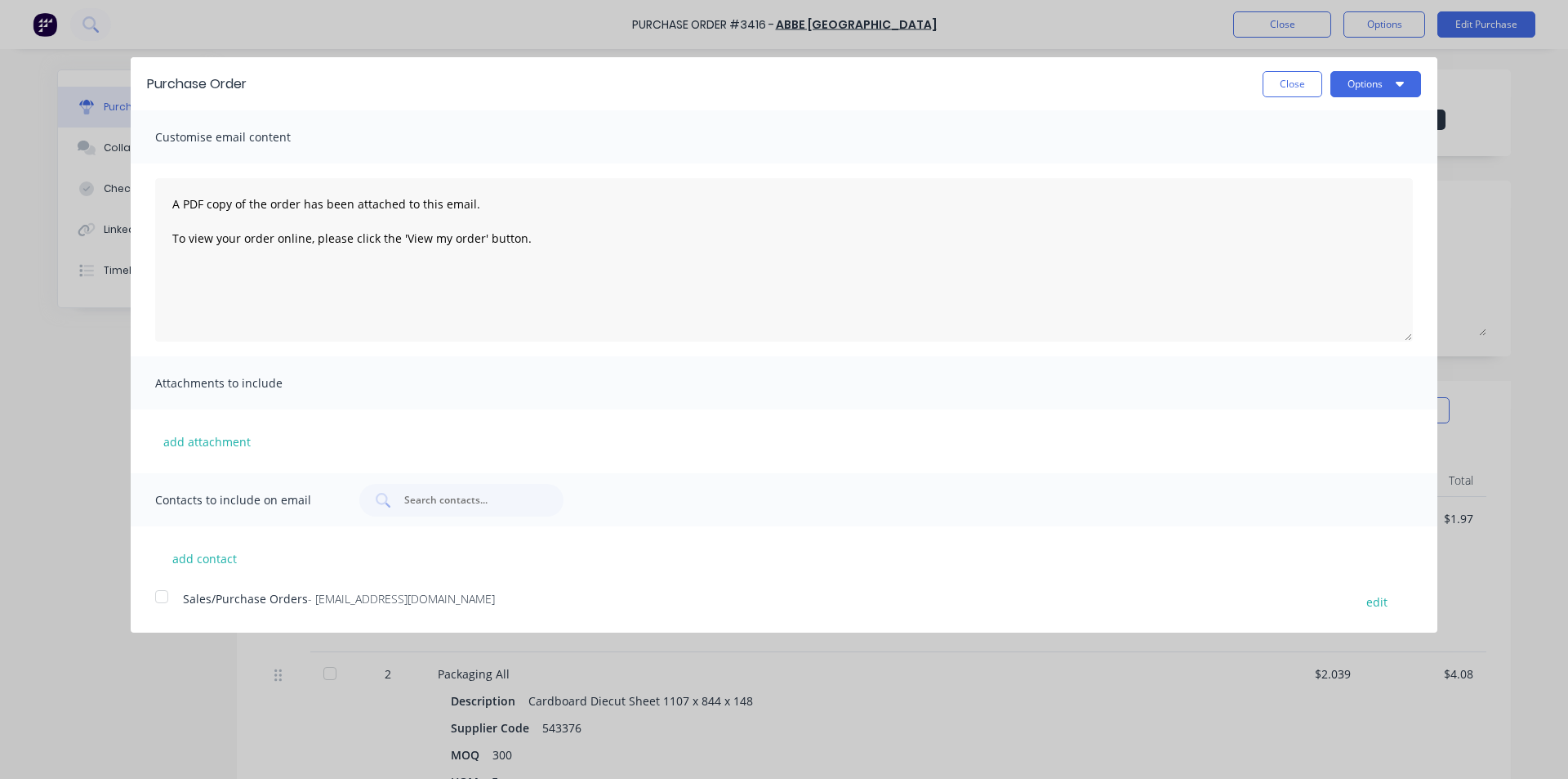
click at [168, 593] on div at bounding box center [161, 596] width 33 height 33
drag, startPoint x: 1386, startPoint y: 83, endPoint x: 1377, endPoint y: 100, distance: 19.2
click at [1386, 82] on button "Options" at bounding box center [1376, 84] width 90 height 26
drag, startPoint x: 1325, startPoint y: 155, endPoint x: 896, endPoint y: 368, distance: 479.0
click at [1325, 154] on div "Email" at bounding box center [1343, 158] width 125 height 23
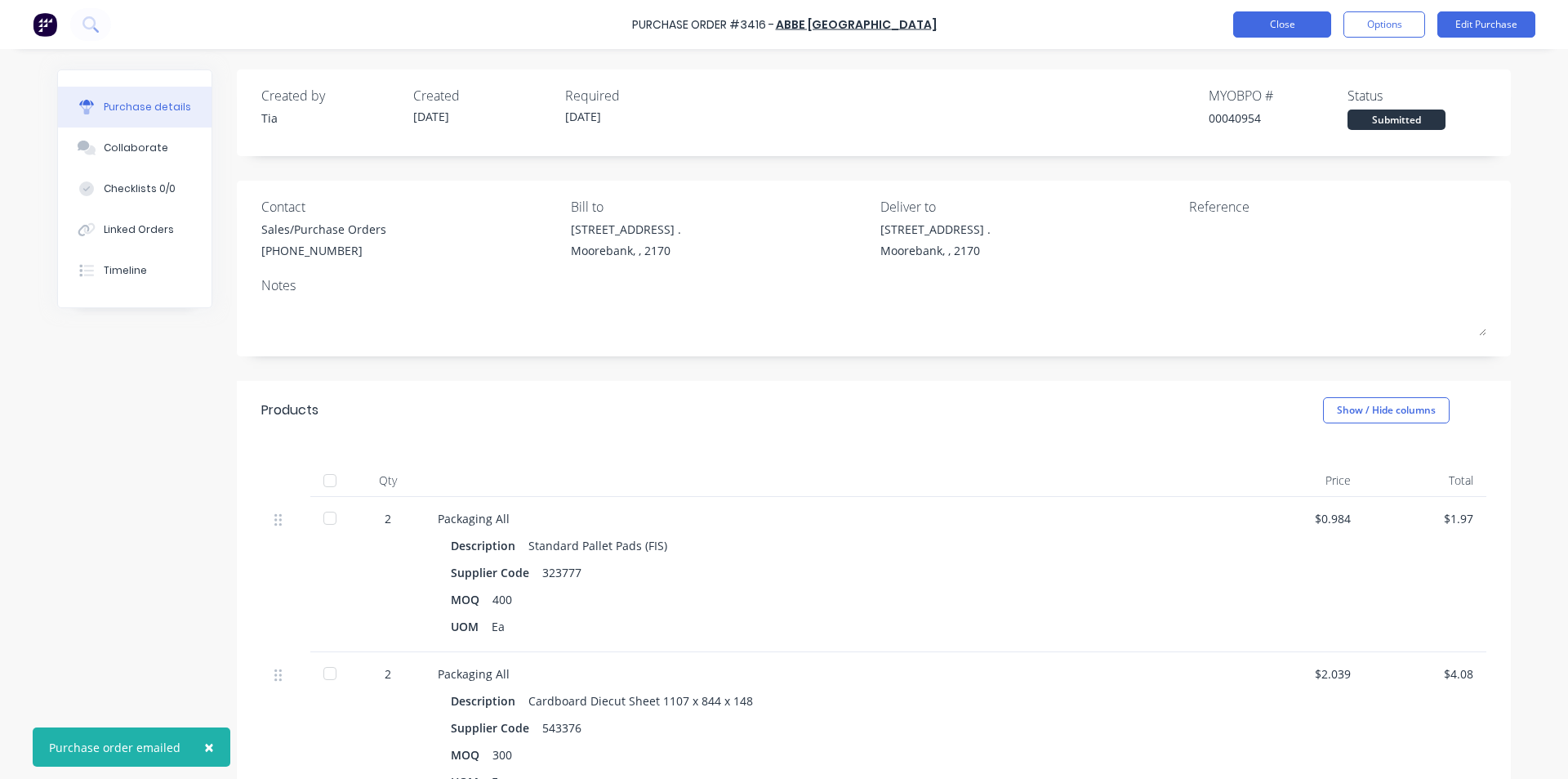
click at [1282, 20] on button "Close" at bounding box center [1282, 24] width 98 height 26
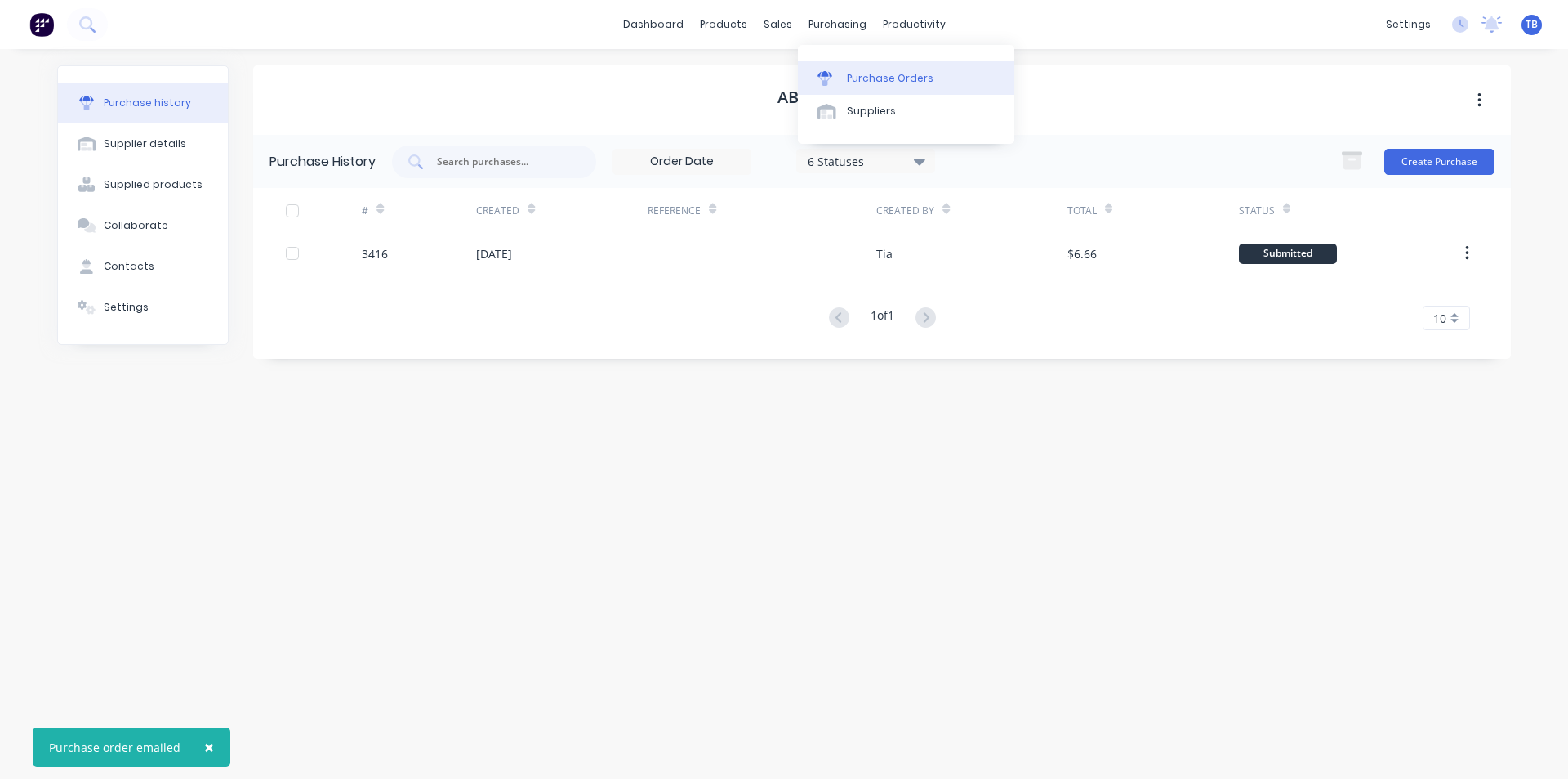
click at [859, 76] on div "Purchase Orders" at bounding box center [891, 79] width 87 height 15
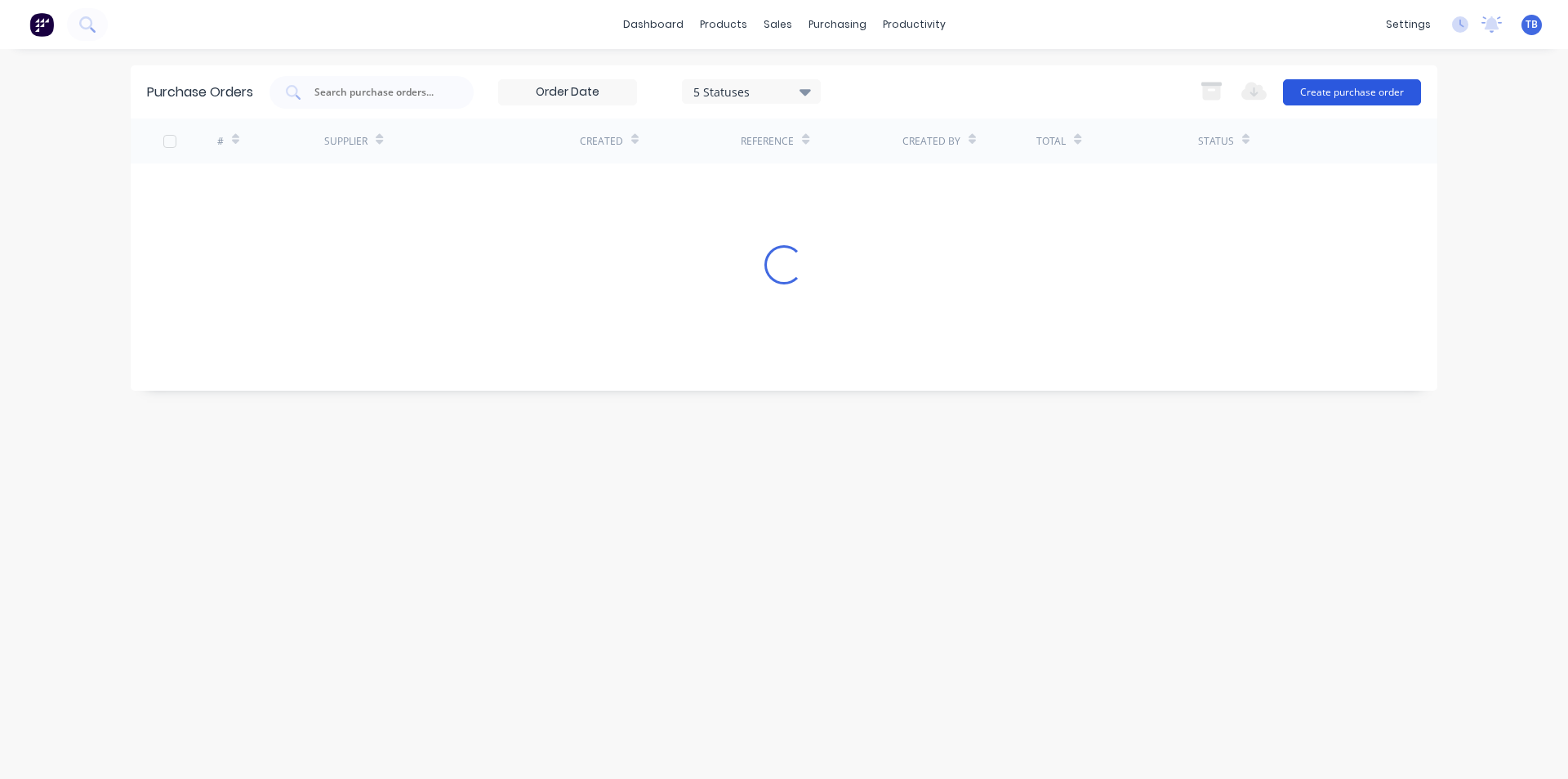
click at [1320, 90] on button "Create purchase order" at bounding box center [1351, 92] width 138 height 26
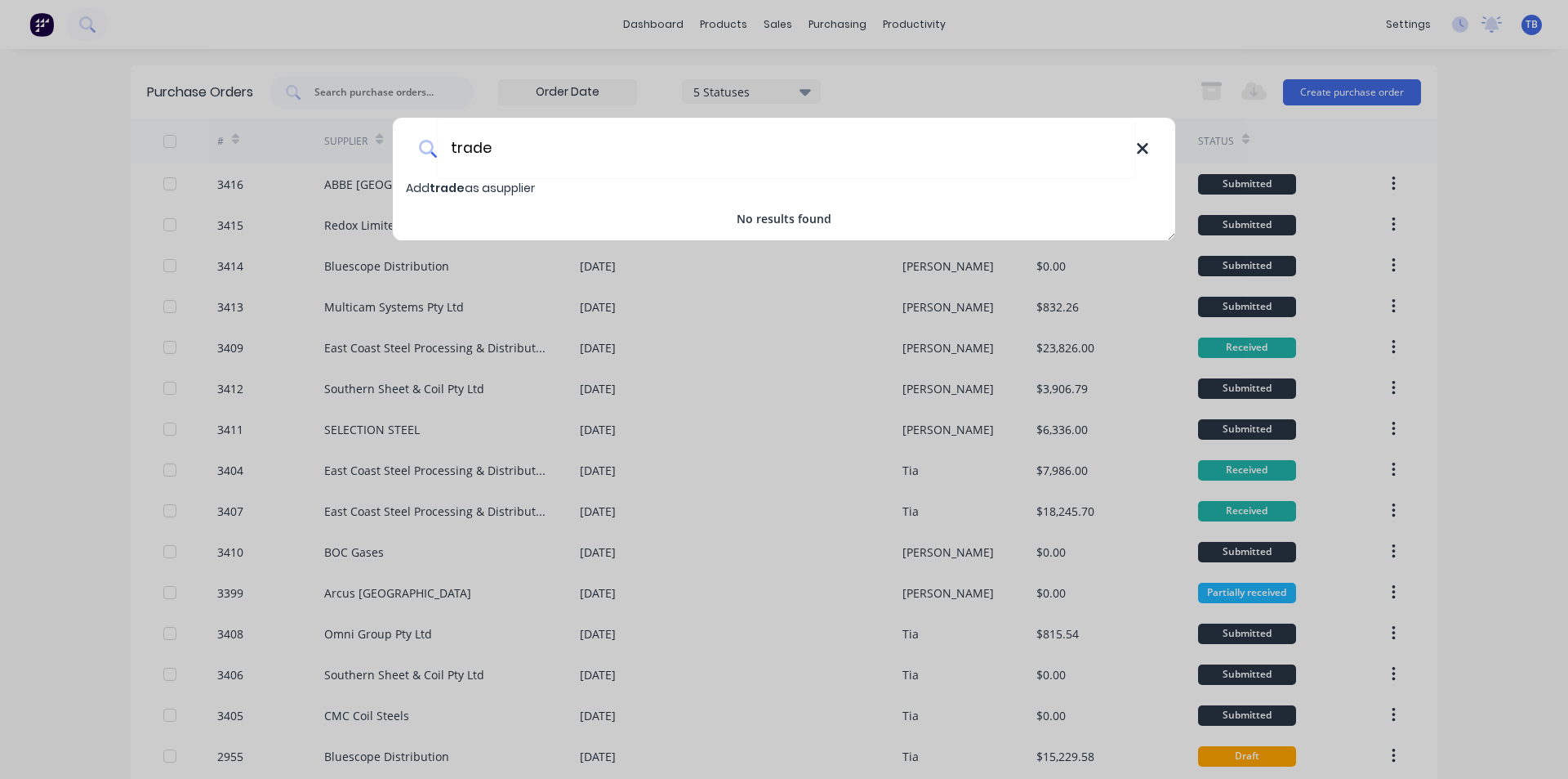
type input "trade"
click at [1142, 146] on icon at bounding box center [1142, 148] width 13 height 18
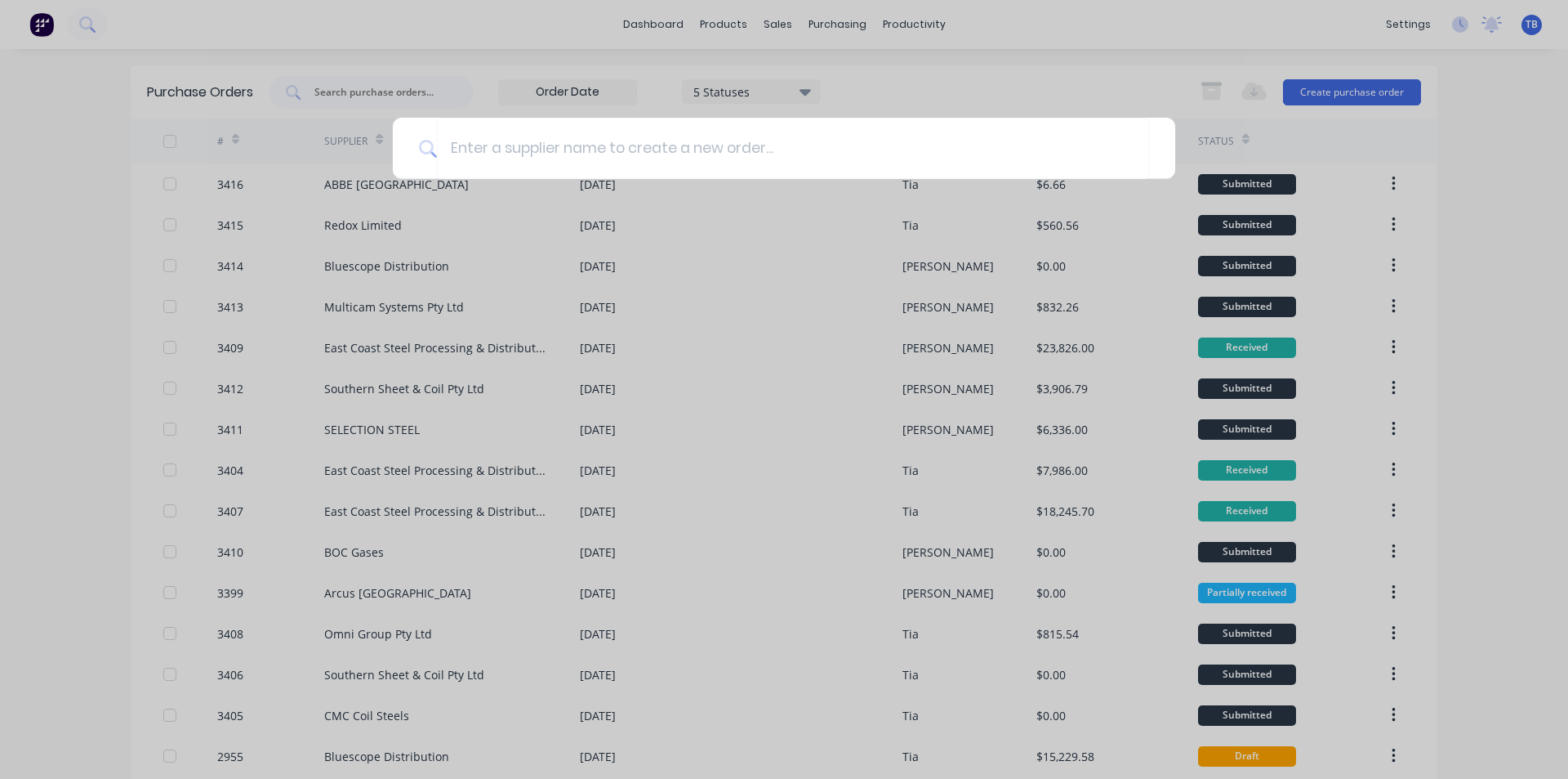
click at [896, 20] on div at bounding box center [784, 389] width 1568 height 779
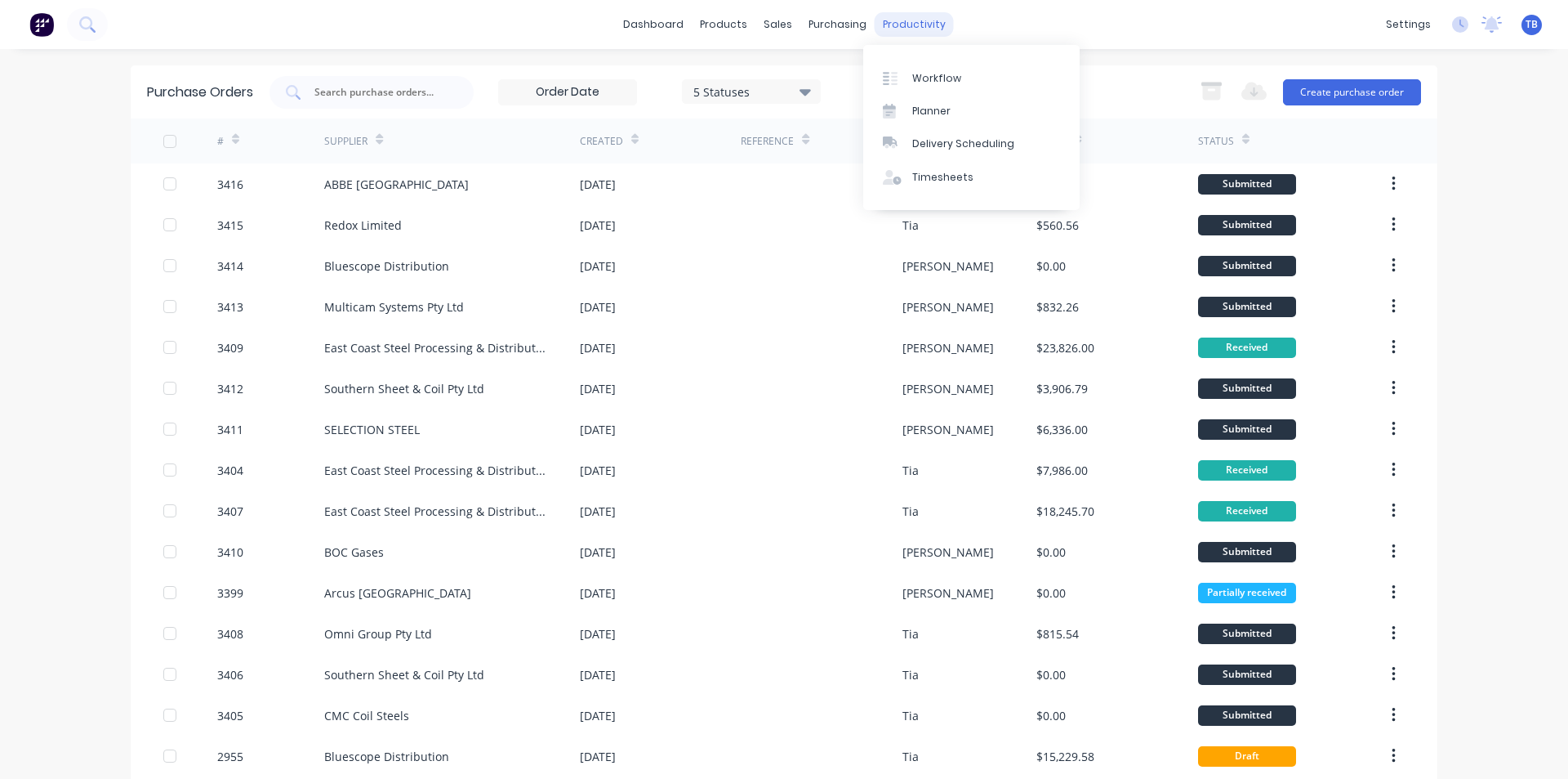
click at [916, 20] on div "productivity" at bounding box center [914, 24] width 79 height 24
click at [968, 141] on div "Delivery Scheduling" at bounding box center [963, 144] width 102 height 15
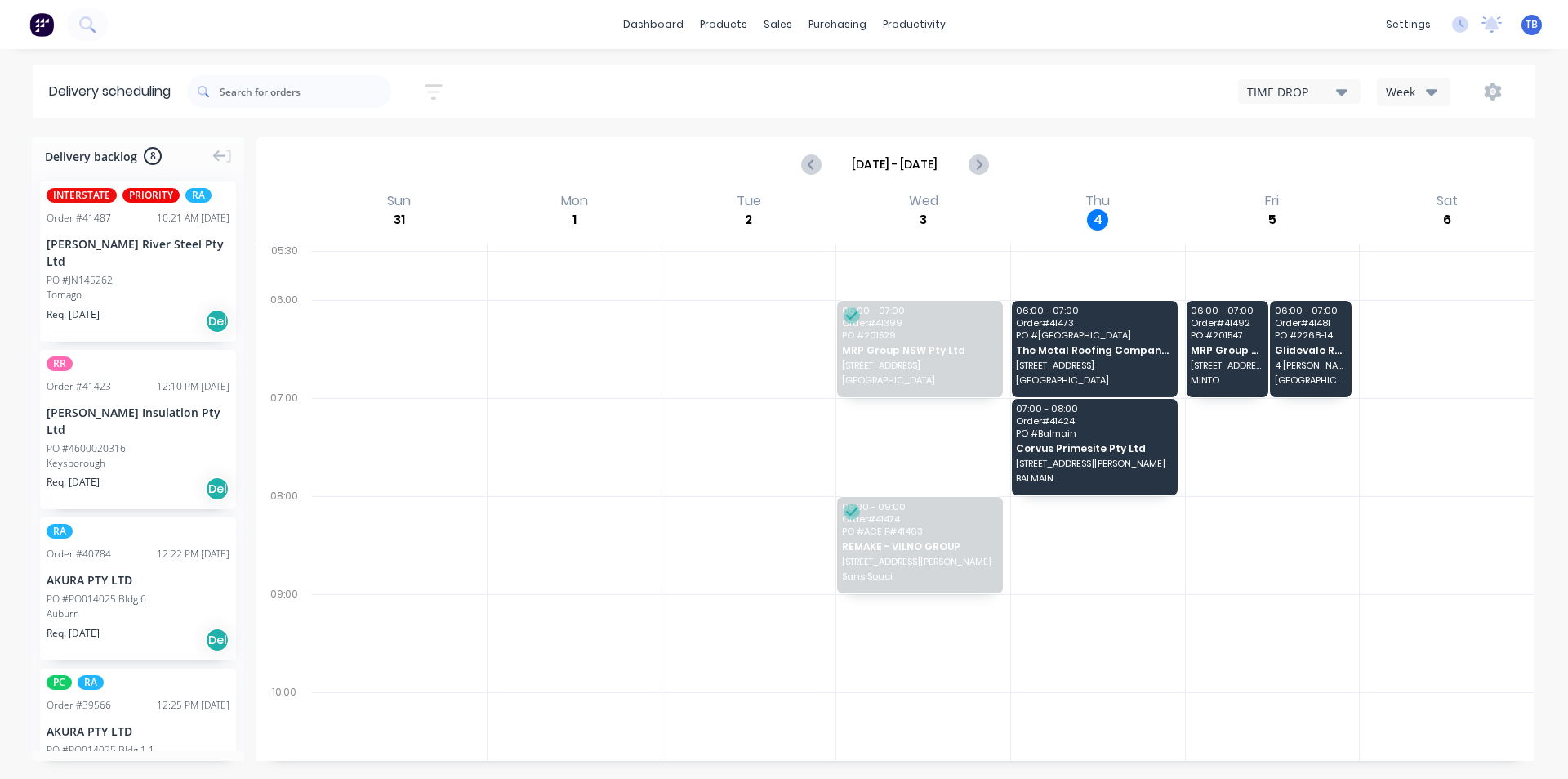
click at [1352, 97] on button "TIME DROP" at bounding box center [1300, 91] width 122 height 24
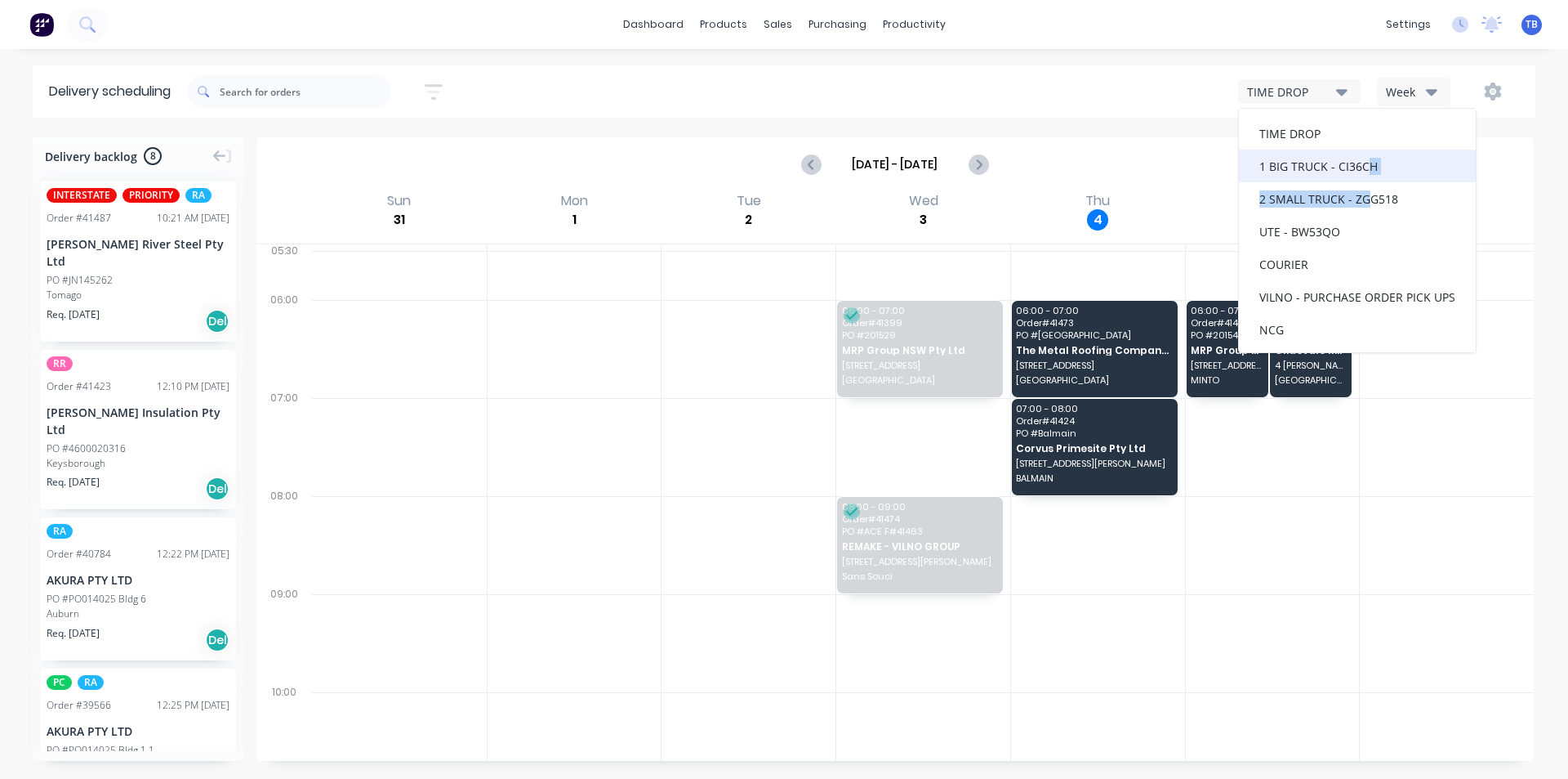
drag, startPoint x: 1364, startPoint y: 197, endPoint x: 1366, endPoint y: 156, distance: 41.0
click at [1366, 156] on div "TIME DROP 1 BIG TRUCK - CI36CH 2 SMALL TRUCK - ZGG518 UTE - BW53QO COURIER VILN…" at bounding box center [1357, 230] width 238 height 245
click at [1366, 171] on div "1 BIG TRUCK - CI36CH" at bounding box center [1357, 166] width 237 height 33
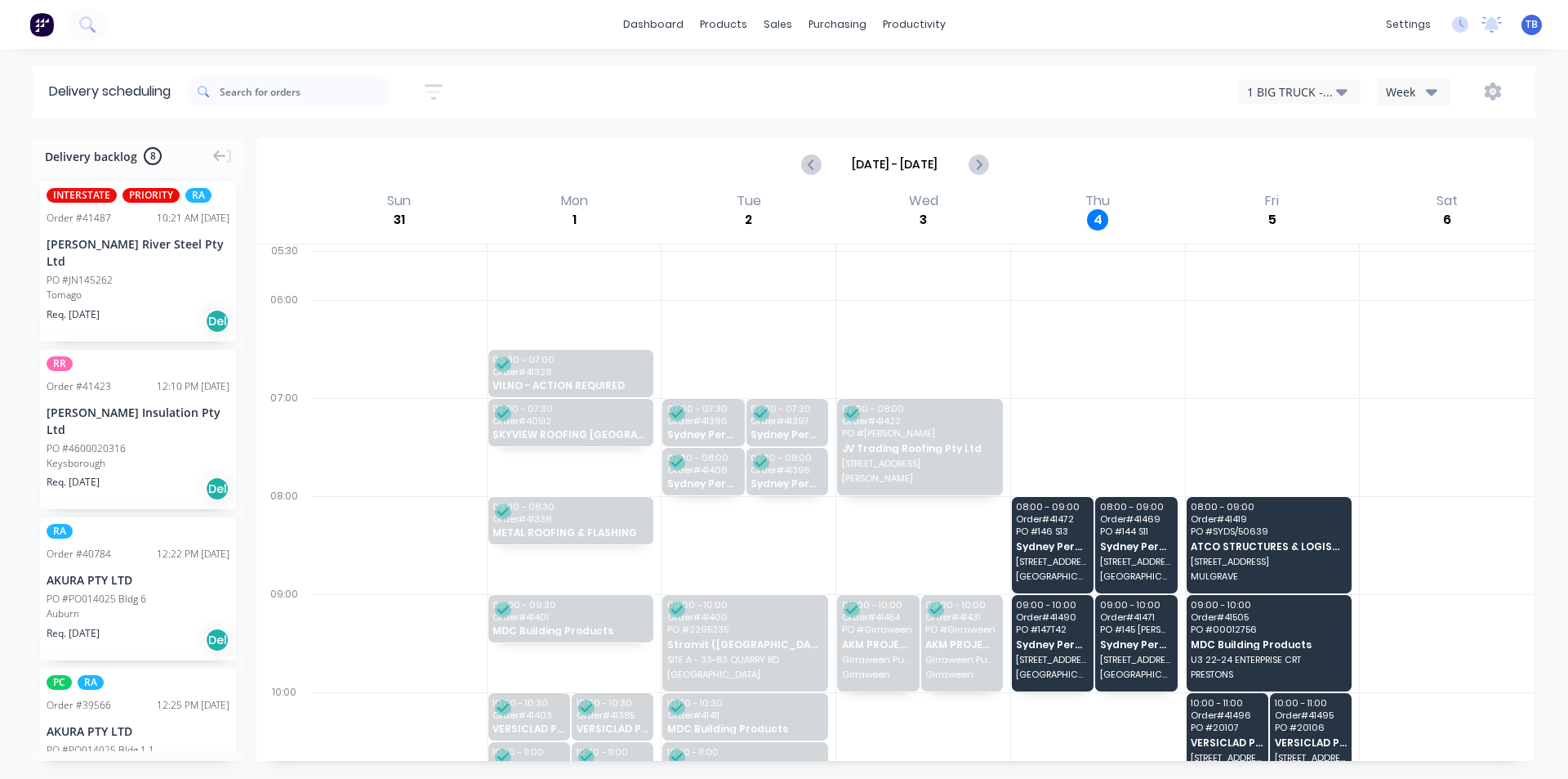
click at [1387, 402] on div at bounding box center [1447, 447] width 174 height 98
click at [1333, 85] on div "1 BIG TRUCK - CI36CH" at bounding box center [1291, 92] width 89 height 18
click at [1342, 203] on div "2 SMALL TRUCK - ZGG518" at bounding box center [1357, 198] width 237 height 33
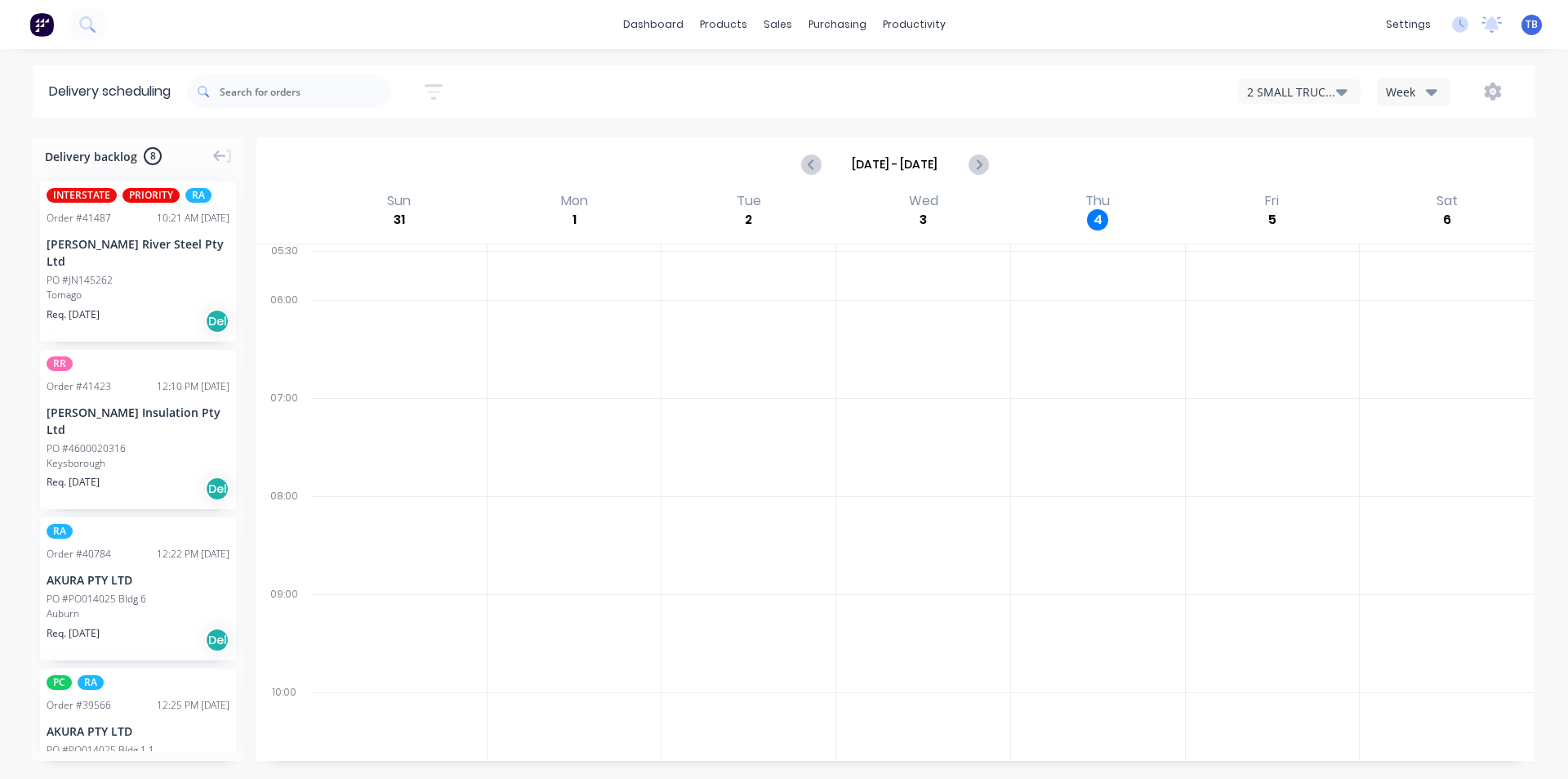
click at [1355, 91] on button "2 SMALL TRUCK - ZGG518" at bounding box center [1300, 91] width 122 height 24
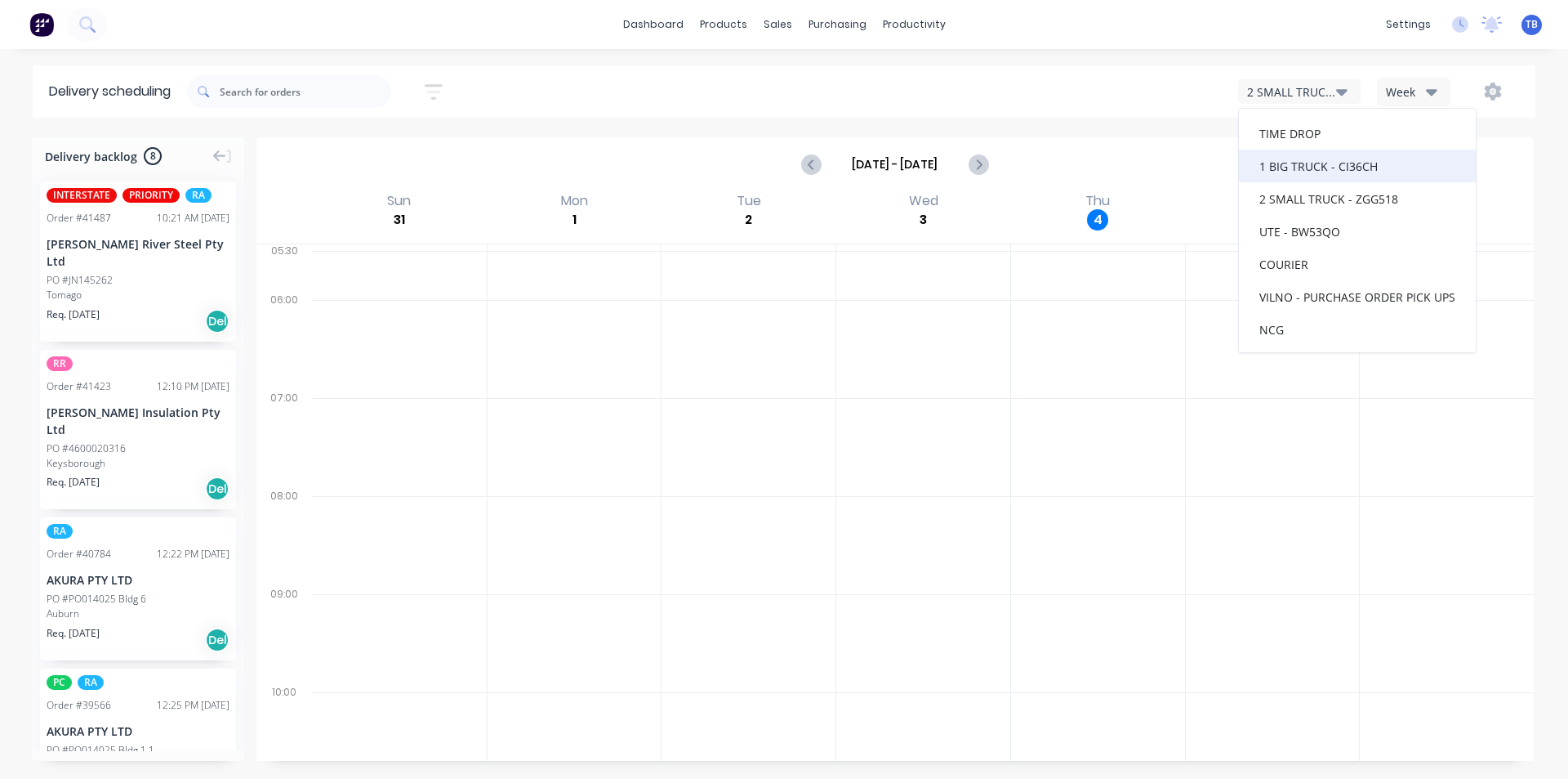
click at [1341, 156] on div "1 BIG TRUCK - CI36CH" at bounding box center [1357, 166] width 237 height 33
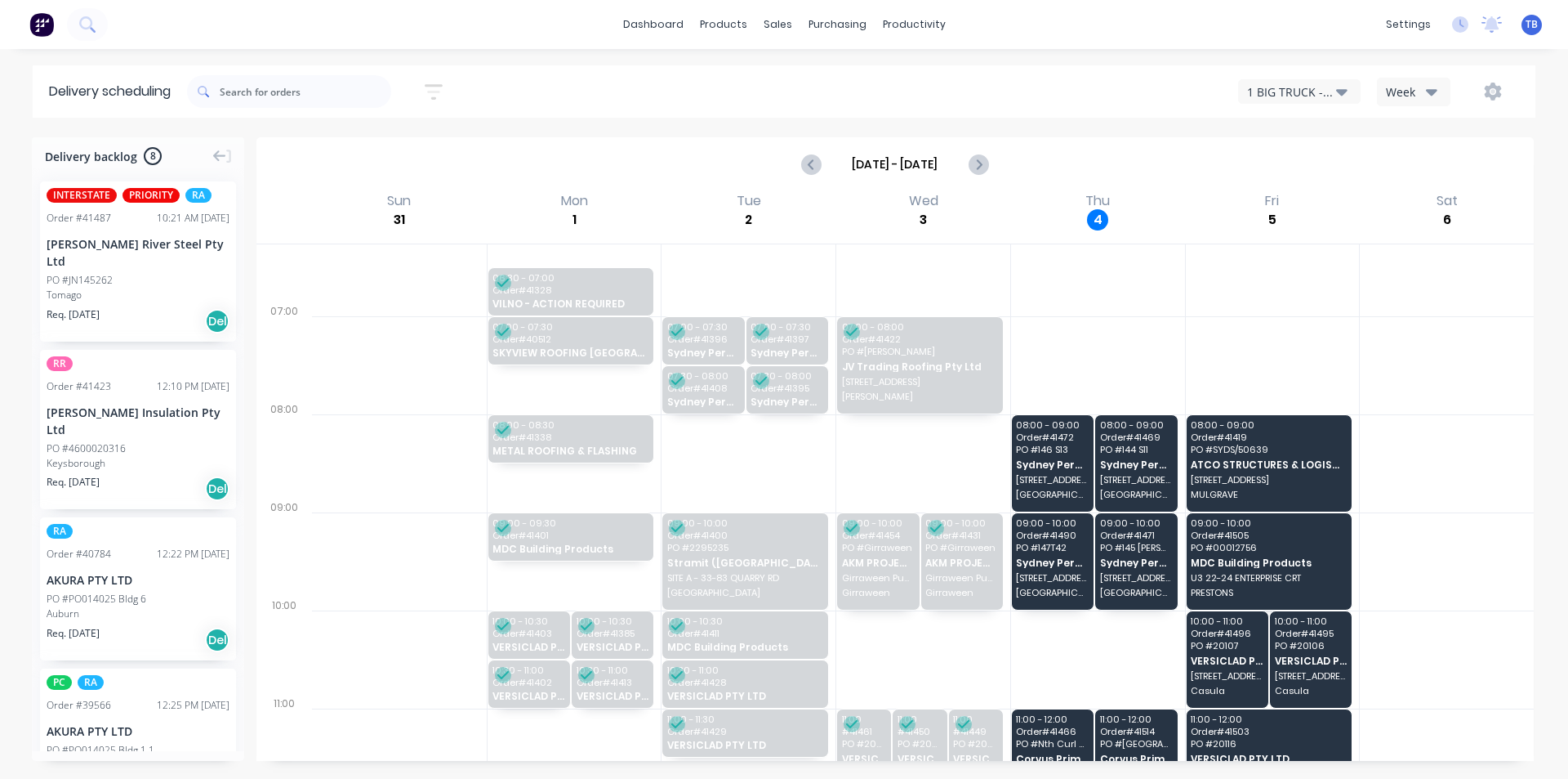
scroll to position [163, 0]
